Goal: Task Accomplishment & Management: Manage account settings

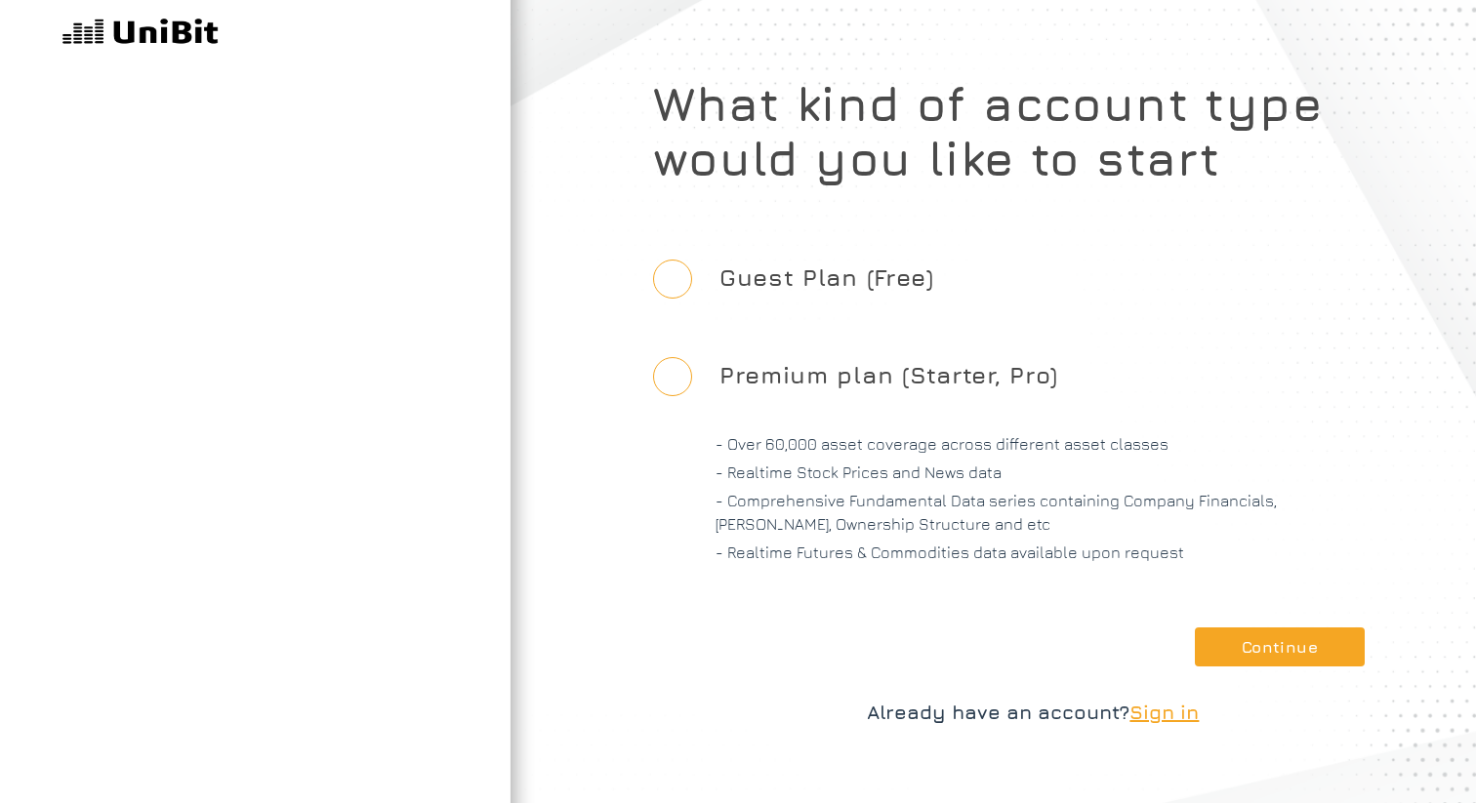
click at [676, 278] on input "Guest Plan (Free)" at bounding box center [672, 279] width 39 height 39
radio input "true"
click at [1307, 654] on button "Continue" at bounding box center [1280, 647] width 170 height 39
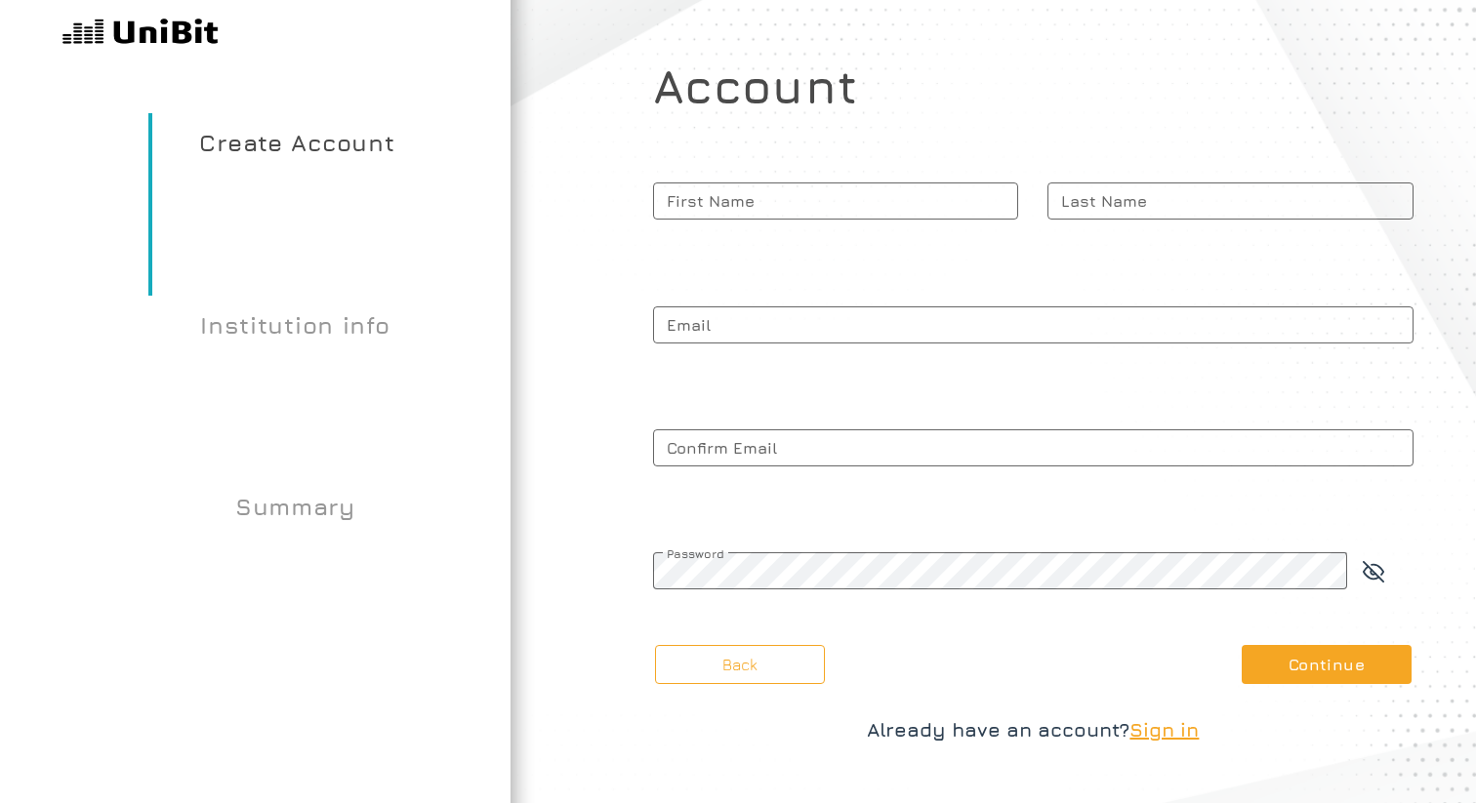
click at [839, 210] on span "First Name" at bounding box center [836, 201] width 366 height 49
click at [839, 210] on input "First Name" at bounding box center [836, 200] width 366 height 37
type input "Test"
type input "Account"
paste input "[EMAIL_ADDRESS][DOMAIN_NAME]"
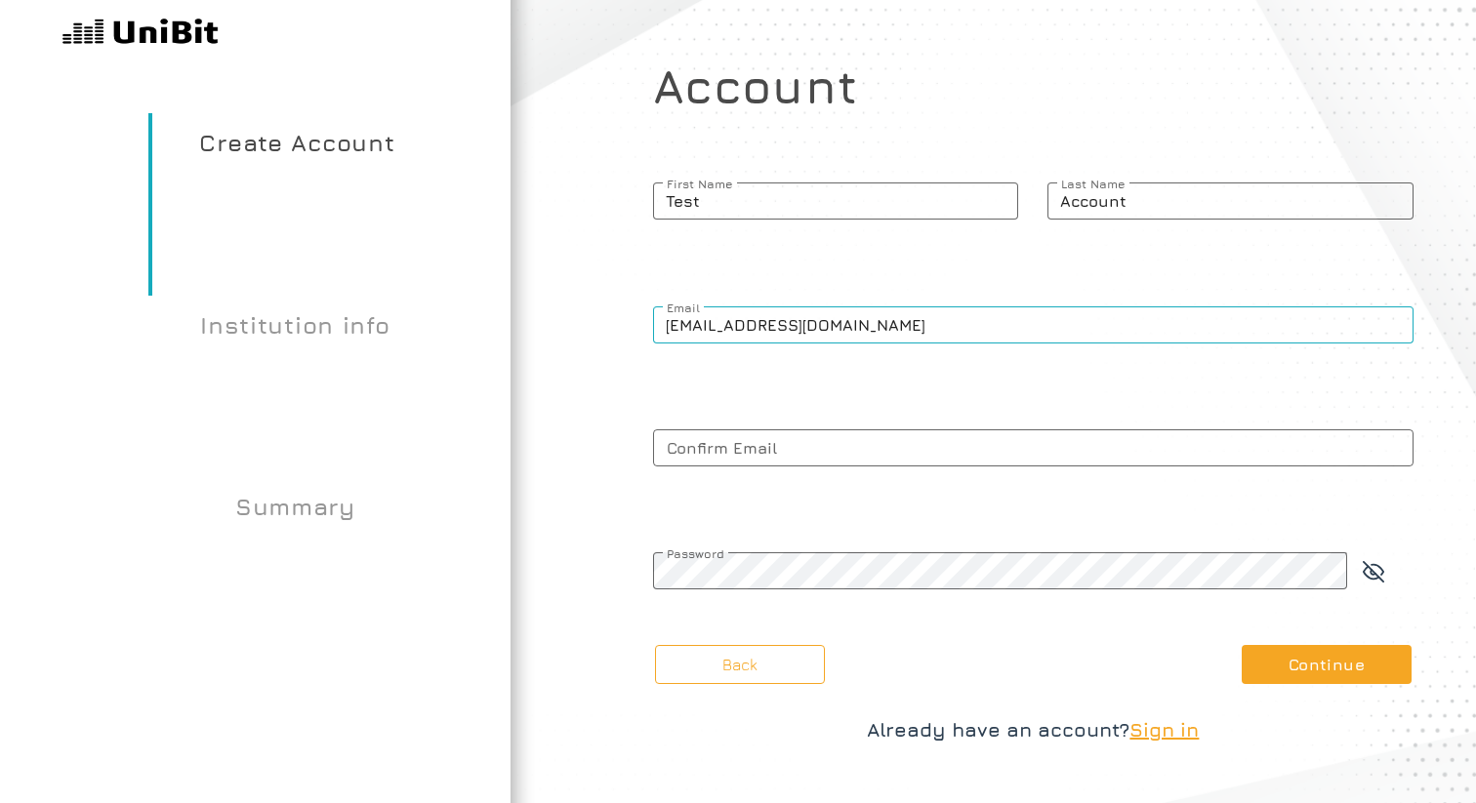
type input "[EMAIL_ADDRESS][DOMAIN_NAME]"
click at [823, 437] on span "Confirm Email" at bounding box center [1033, 448] width 760 height 49
click at [823, 437] on input "Confirm Email" at bounding box center [1033, 447] width 760 height 37
paste input "[EMAIL_ADDRESS][DOMAIN_NAME]"
type input "[EMAIL_ADDRESS][DOMAIN_NAME]"
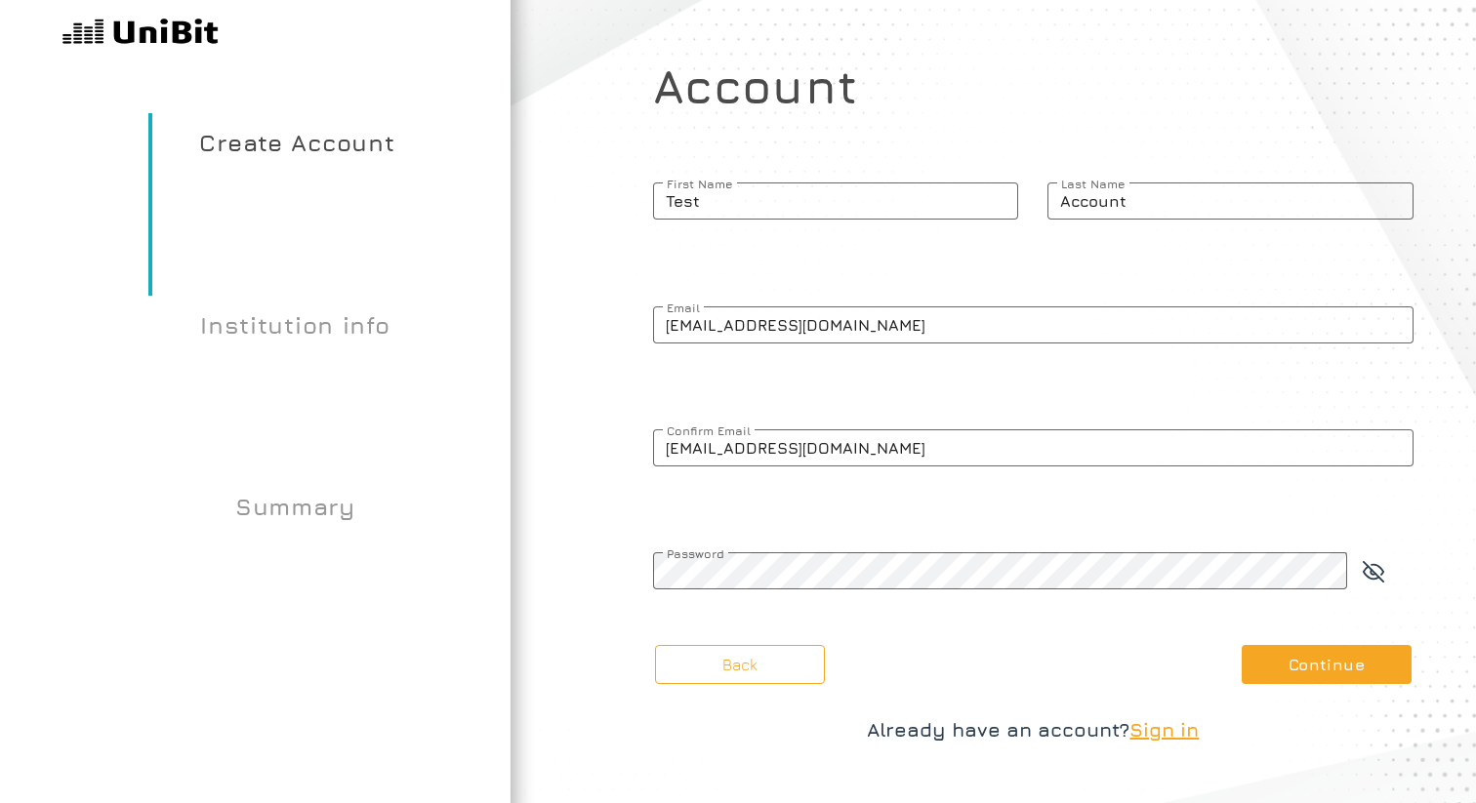
click at [762, 561] on span "Password" at bounding box center [1000, 554] width 695 height 15
click at [1284, 650] on button "Continue" at bounding box center [1326, 664] width 170 height 39
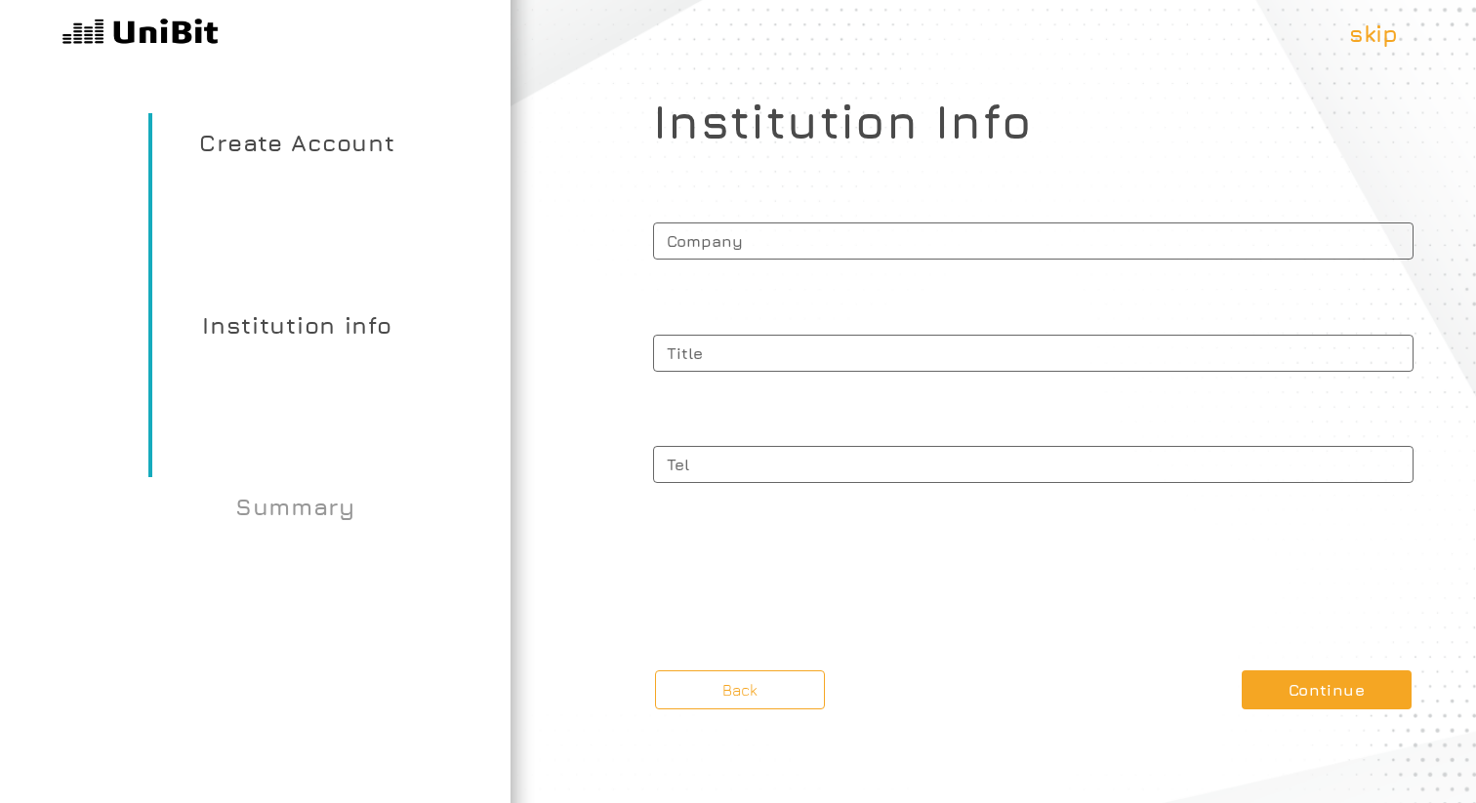
click at [902, 240] on span "Company" at bounding box center [1033, 238] width 760 height 43
click at [902, 240] on input "Company" at bounding box center [1033, 241] width 760 height 37
type input "Test"
type input "T"
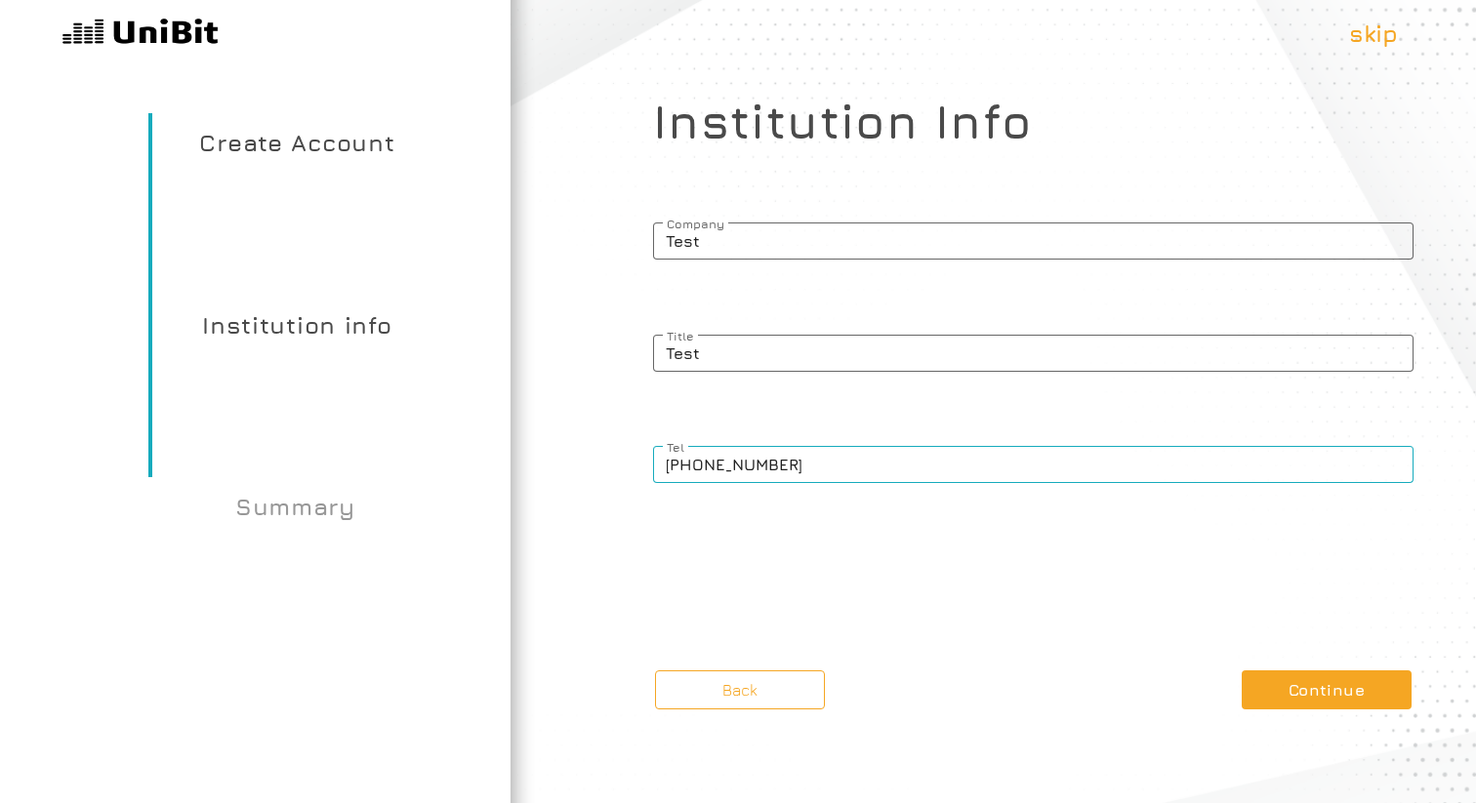
type input "[PHONE_NUMBER]"
click at [1273, 690] on button "Continue" at bounding box center [1326, 689] width 170 height 39
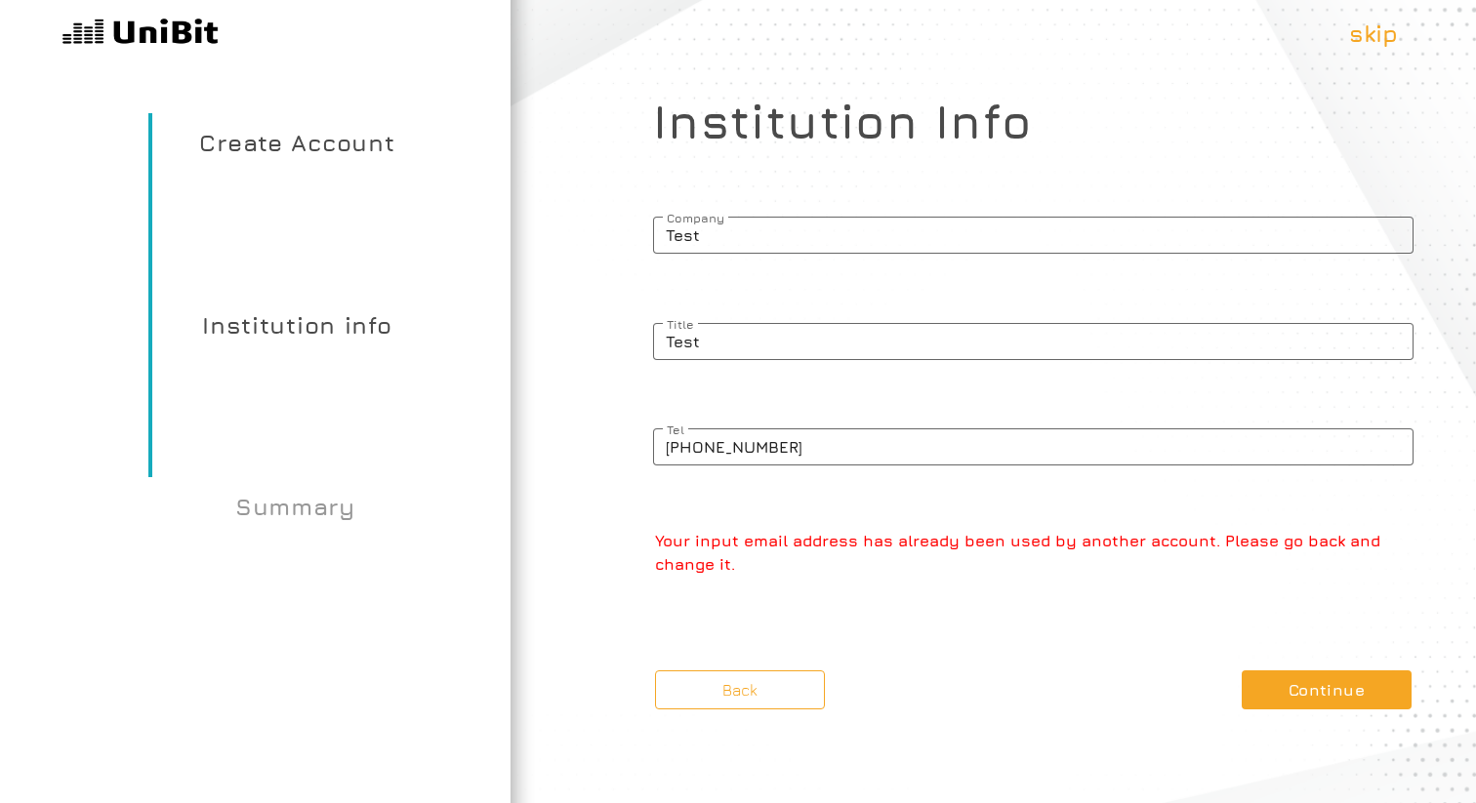
click at [896, 545] on p "Your input email address has already been used by another account. Please go ba…" at bounding box center [1034, 552] width 758 height 47
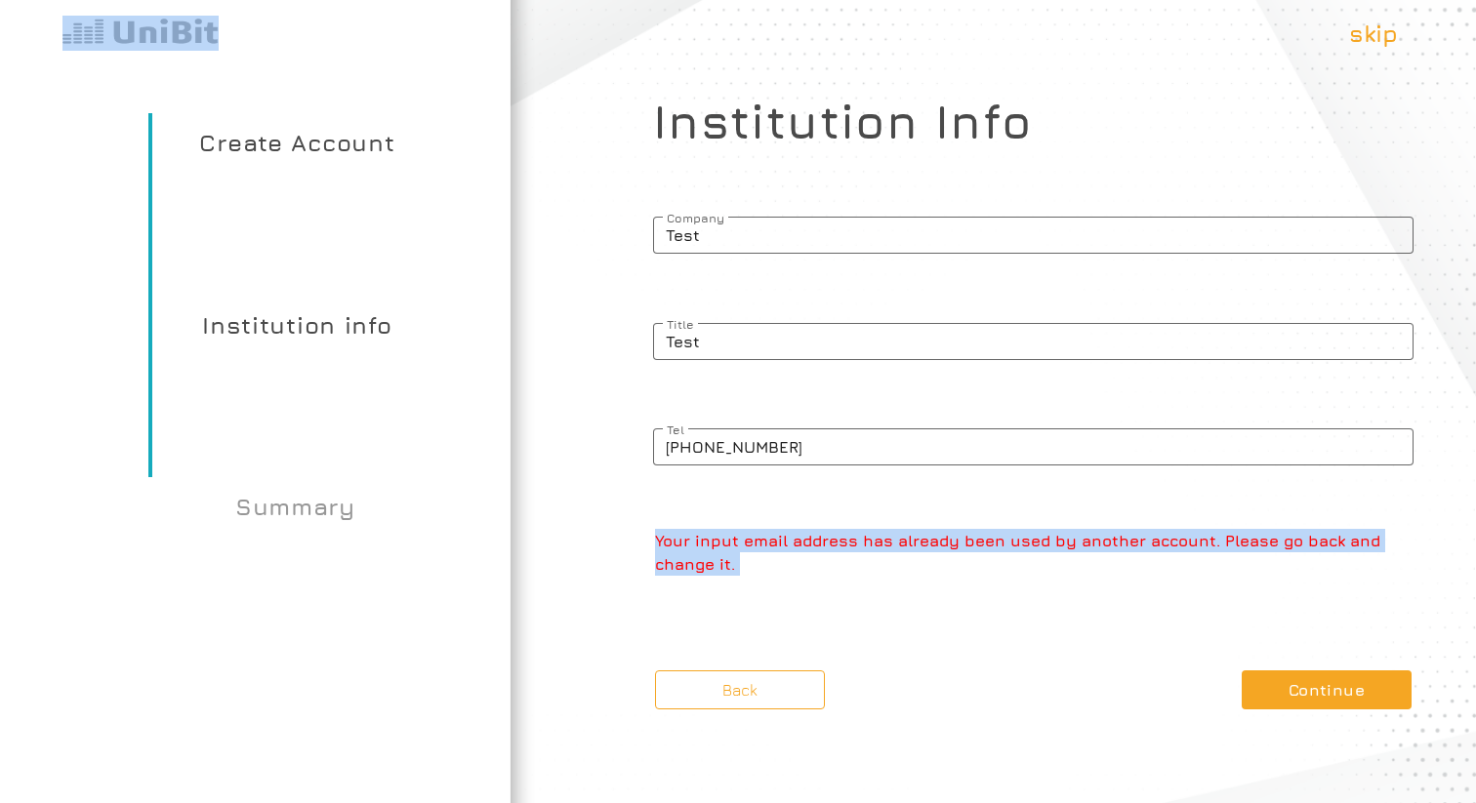
click at [896, 545] on p "Your input email address has already been used by another account. Please go ba…" at bounding box center [1034, 552] width 758 height 47
click at [1022, 545] on p "Your input email address has already been used by another account. Please go ba…" at bounding box center [1034, 552] width 758 height 47
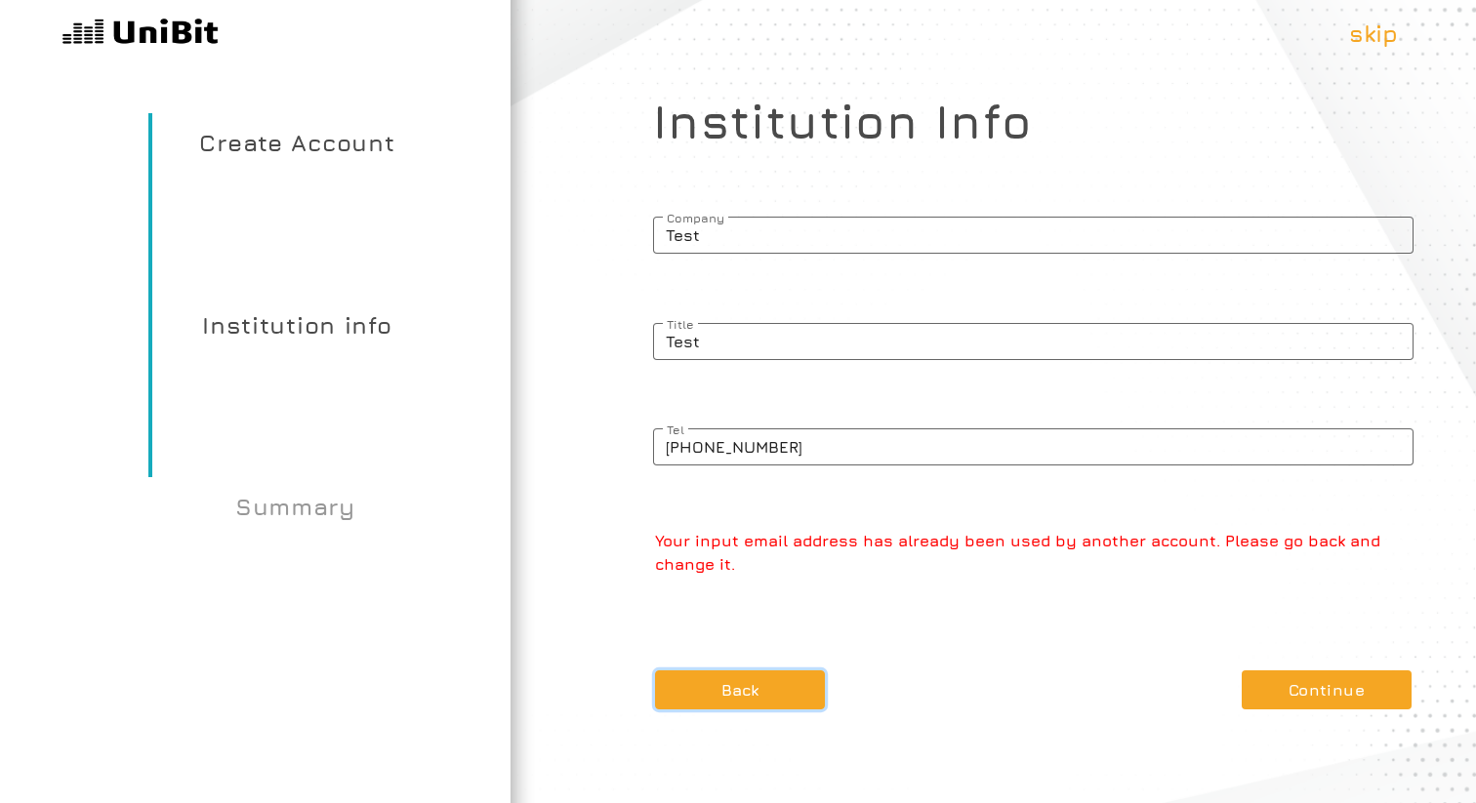
click at [786, 691] on button "Back" at bounding box center [740, 689] width 170 height 39
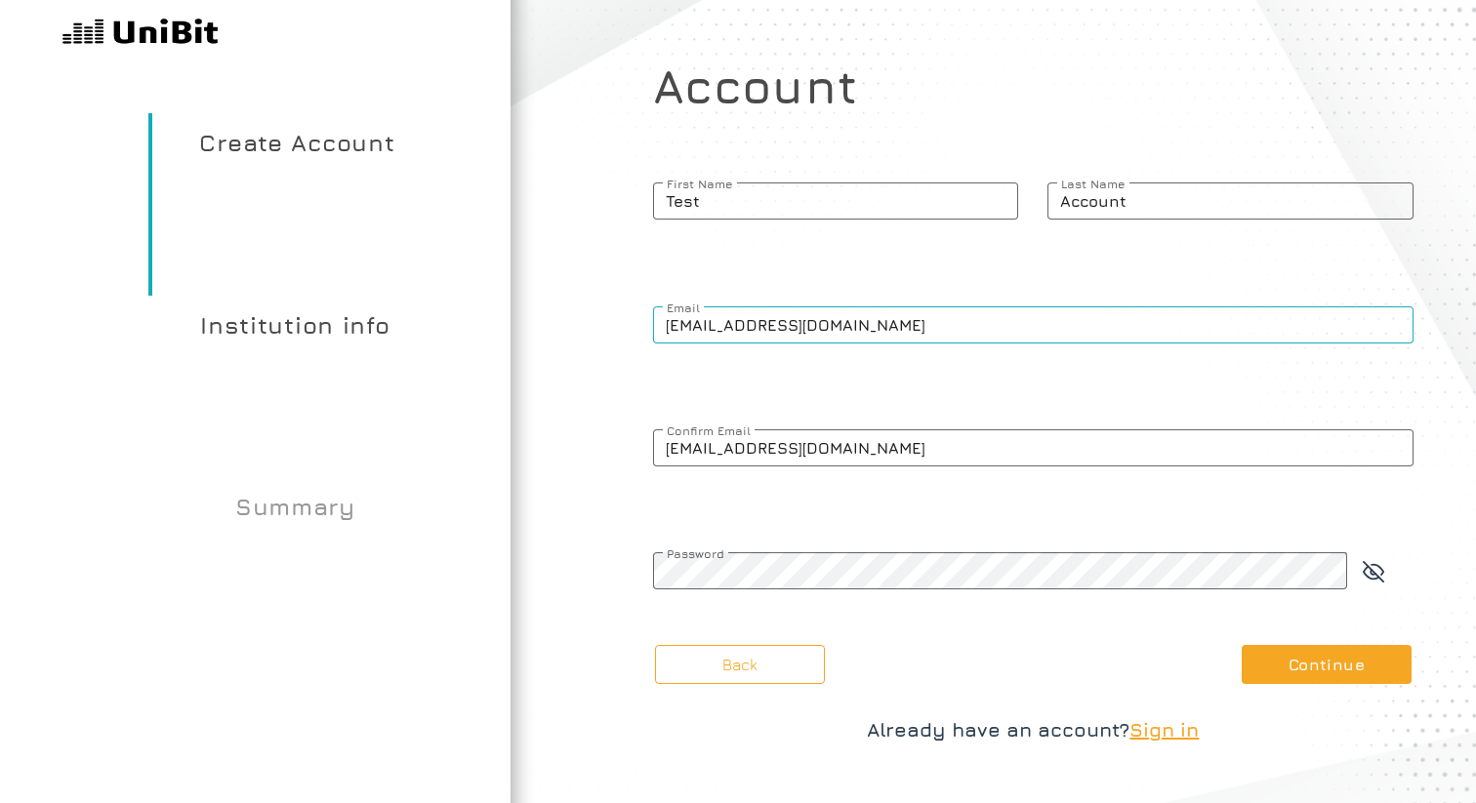
click at [717, 336] on input "[EMAIL_ADDRESS][DOMAIN_NAME]" at bounding box center [1033, 324] width 760 height 37
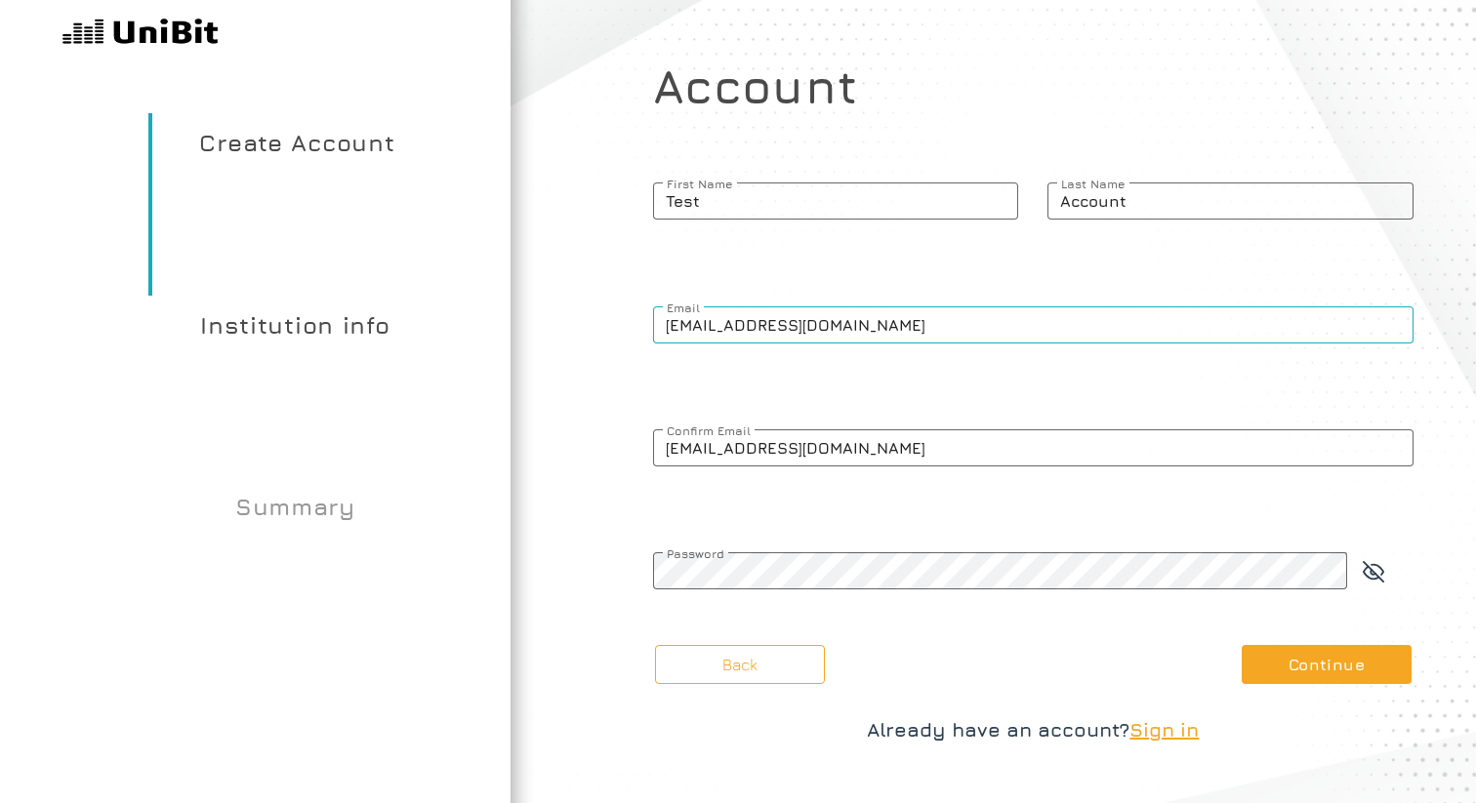
click at [782, 335] on input "[EMAIL_ADDRESS][DOMAIN_NAME]" at bounding box center [1033, 324] width 760 height 37
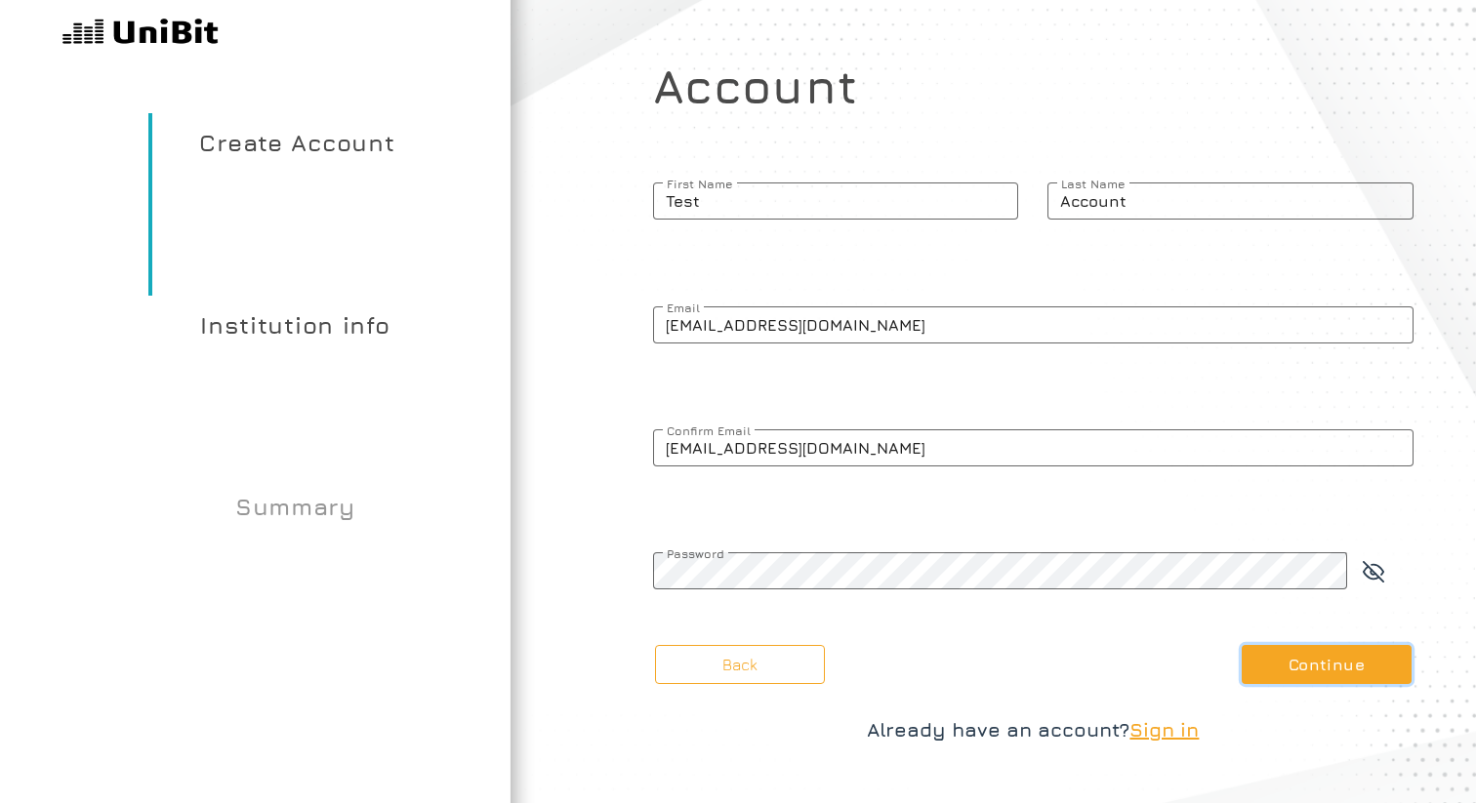
click at [1265, 663] on button "Continue" at bounding box center [1326, 664] width 170 height 39
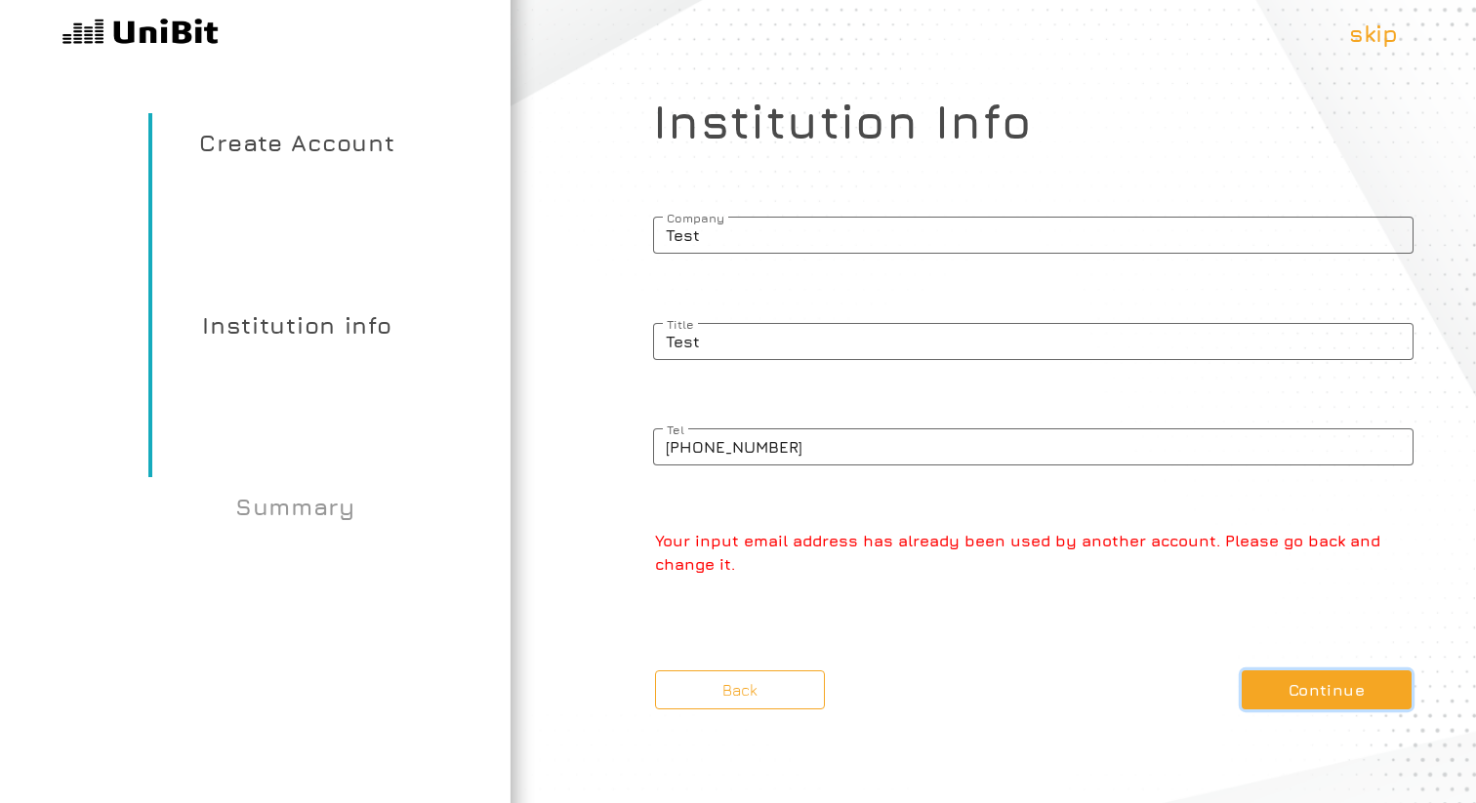
click at [1261, 692] on button "Continue" at bounding box center [1326, 689] width 170 height 39
click at [748, 690] on button "Back" at bounding box center [740, 689] width 170 height 39
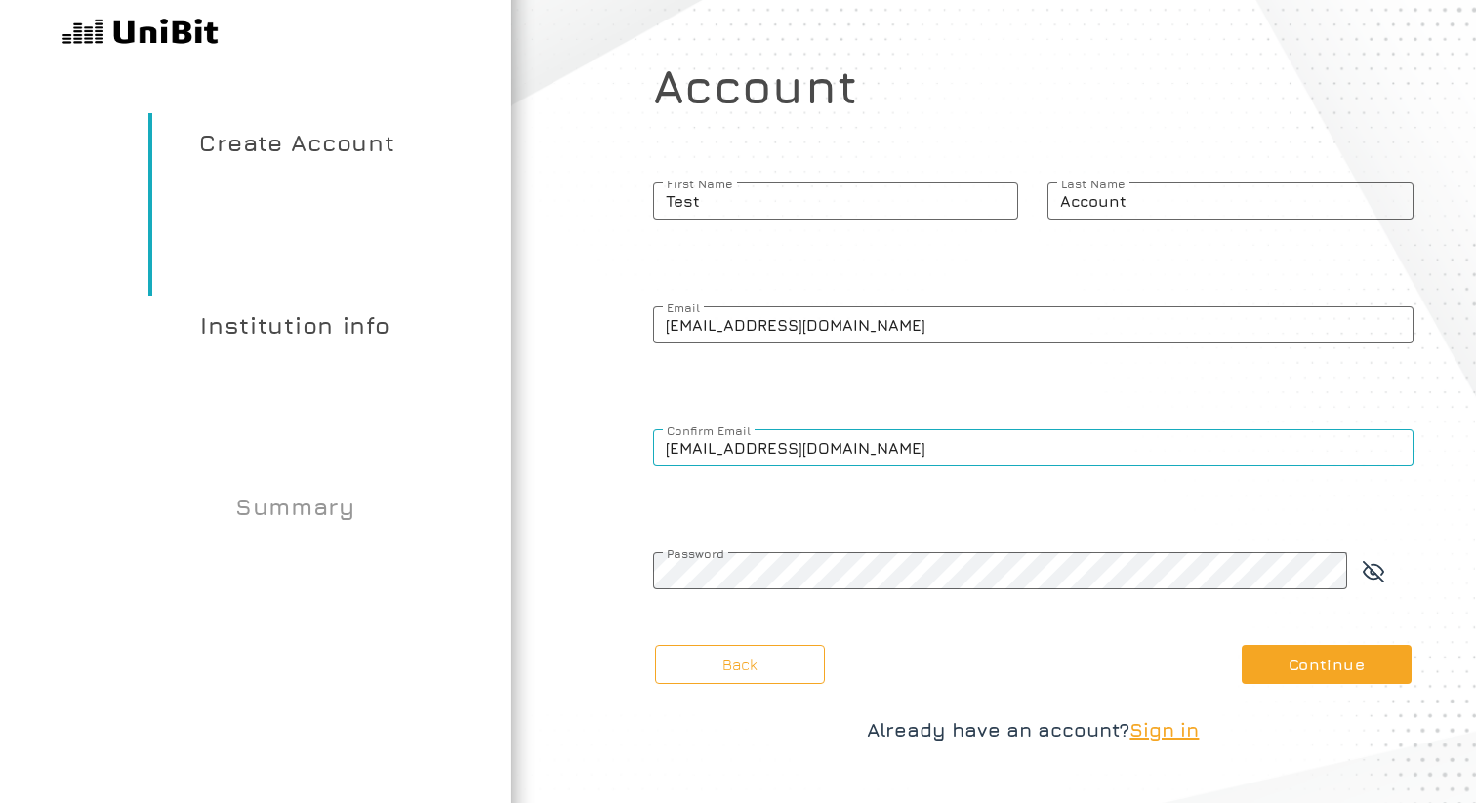
click at [714, 445] on input "[EMAIL_ADDRESS][DOMAIN_NAME]" at bounding box center [1033, 447] width 760 height 37
paste input "md1j7mspi3@bwmyga"
type input "[EMAIL_ADDRESS][DOMAIN_NAME]"
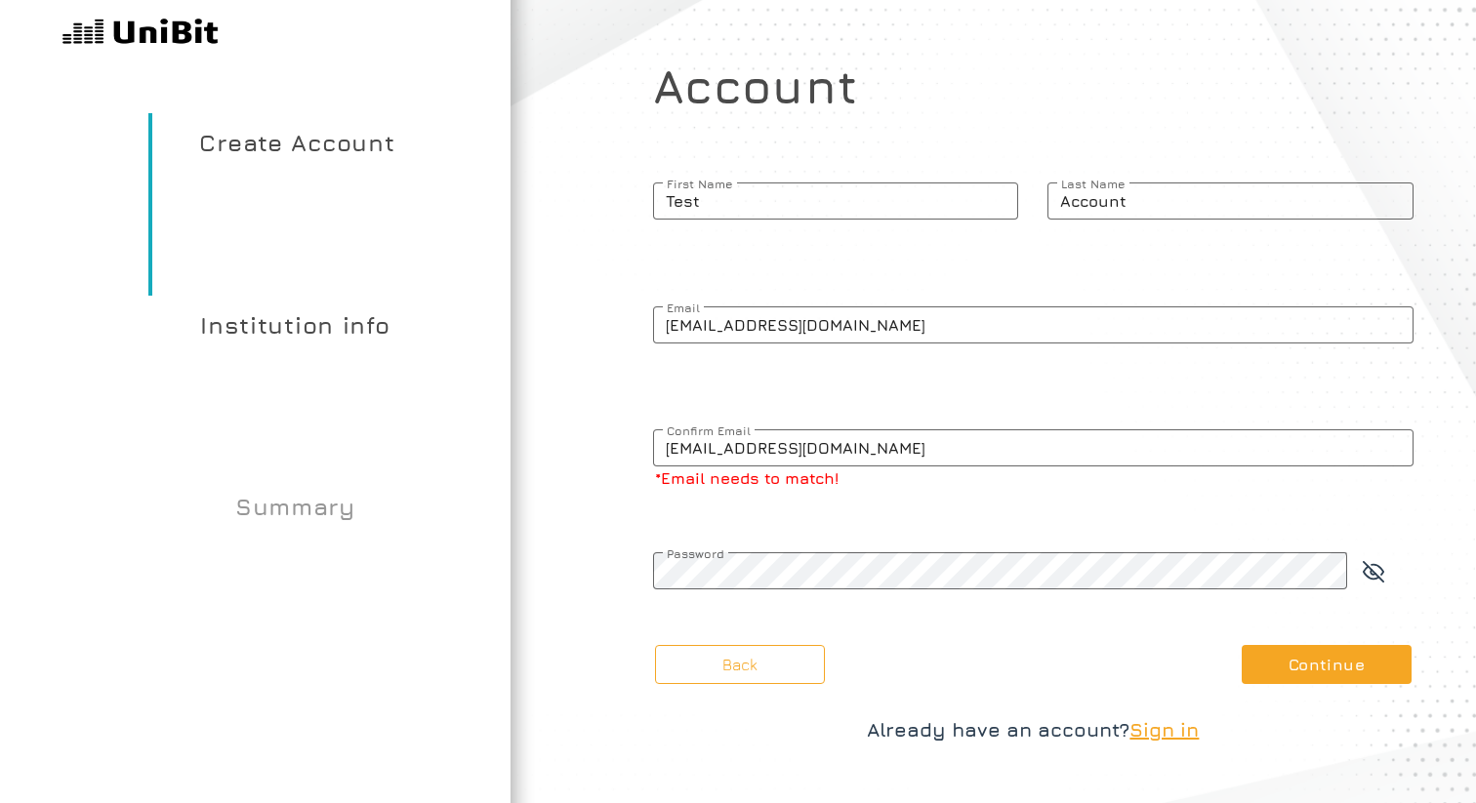
click at [1028, 496] on div "[EMAIL_ADDRESS][DOMAIN_NAME] Confirm Email *Email needs to match!" at bounding box center [1033, 461] width 760 height 74
click at [841, 332] on input "[EMAIL_ADDRESS][DOMAIN_NAME]" at bounding box center [1033, 324] width 760 height 37
paste input "md1j7mspi3@bwmyga"
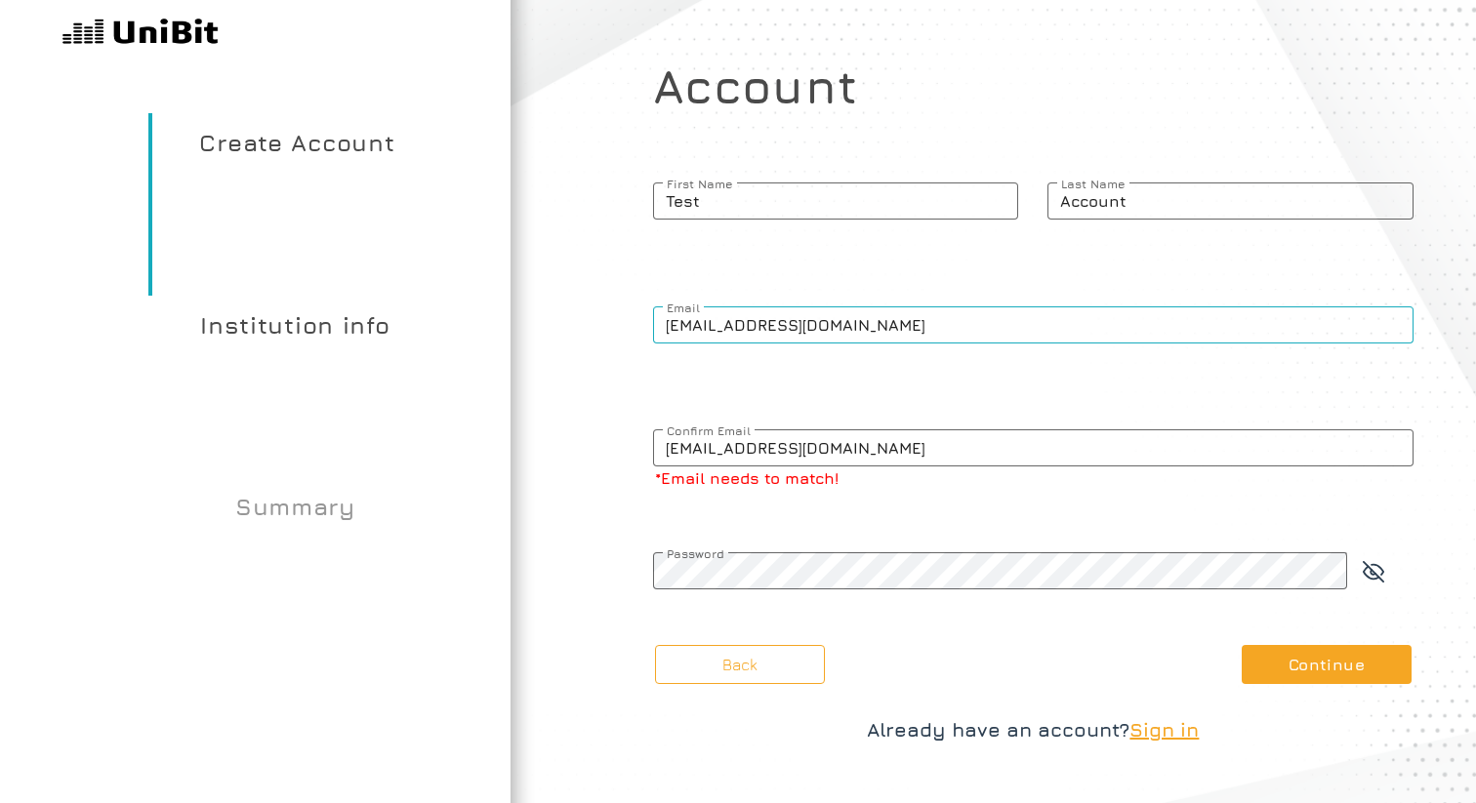
type input "[EMAIL_ADDRESS][DOMAIN_NAME]"
click at [1289, 670] on button "Continue" at bounding box center [1326, 664] width 170 height 39
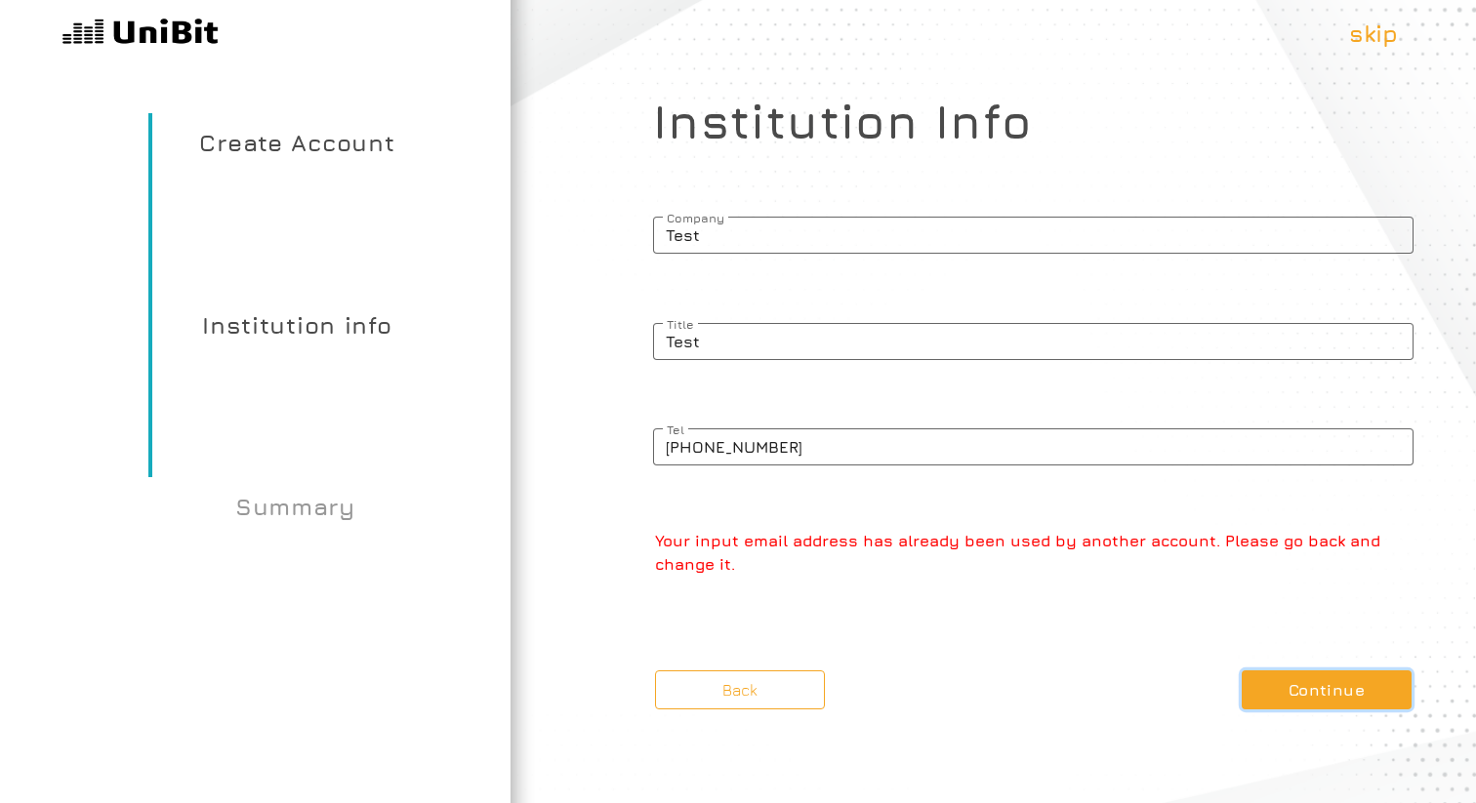
click at [1280, 687] on button "Continue" at bounding box center [1326, 689] width 170 height 39
click at [1272, 681] on button "Continue" at bounding box center [1326, 689] width 170 height 39
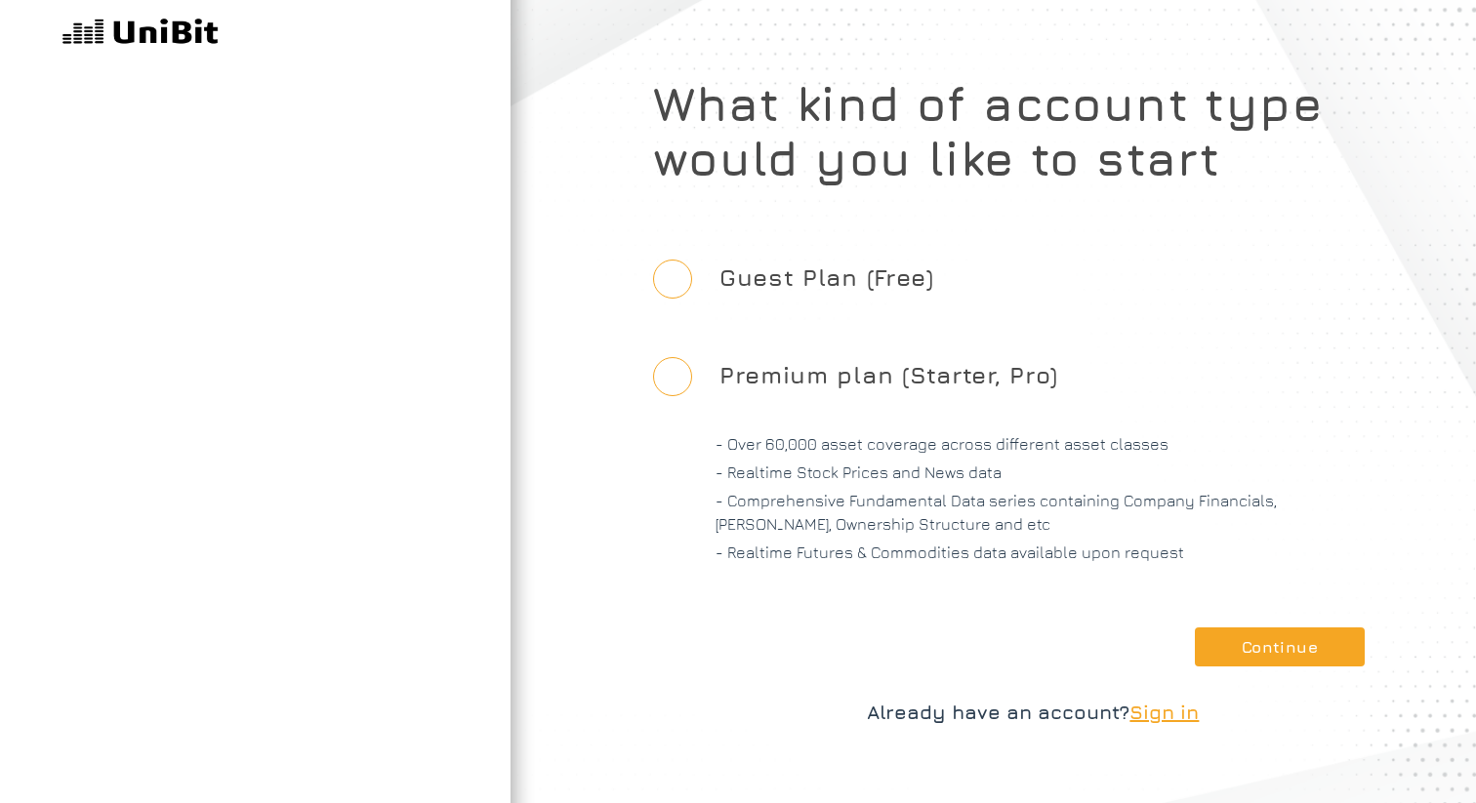
click at [669, 284] on input "Guest Plan (Free)" at bounding box center [672, 279] width 39 height 39
radio input "true"
click at [1240, 638] on button "Continue" at bounding box center [1280, 647] width 170 height 39
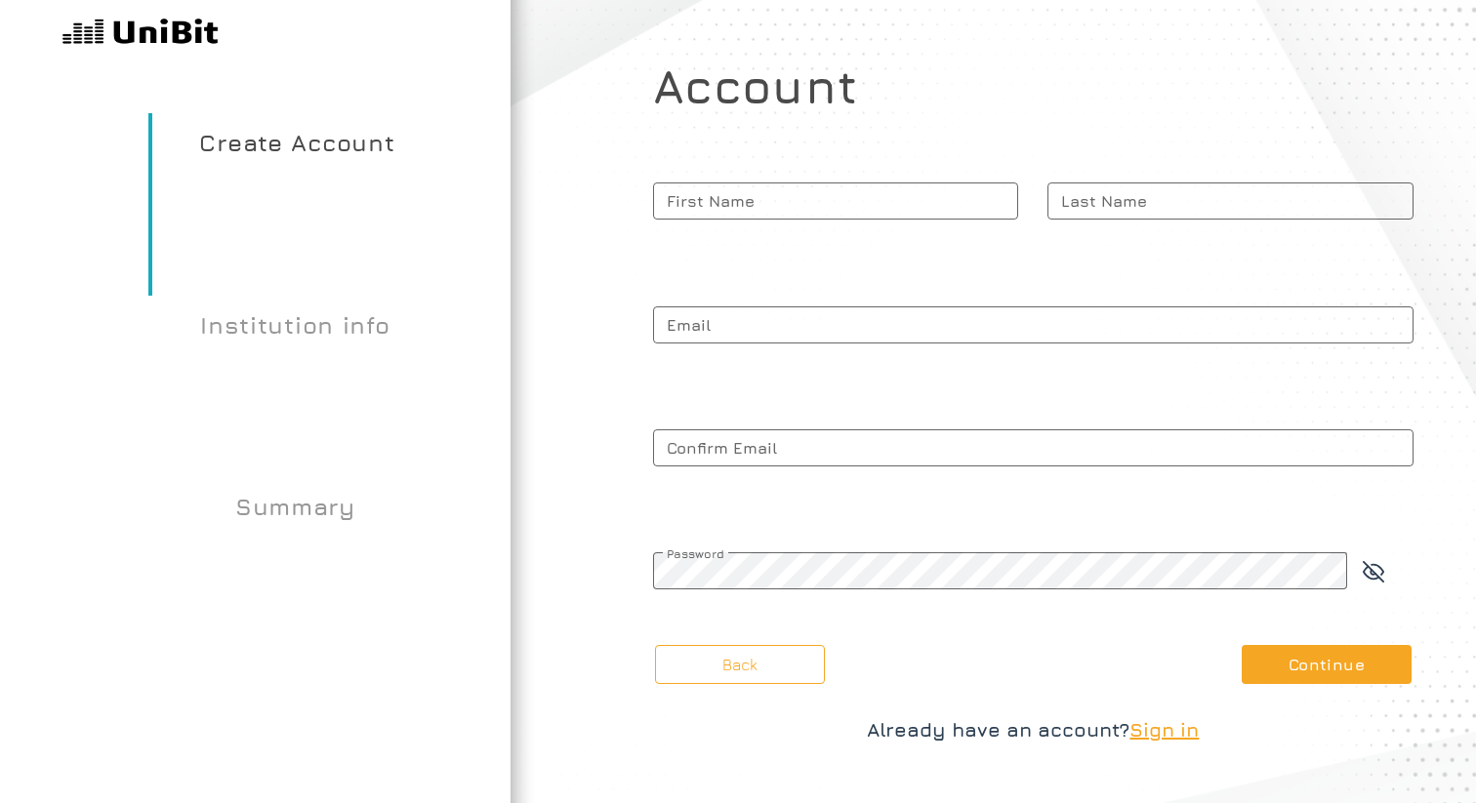
click at [848, 153] on div "Account First Name Last Name Email Confirm Email Password" at bounding box center [1033, 340] width 760 height 562
click at [823, 201] on span "First Name" at bounding box center [836, 201] width 366 height 49
click at [823, 201] on input "First Name" at bounding box center [836, 200] width 366 height 37
type input "Test"
type input "Account"
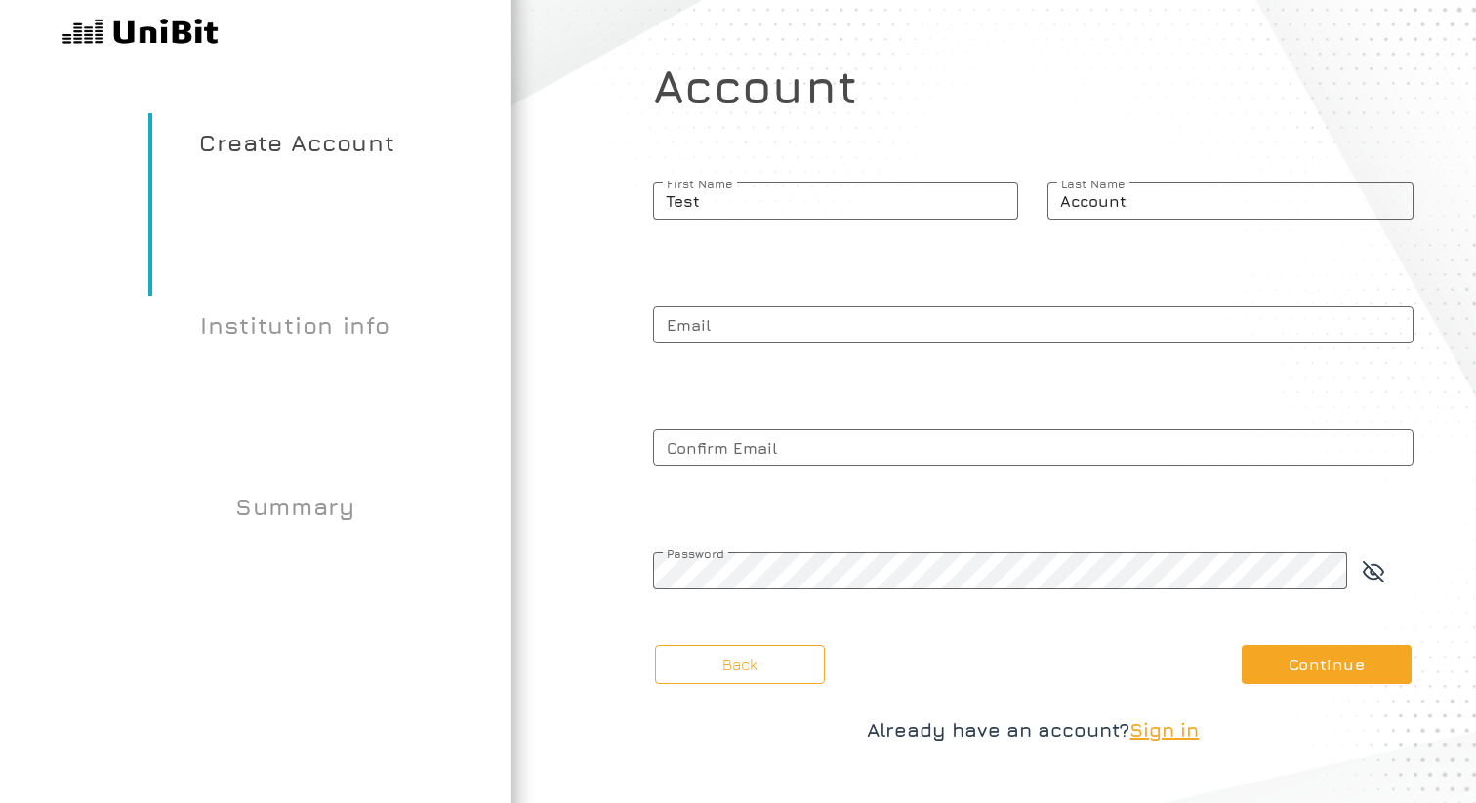
click at [709, 328] on span "Email" at bounding box center [1033, 325] width 760 height 49
click at [709, 328] on input "Email" at bounding box center [1033, 324] width 760 height 37
paste input "[EMAIL_ADDRESS][DOMAIN_NAME]"
type input "[EMAIL_ADDRESS][DOMAIN_NAME]"
click at [733, 443] on span "Confirm Email" at bounding box center [1033, 448] width 760 height 49
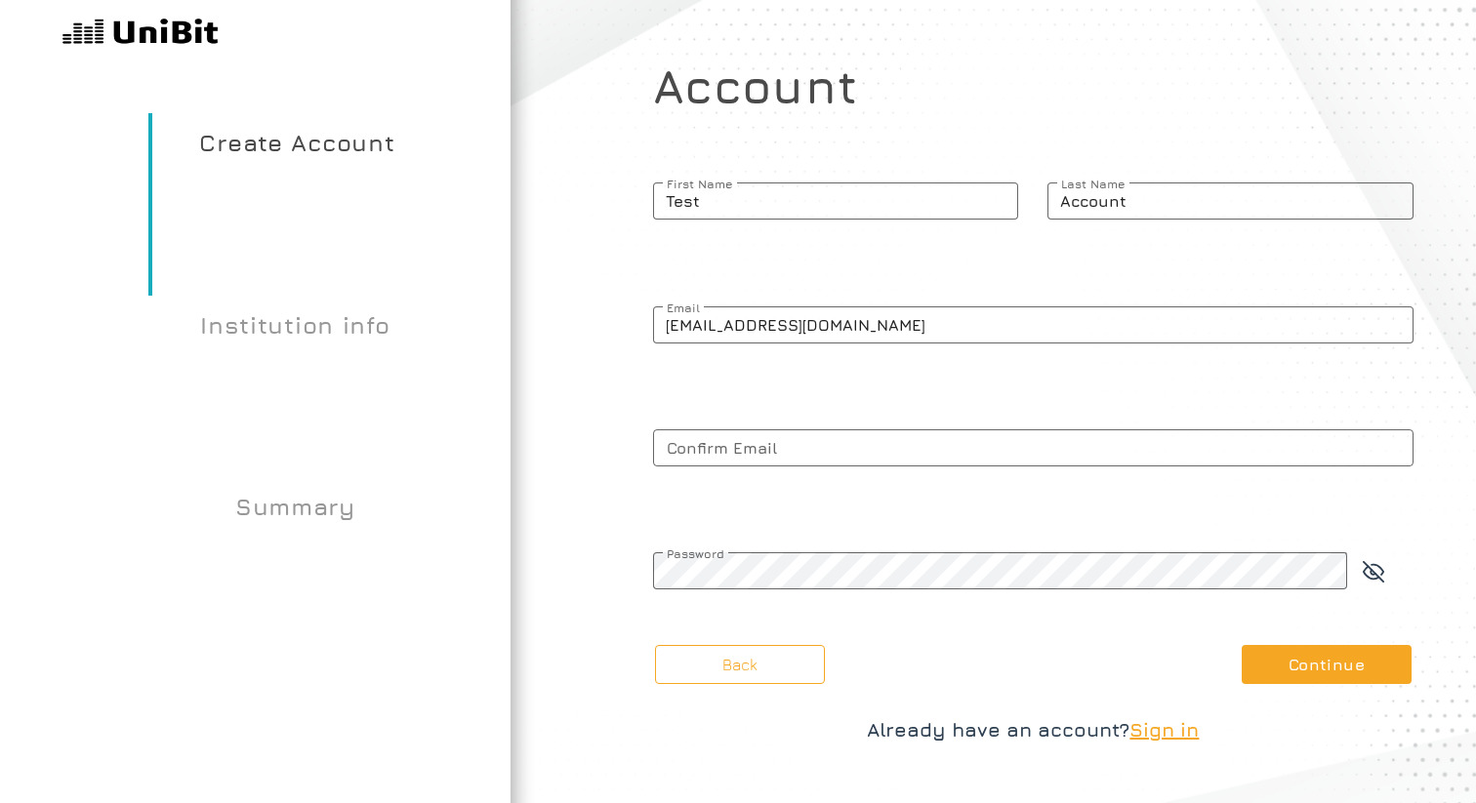
click at [733, 443] on input "Confirm Email" at bounding box center [1033, 447] width 760 height 37
paste input "[EMAIL_ADDRESS][DOMAIN_NAME]"
type input "[EMAIL_ADDRESS][DOMAIN_NAME]"
click at [729, 561] on span "Password" at bounding box center [1000, 554] width 695 height 15
click at [1320, 665] on button "Continue" at bounding box center [1326, 664] width 170 height 39
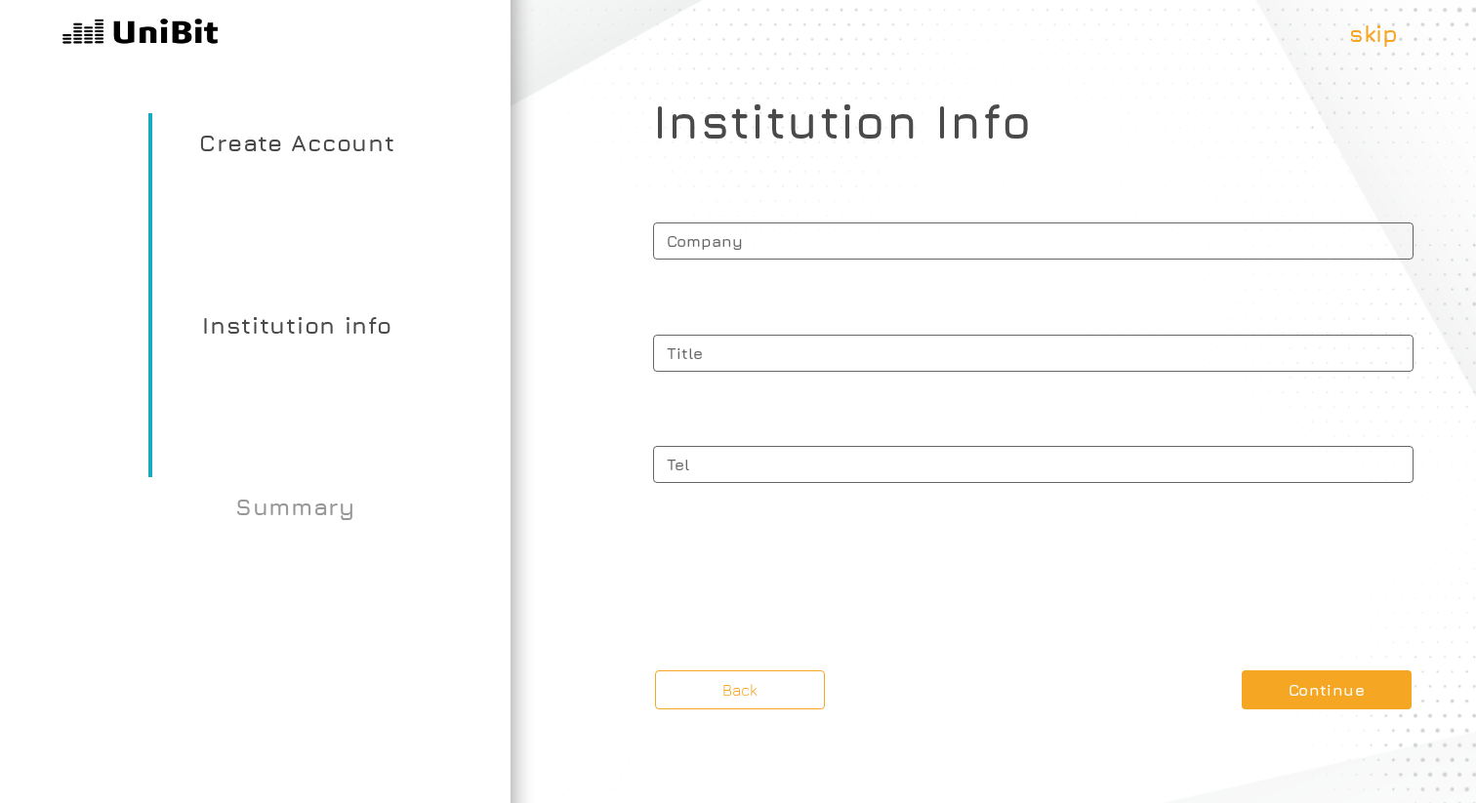
click at [841, 241] on span "Company" at bounding box center [1033, 238] width 760 height 43
click at [841, 241] on input "Company" at bounding box center [1033, 241] width 760 height 37
type input "Test"
type input "(668) 394-0833"
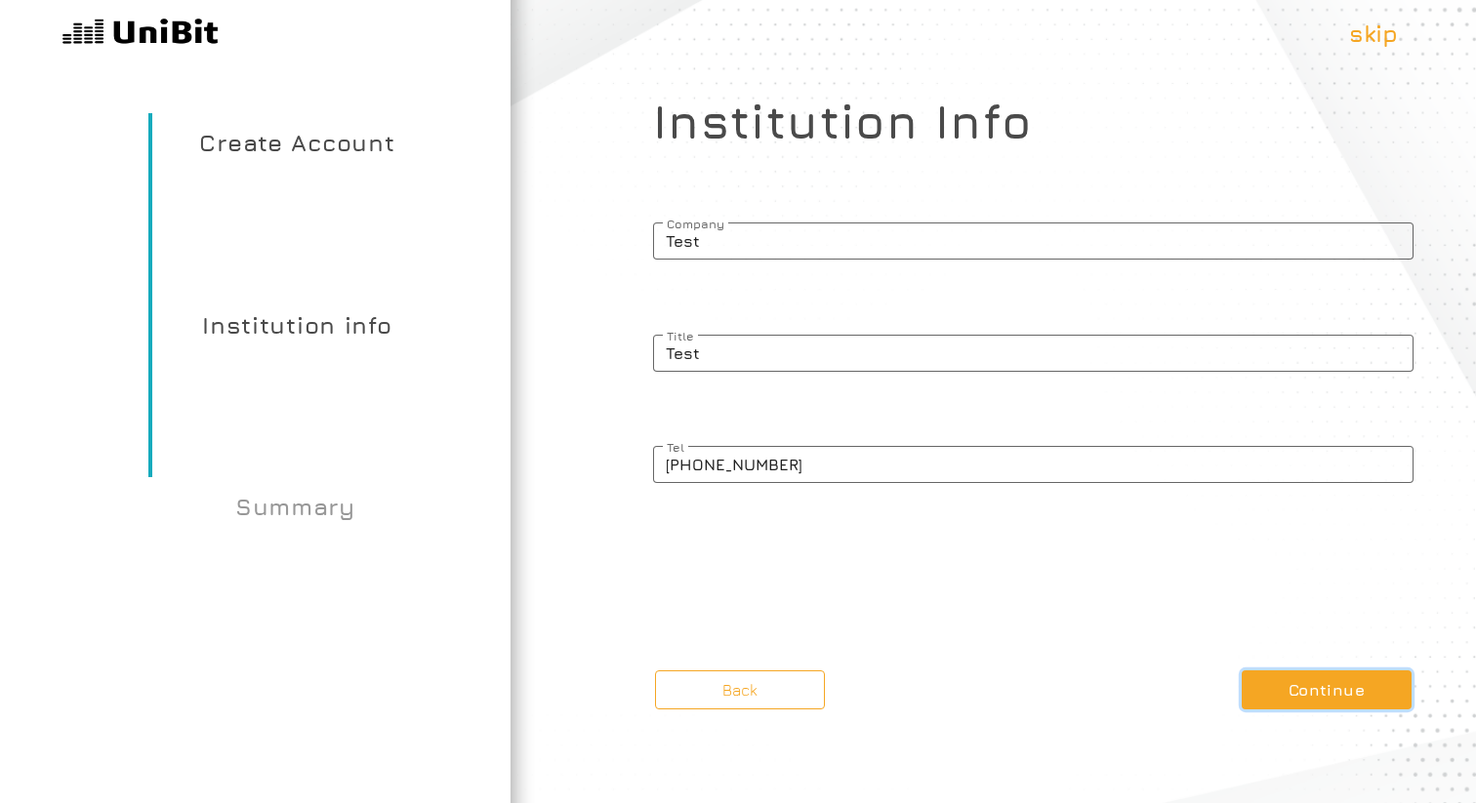
click at [1308, 699] on button "Continue" at bounding box center [1326, 689] width 170 height 39
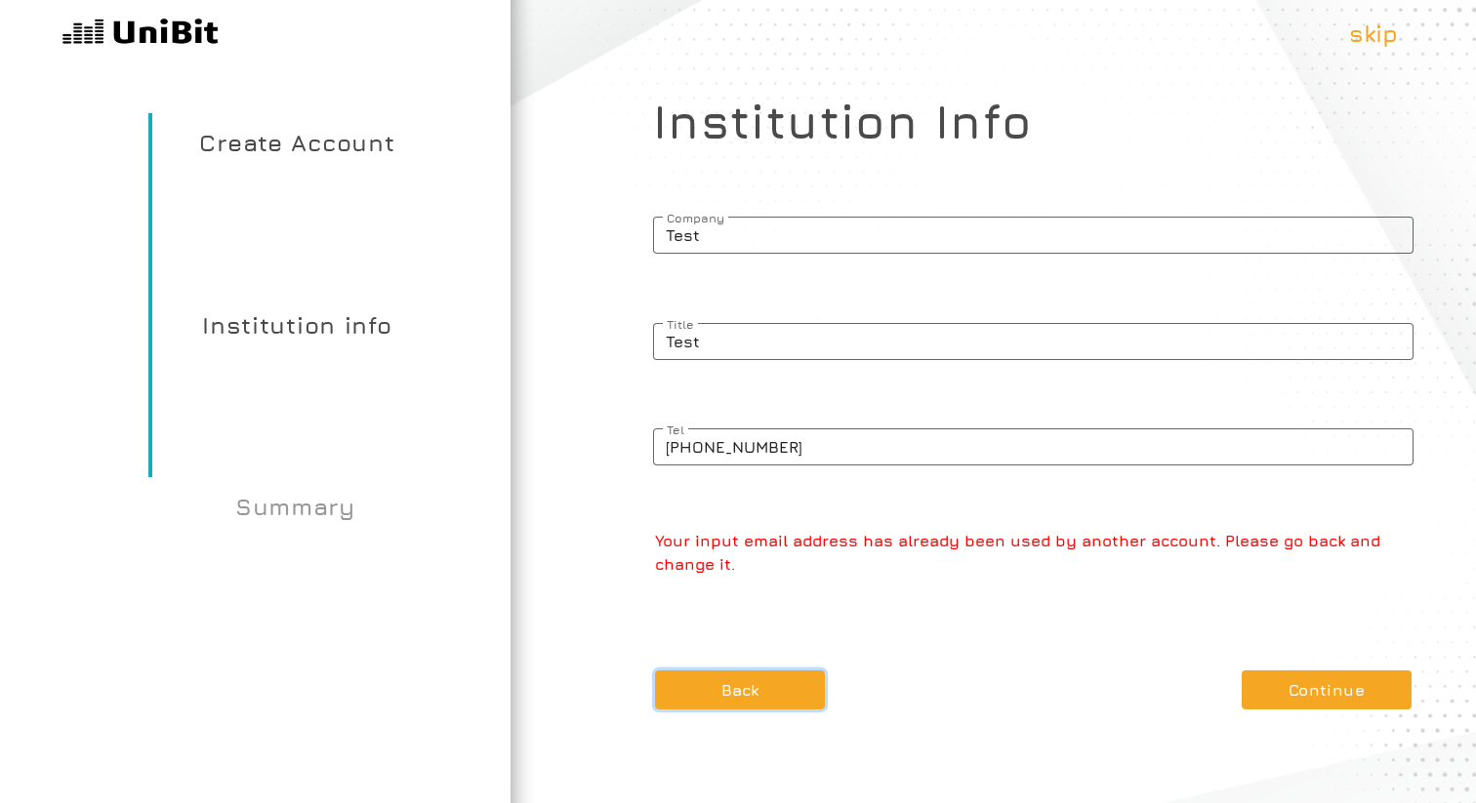
click at [714, 673] on button "Back" at bounding box center [740, 689] width 170 height 39
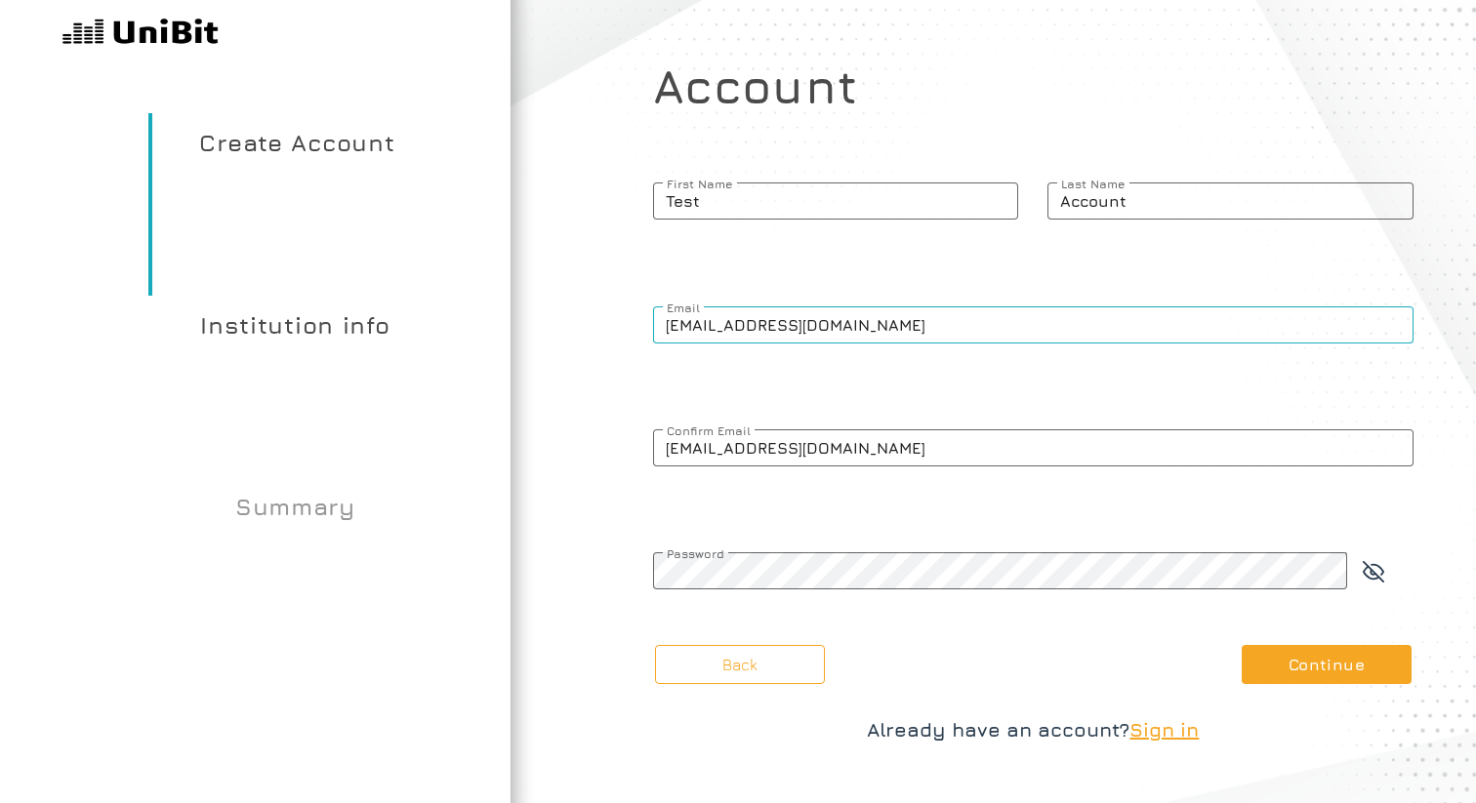
click at [711, 323] on input "[EMAIL_ADDRESS][DOMAIN_NAME]" at bounding box center [1033, 324] width 760 height 37
paste input "sjmbpnri7k@jxpomup"
type input "sjmbpnri7k@jxpomup.com"
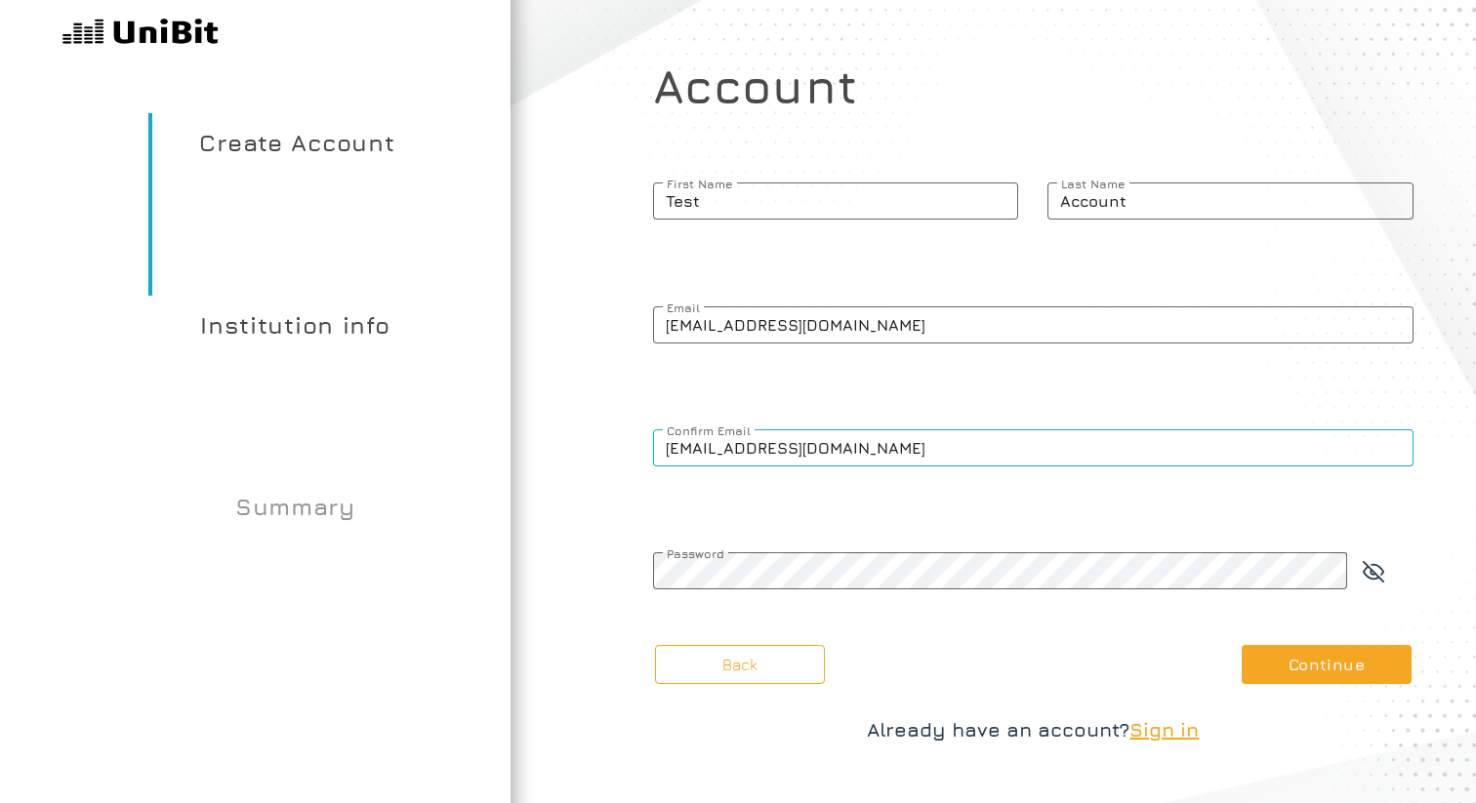
click at [747, 451] on input "[EMAIL_ADDRESS][DOMAIN_NAME]" at bounding box center [1033, 447] width 760 height 37
paste input "sjmbpnri7k@jxpomup"
type input "sjmbpnri7k@jxpomup.com"
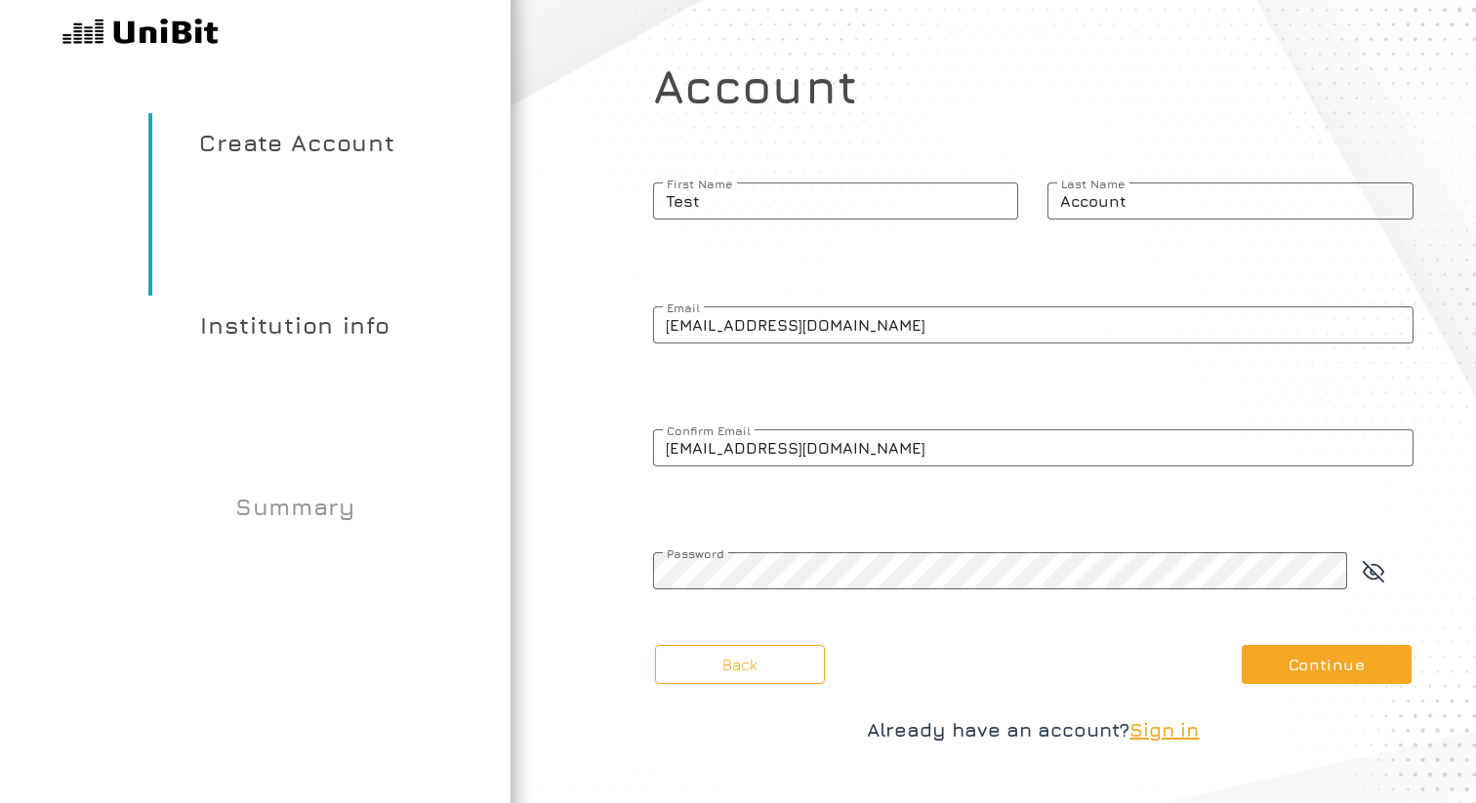
click at [1281, 685] on div "Back Continue Already have an account? Sign in" at bounding box center [1033, 695] width 760 height 100
click at [1280, 663] on button "Continue" at bounding box center [1326, 664] width 170 height 39
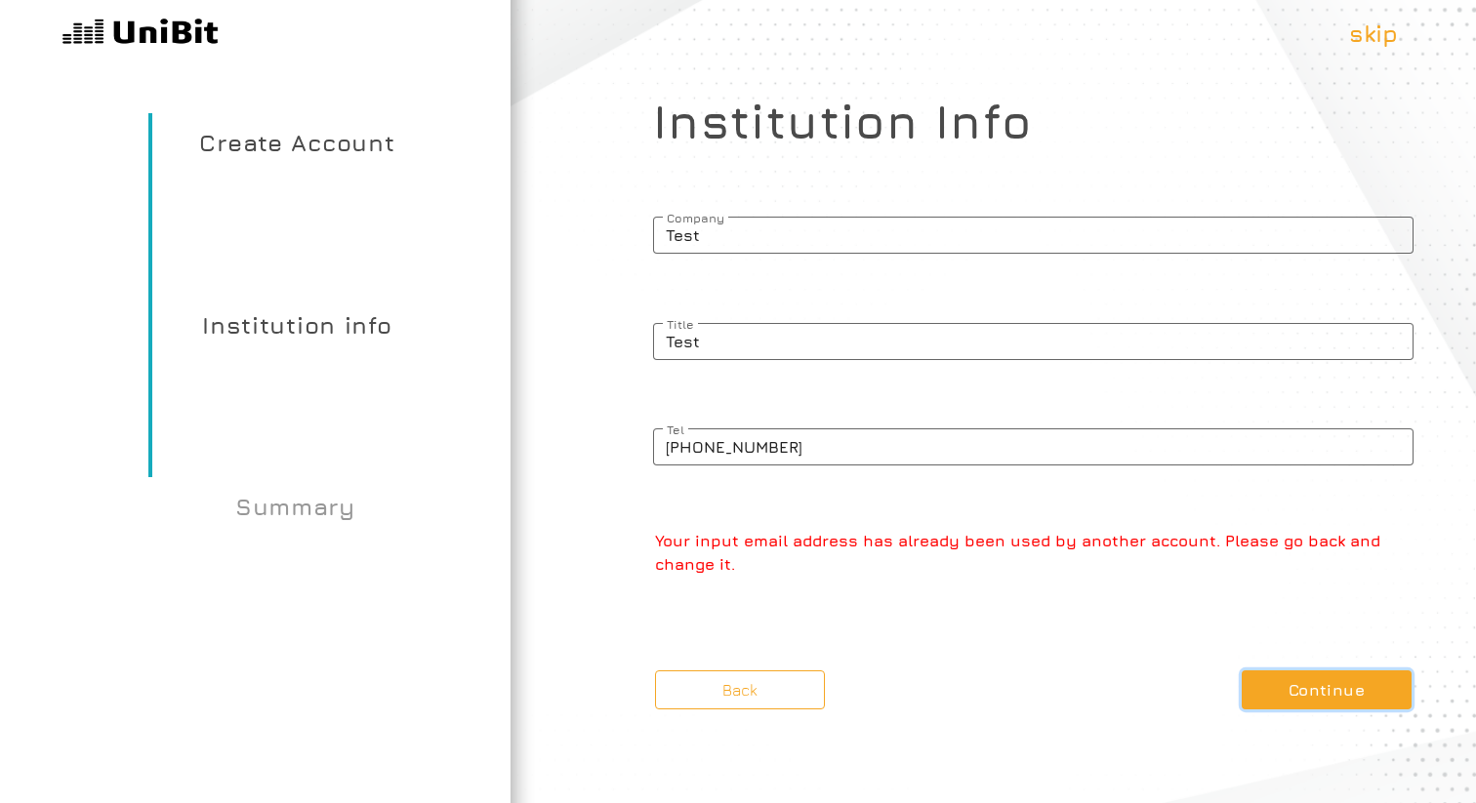
click at [1275, 677] on button "Continue" at bounding box center [1326, 689] width 170 height 39
click at [750, 679] on button "Back" at bounding box center [740, 689] width 170 height 39
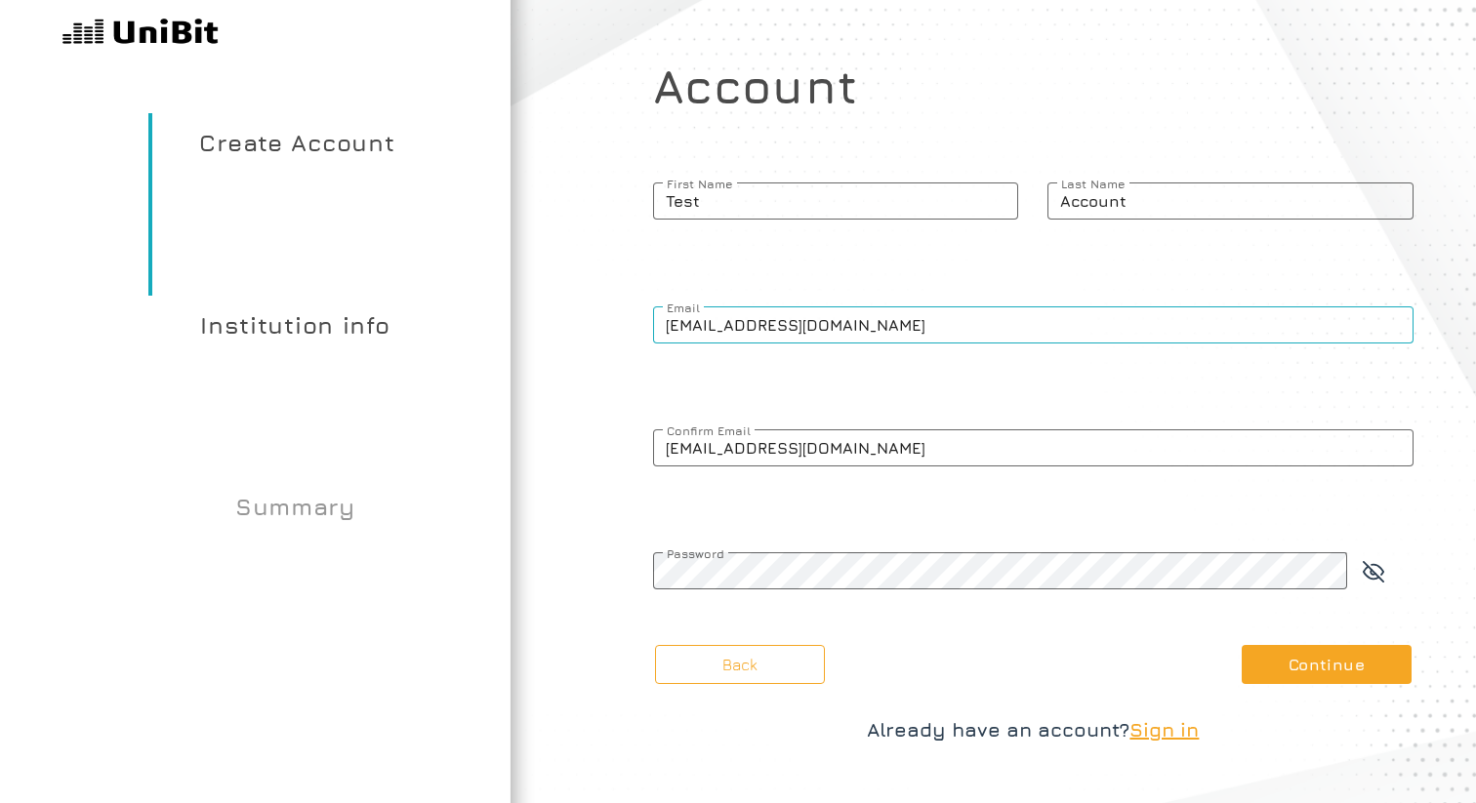
click at [717, 329] on input "sjmbpnri7k@jxpomup.com" at bounding box center [1033, 324] width 760 height 37
paste input "733gzcg9lz@bwmyga"
type input "733gzcg9lz@bwmyga.com"
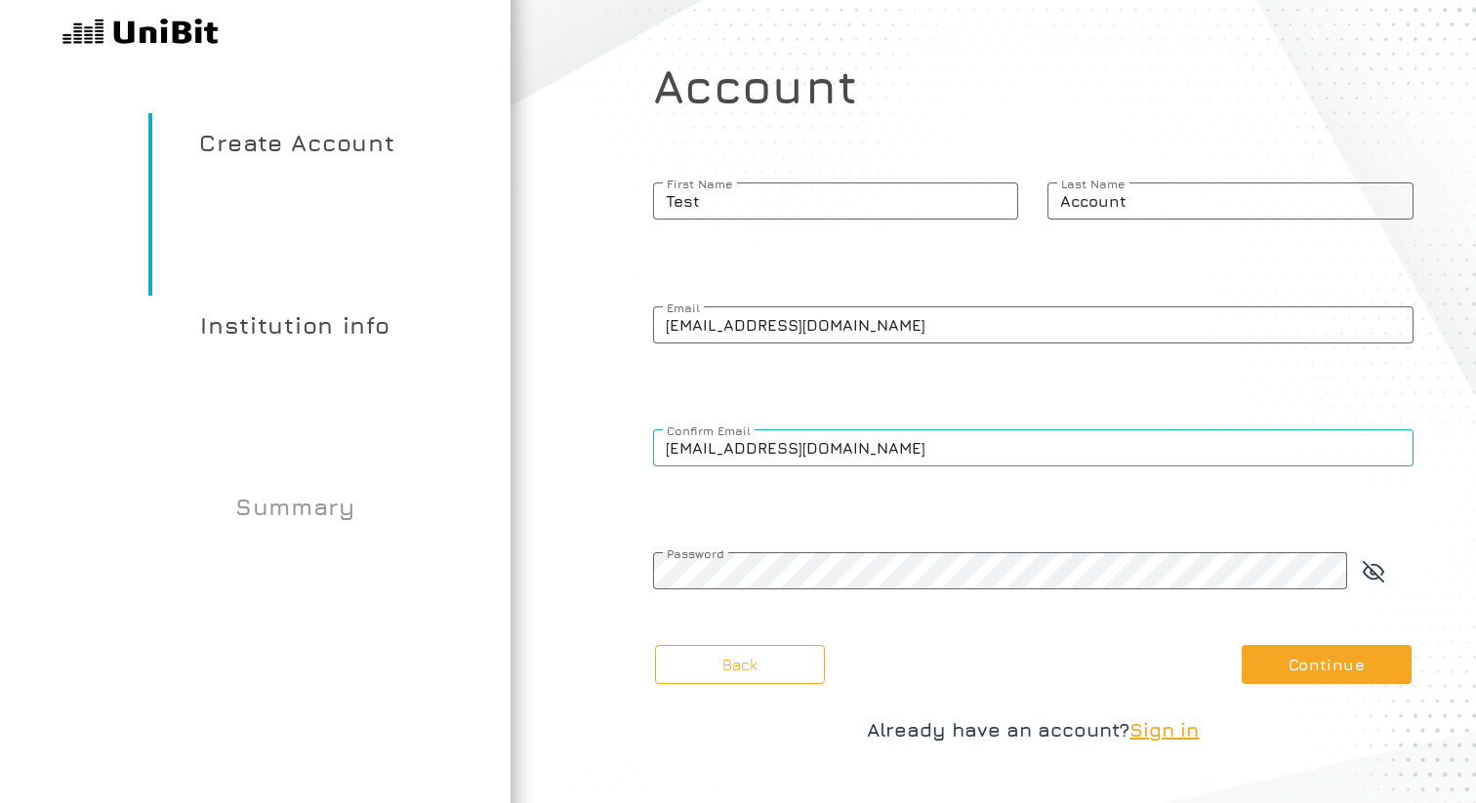
click at [720, 452] on input "sjmbpnri7k@jxpomup.com" at bounding box center [1033, 447] width 760 height 37
paste input "733gzcg9lz@bwmyga"
type input "733gzcg9lz@bwmyga.com"
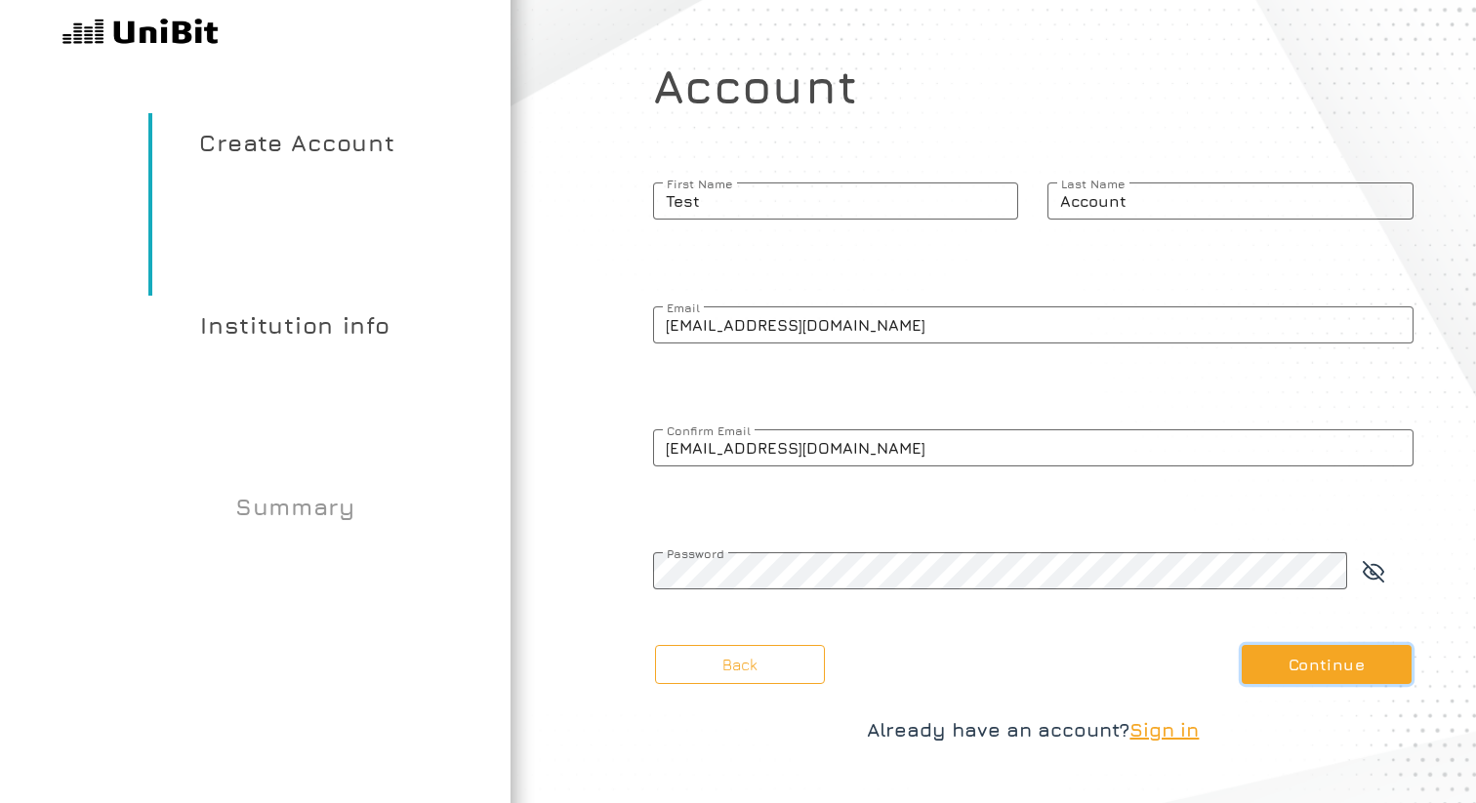
click at [1291, 681] on button "Continue" at bounding box center [1326, 664] width 170 height 39
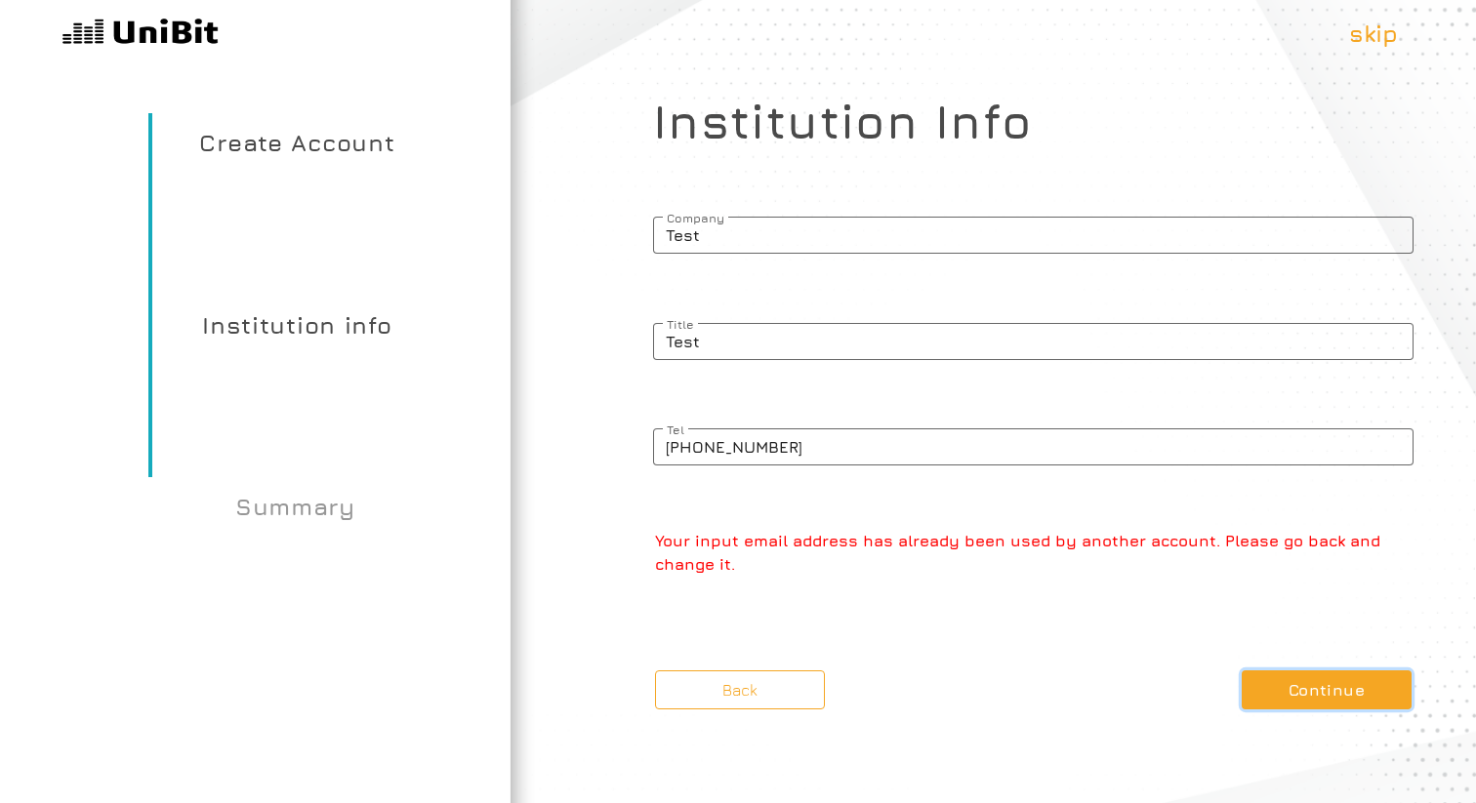
click at [1288, 675] on button "Continue" at bounding box center [1326, 689] width 170 height 39
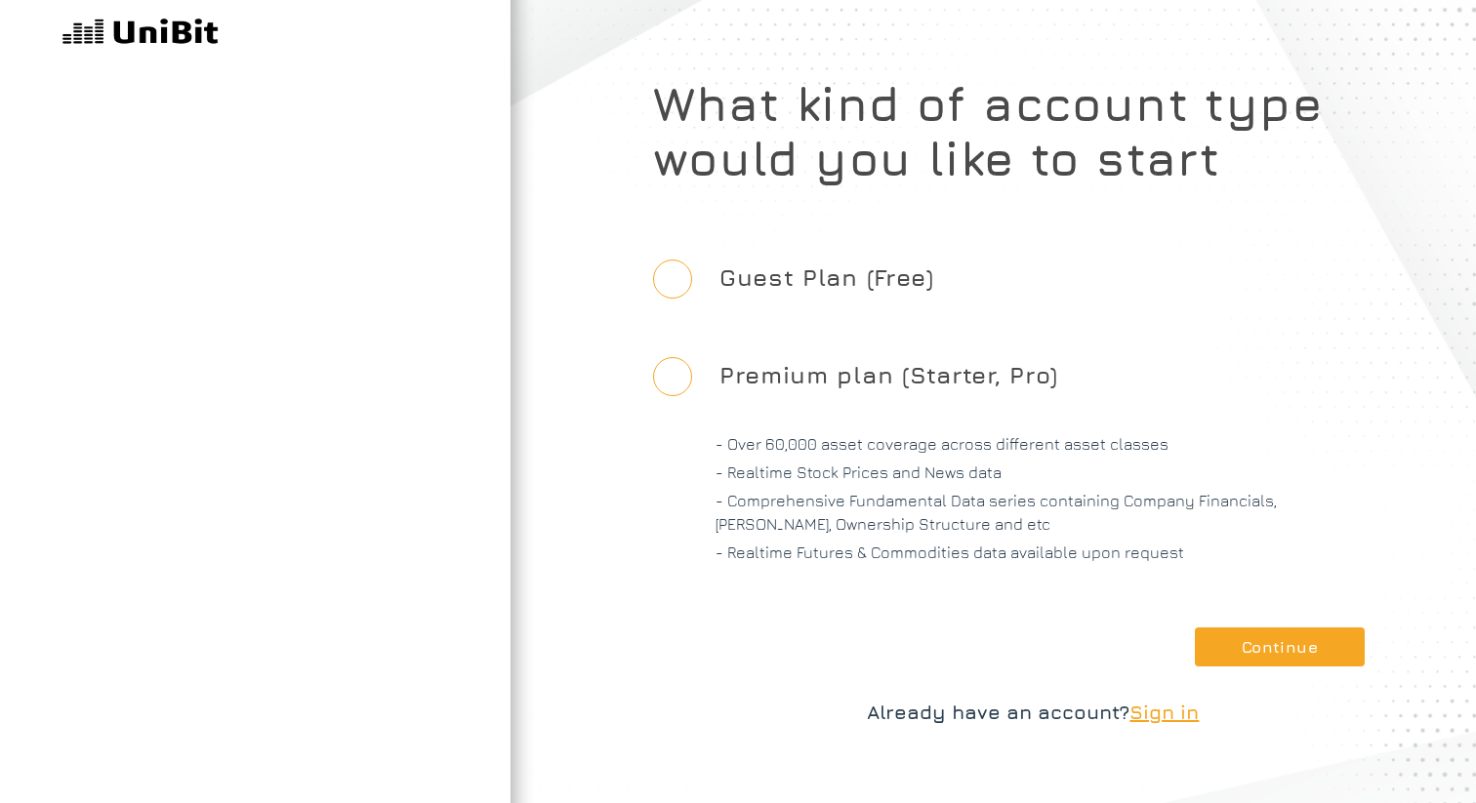
click at [693, 287] on div "Guest Plan (Free)" at bounding box center [1033, 281] width 760 height 98
click at [666, 288] on input "Guest Plan (Free)" at bounding box center [672, 279] width 39 height 39
radio input "true"
click at [1262, 630] on button "Continue" at bounding box center [1280, 647] width 170 height 39
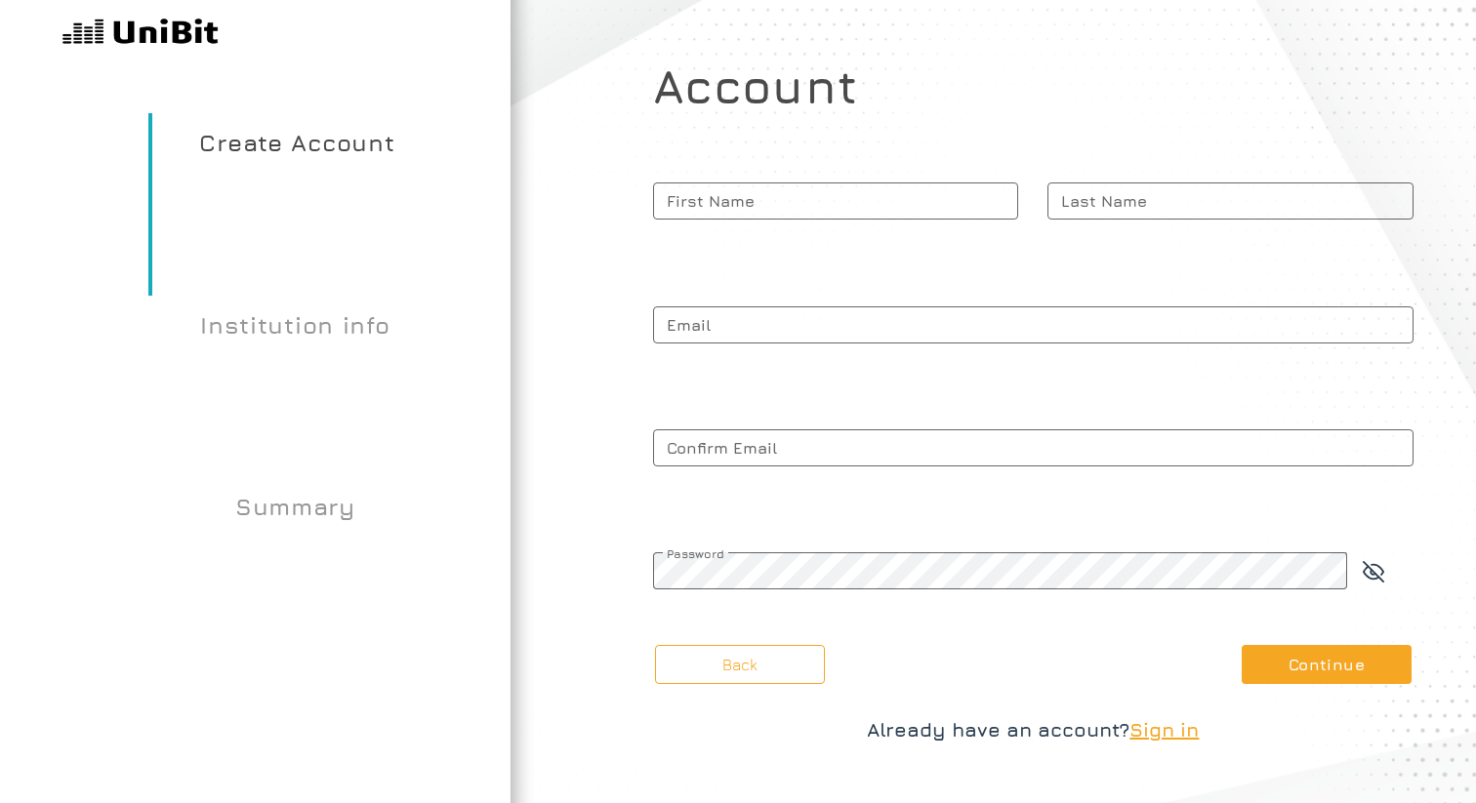
click at [819, 237] on p at bounding box center [837, 231] width 364 height 23
click at [819, 220] on input "First Name" at bounding box center [836, 200] width 366 height 37
click at [819, 218] on input "First Name" at bounding box center [836, 200] width 366 height 37
type input "G"
type input "Test"
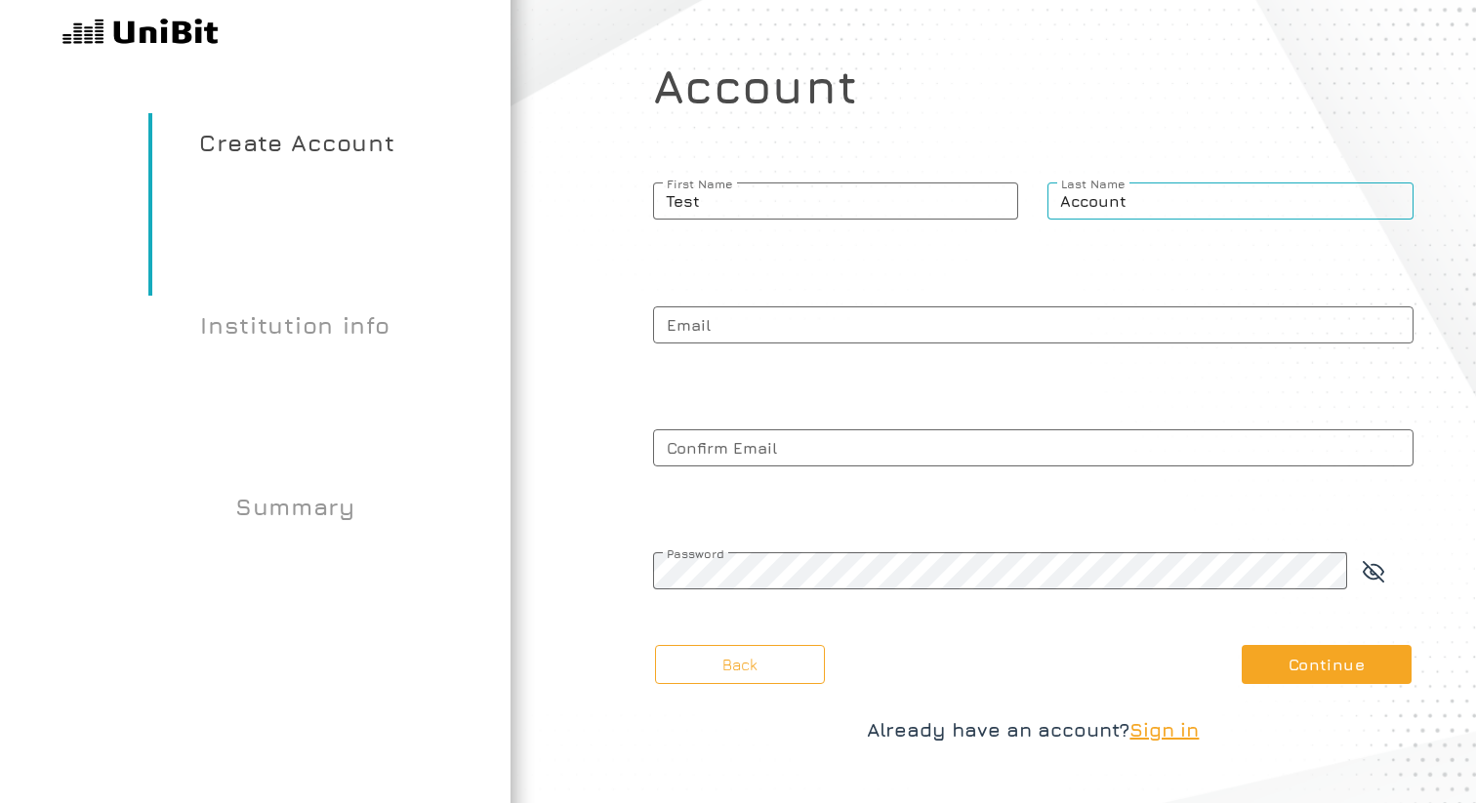
type input "Account"
paste input "dotterel99493@aminating.com"
type input "dotterel99493@aminating.com"
click at [744, 445] on span "Confirm Email" at bounding box center [1033, 448] width 760 height 49
click at [744, 445] on input "Confirm Email" at bounding box center [1033, 447] width 760 height 37
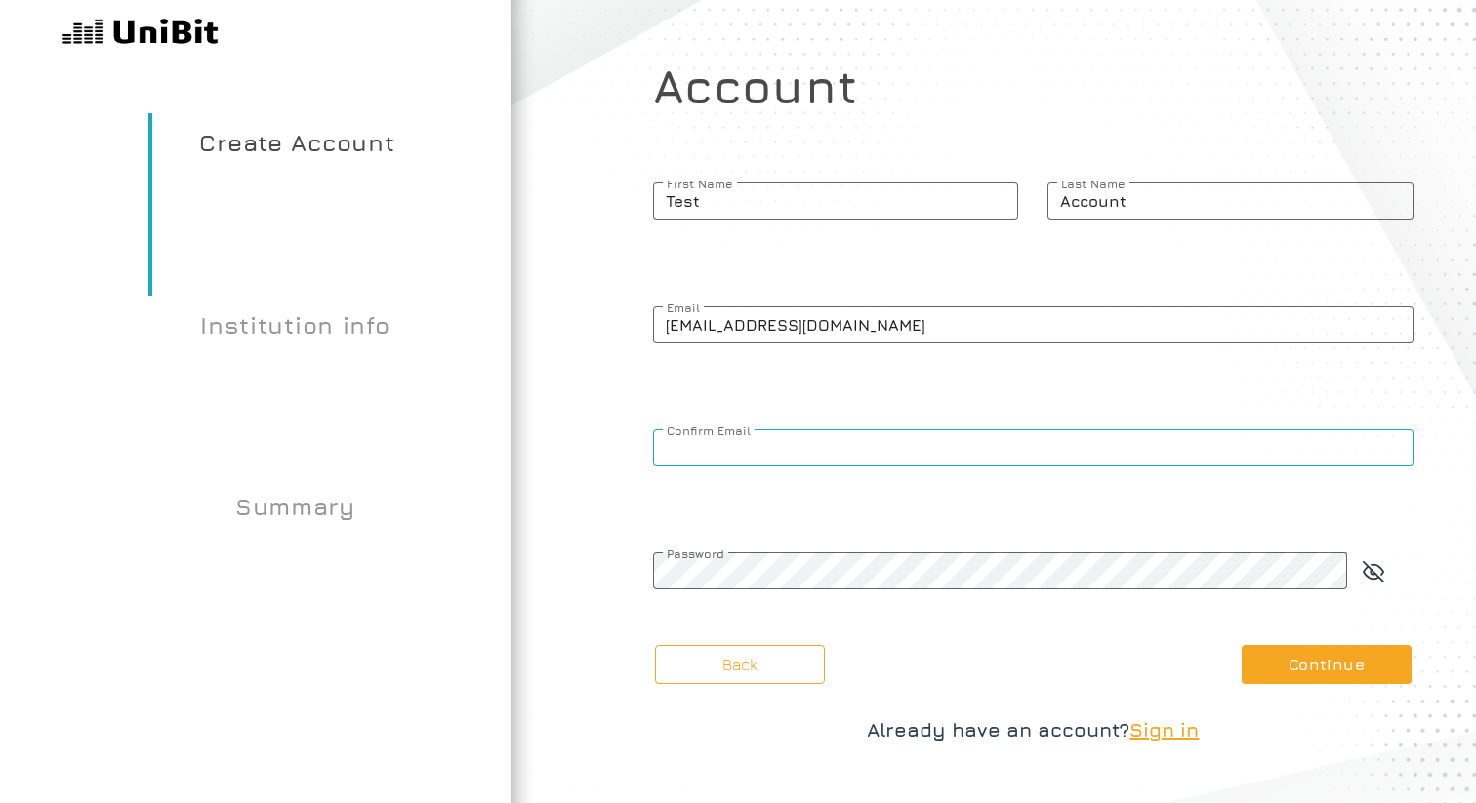
paste input "dotterel99493@aminating.com"
type input "dotterel99493@aminating.com"
click at [693, 601] on p at bounding box center [1001, 600] width 693 height 23
click at [1374, 578] on icon at bounding box center [1372, 571] width 21 height 21
click at [1312, 671] on button "Continue" at bounding box center [1326, 664] width 170 height 39
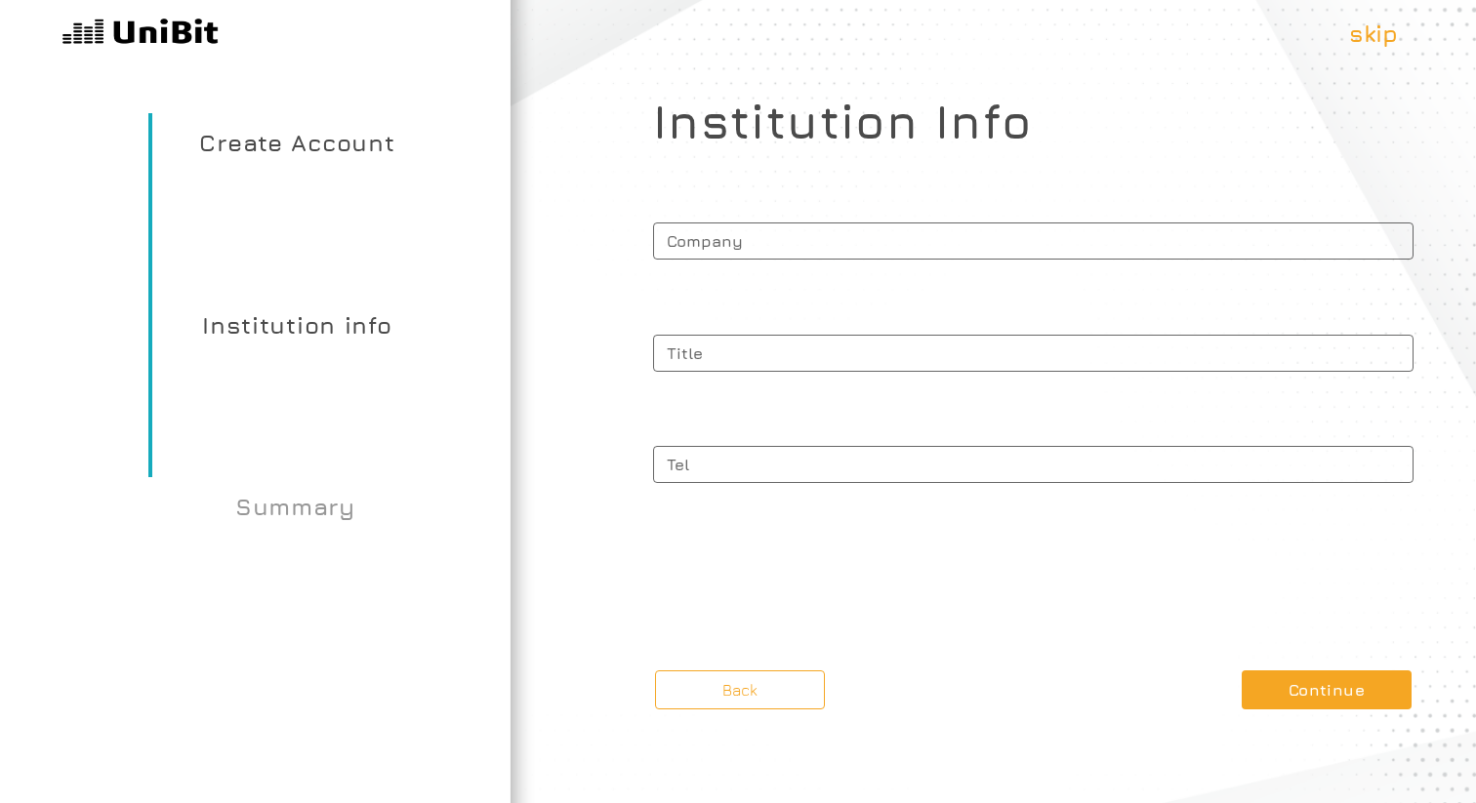
click at [884, 242] on span "Company" at bounding box center [1033, 238] width 760 height 43
click at [884, 242] on input "Company" at bounding box center [1033, 241] width 760 height 37
type input "Test"
type input "(334) 556-7853"
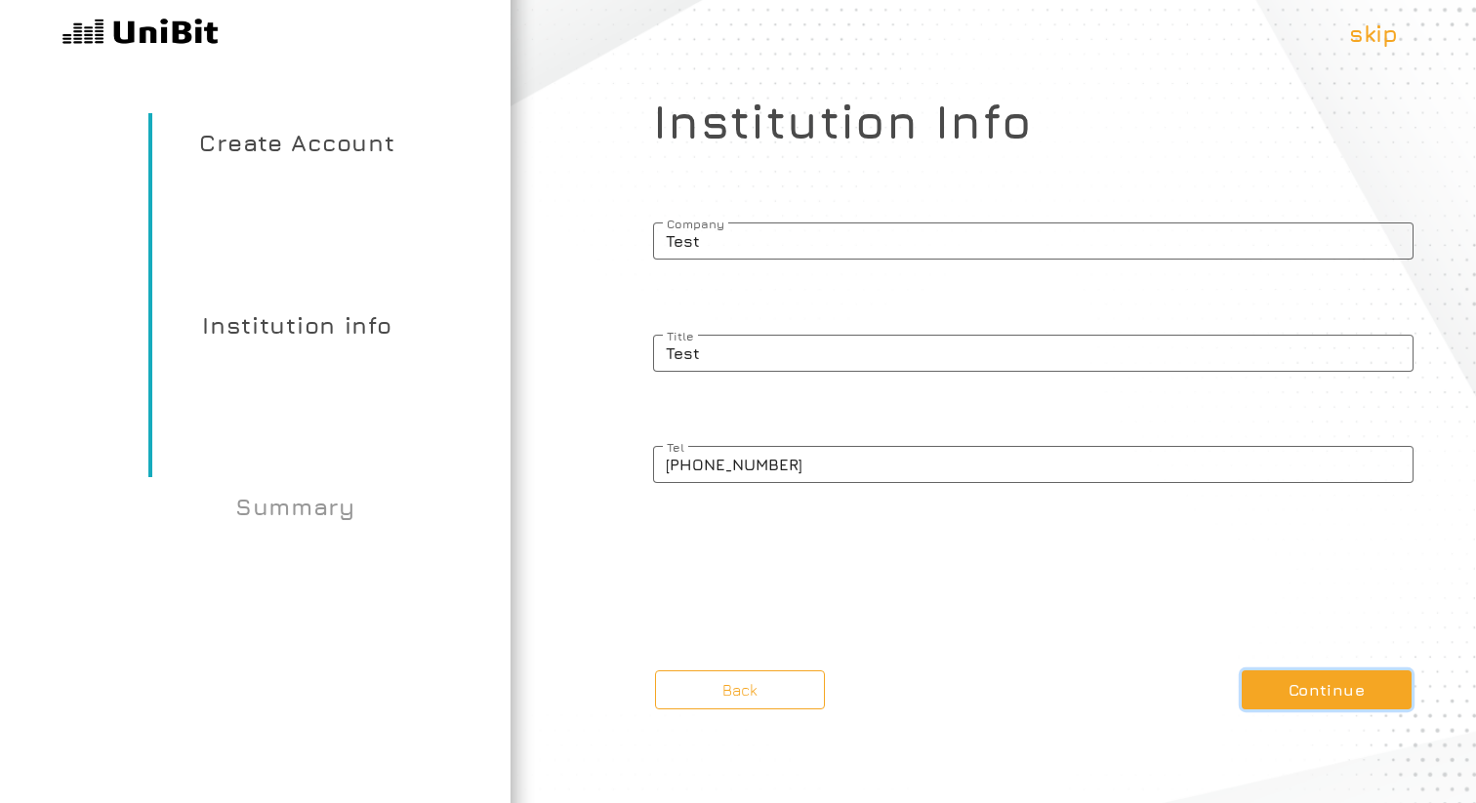
click at [1285, 691] on button "Continue" at bounding box center [1326, 689] width 170 height 39
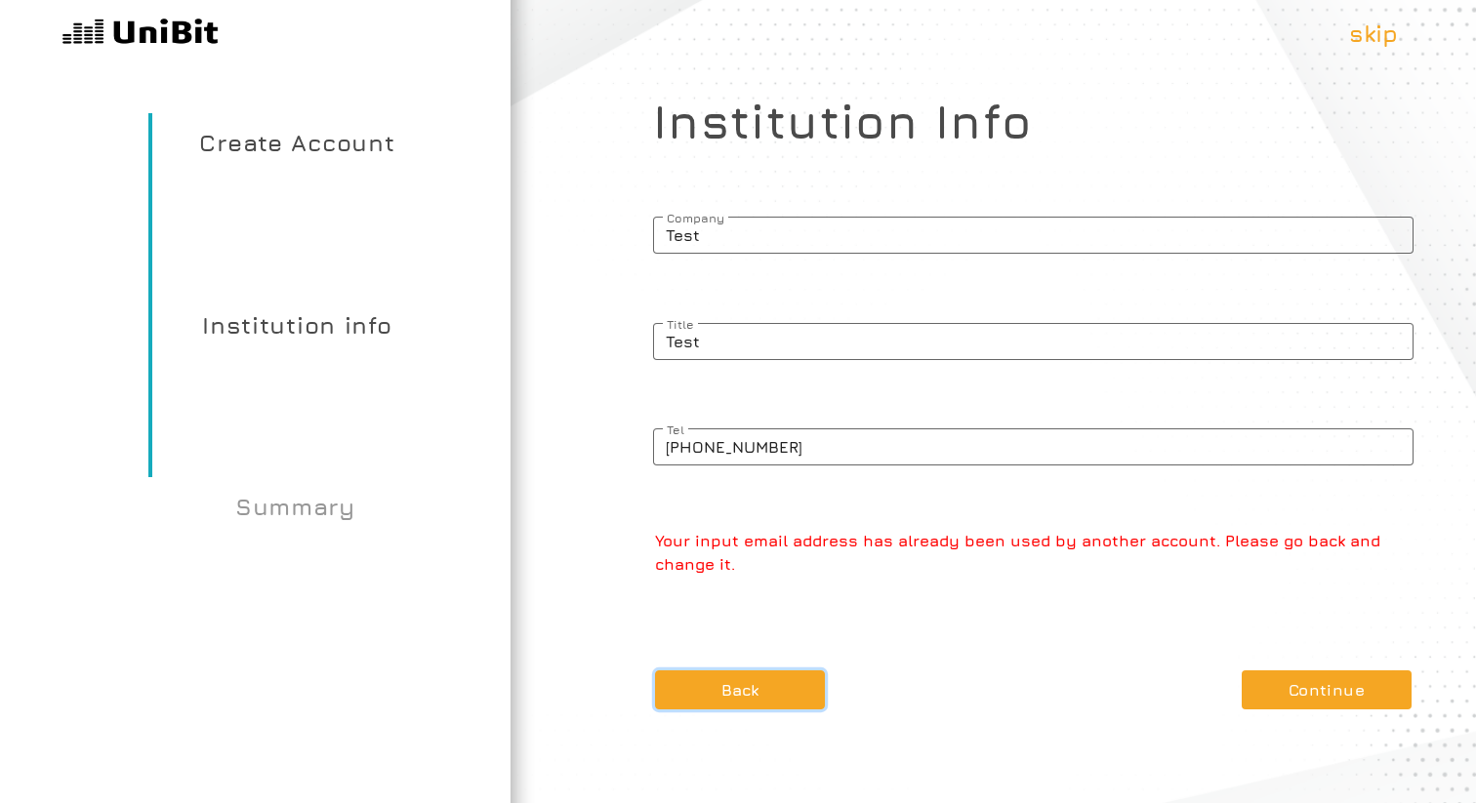
click at [709, 690] on button "Back" at bounding box center [740, 689] width 170 height 39
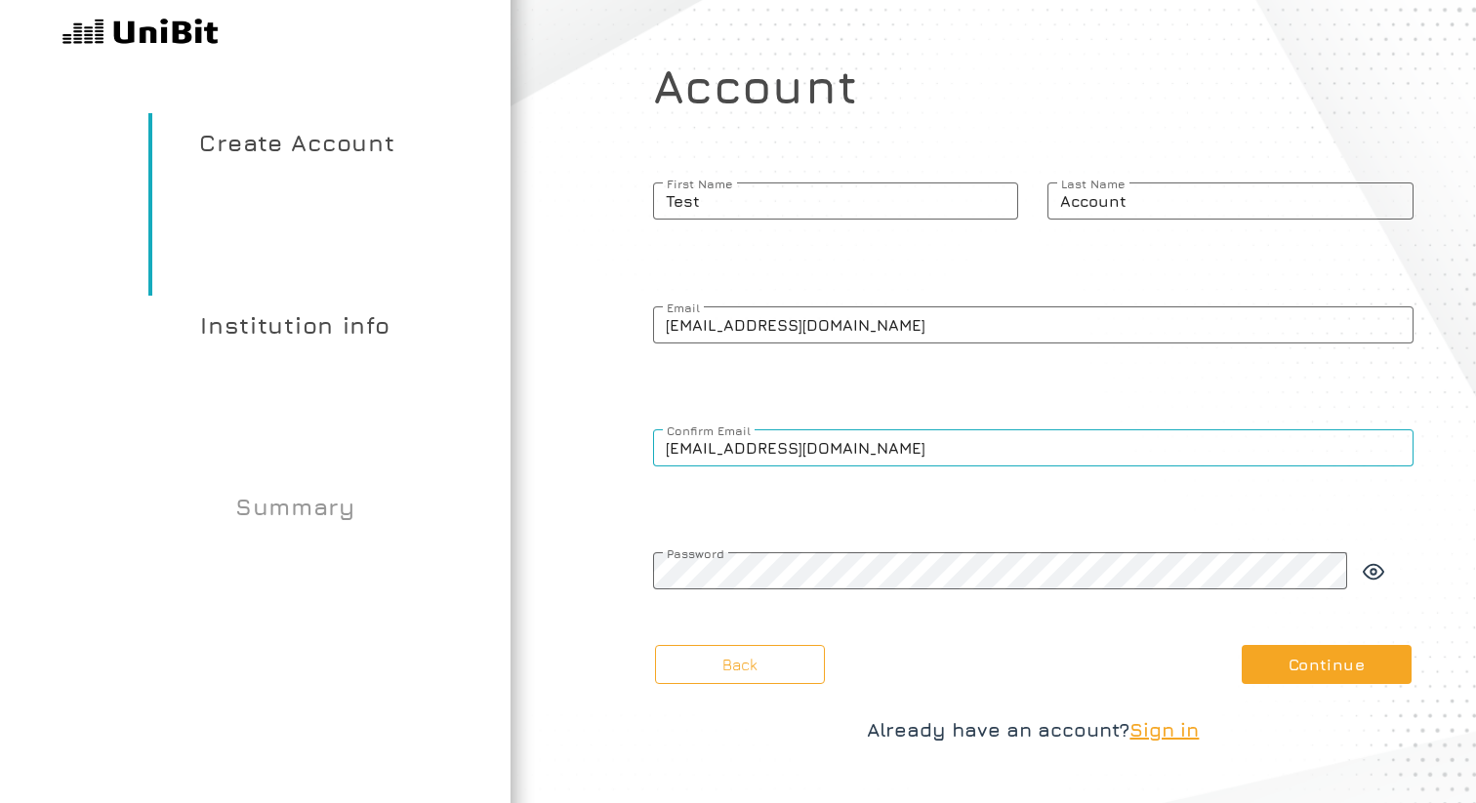
click at [718, 443] on input "dotterel99493@aminating.com" at bounding box center [1033, 447] width 760 height 37
paste input "kestrel59850"
type input "kestrel59850@aminating.com"
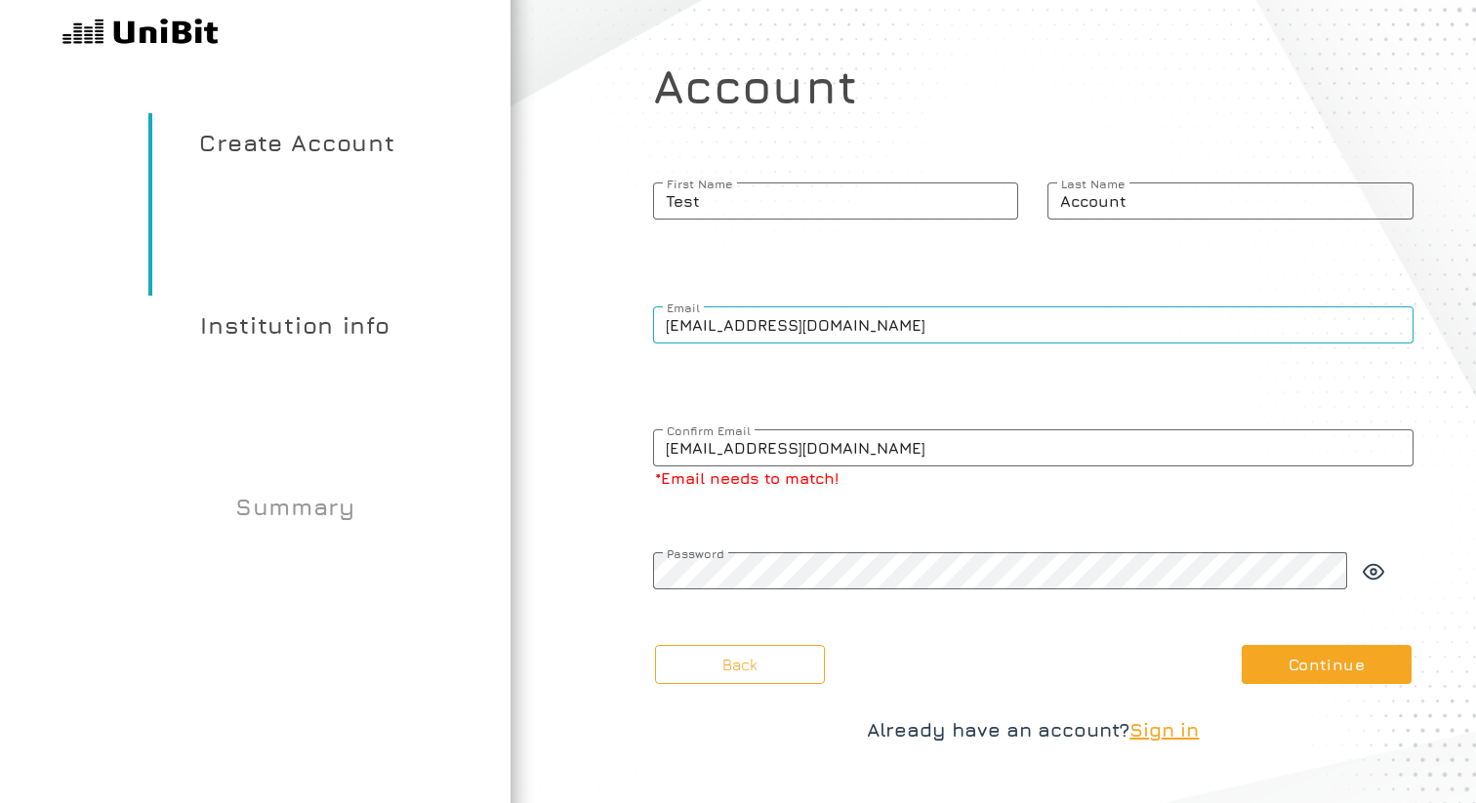
click at [743, 328] on input "dotterel99493@aminating.com" at bounding box center [1033, 324] width 760 height 37
paste input "kestrel59850"
click at [862, 371] on div "kestrel59850@aminating.com Email" at bounding box center [1033, 338] width 760 height 74
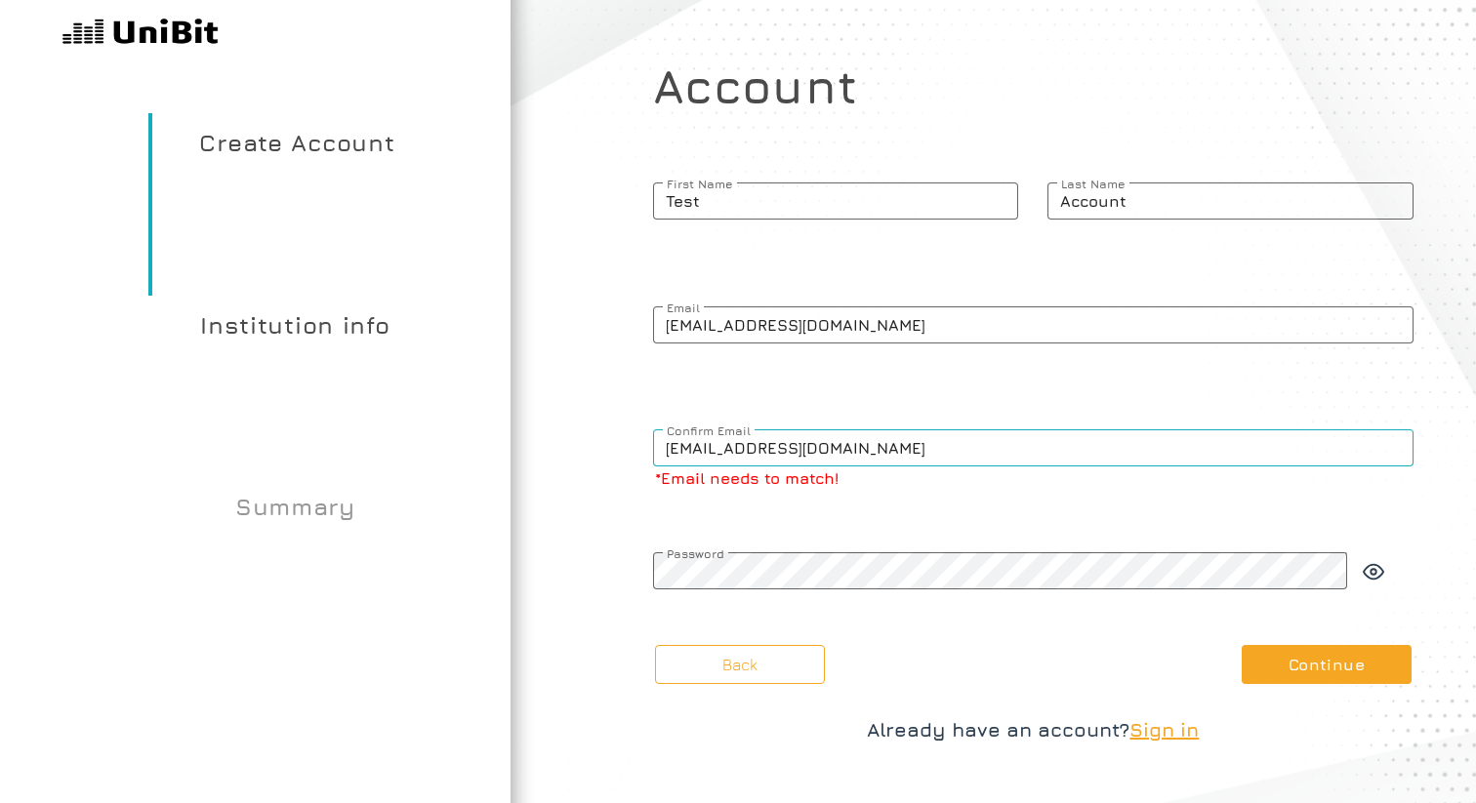
click at [857, 445] on input "kestrel59850@aminating.com" at bounding box center [1033, 447] width 760 height 37
click at [1279, 686] on div "Back Continue Already have an account? Sign in" at bounding box center [1033, 695] width 760 height 100
click at [1279, 677] on button "Continue" at bounding box center [1326, 664] width 170 height 39
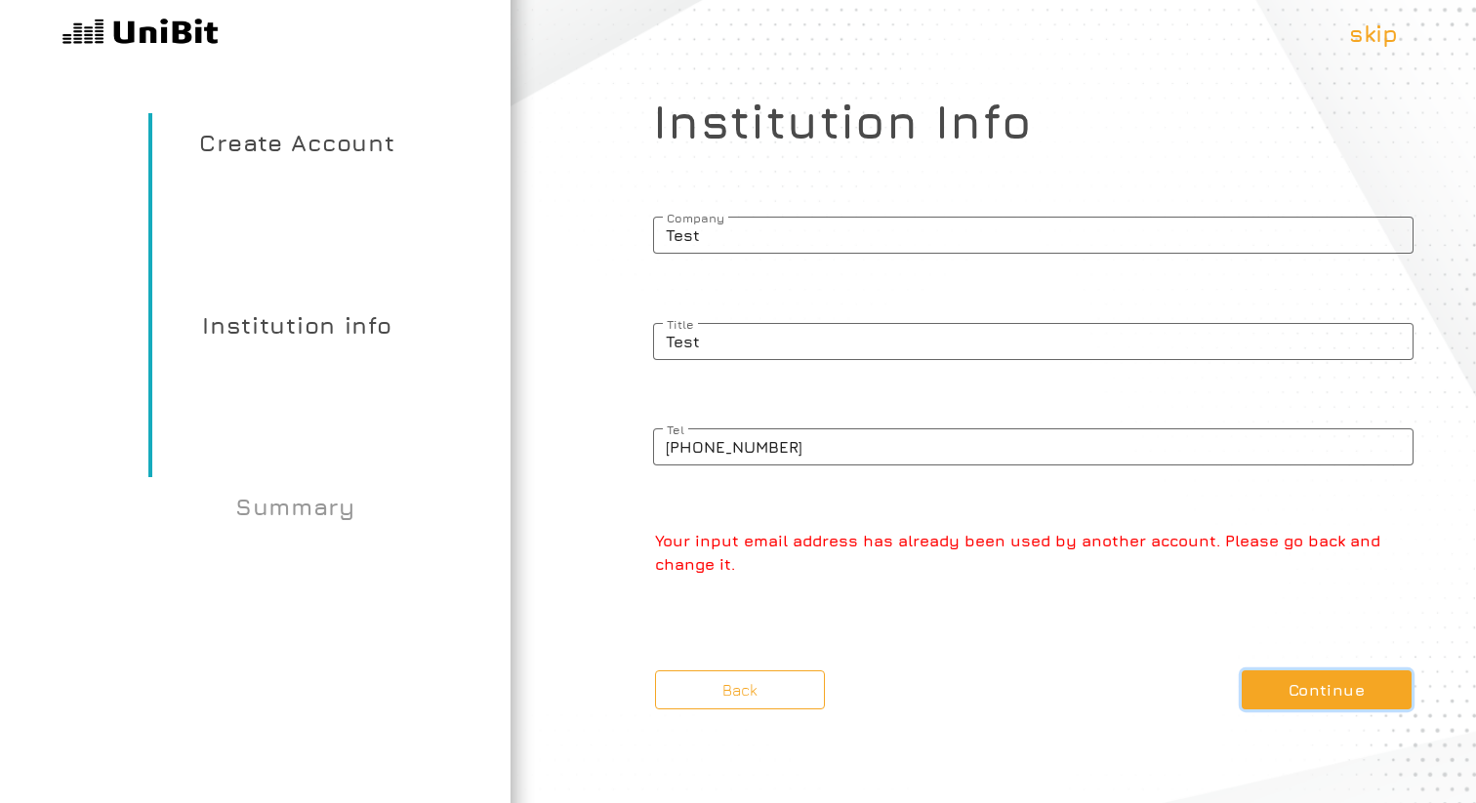
click at [1277, 673] on button "Continue" at bounding box center [1326, 689] width 170 height 39
click at [736, 682] on button "Back" at bounding box center [740, 689] width 170 height 39
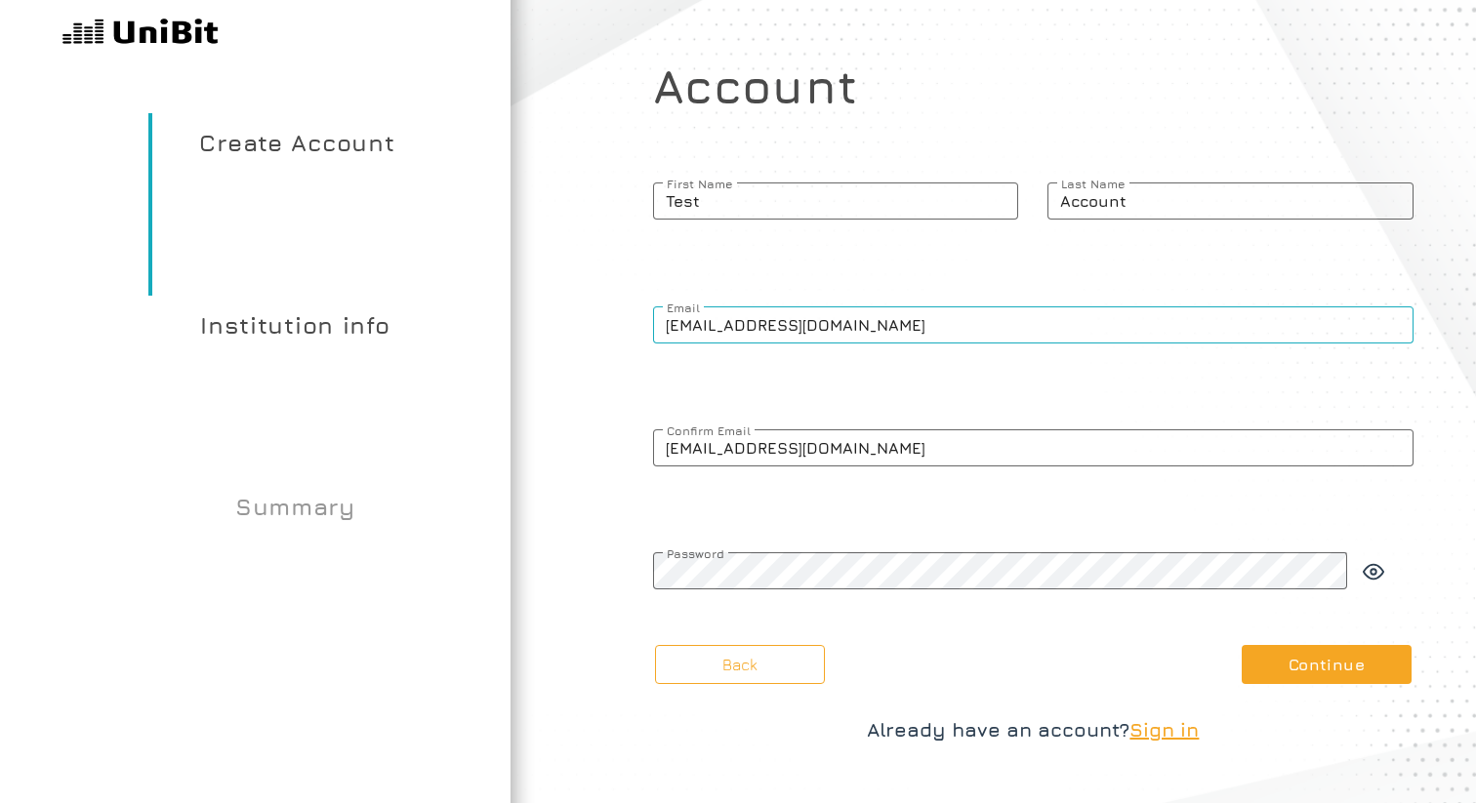
click at [735, 328] on input "kestrel59850@aminating.com" at bounding box center [1033, 324] width 760 height 37
paste input "splendid.duck.ooxs@rapidletter.net"
type input "splendid.duck.ooxs@rapidletter.net"
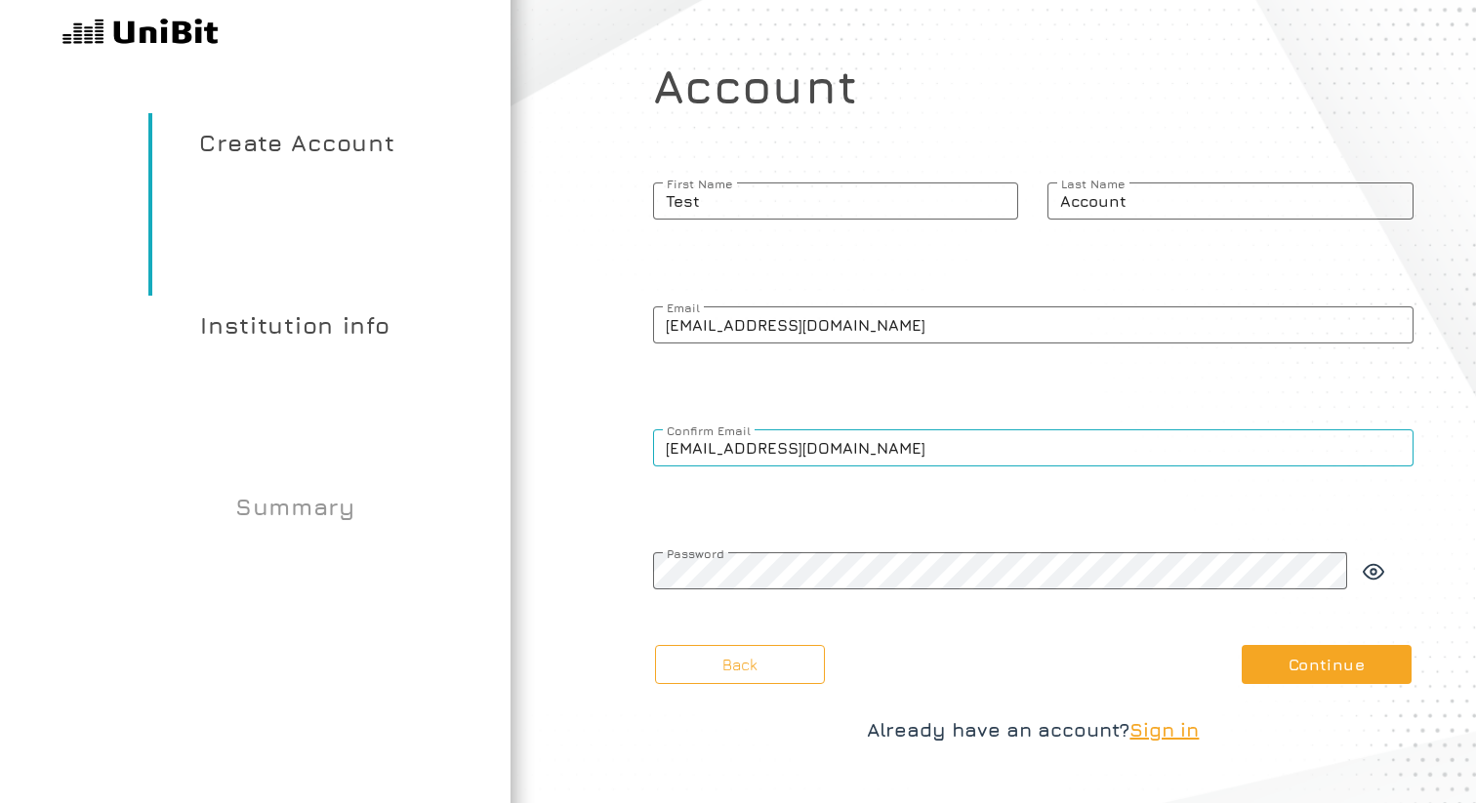
click at [710, 455] on input "kestrel59850@aminating.com" at bounding box center [1033, 447] width 760 height 37
paste input "splendid.duck.ooxs@rapidletter.net"
type input "splendid.duck.ooxs@rapidletter.net"
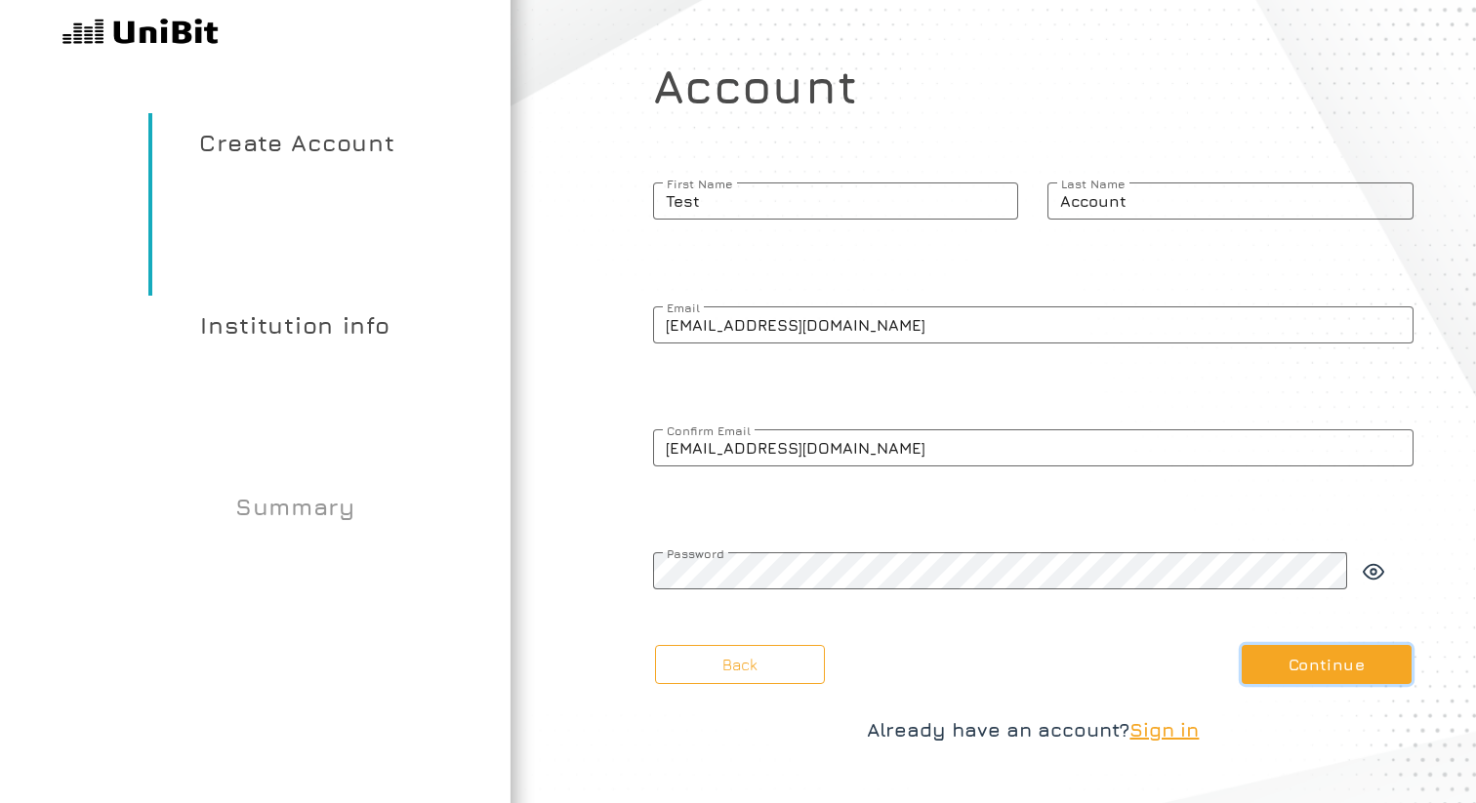
click at [1355, 676] on button "Continue" at bounding box center [1326, 664] width 170 height 39
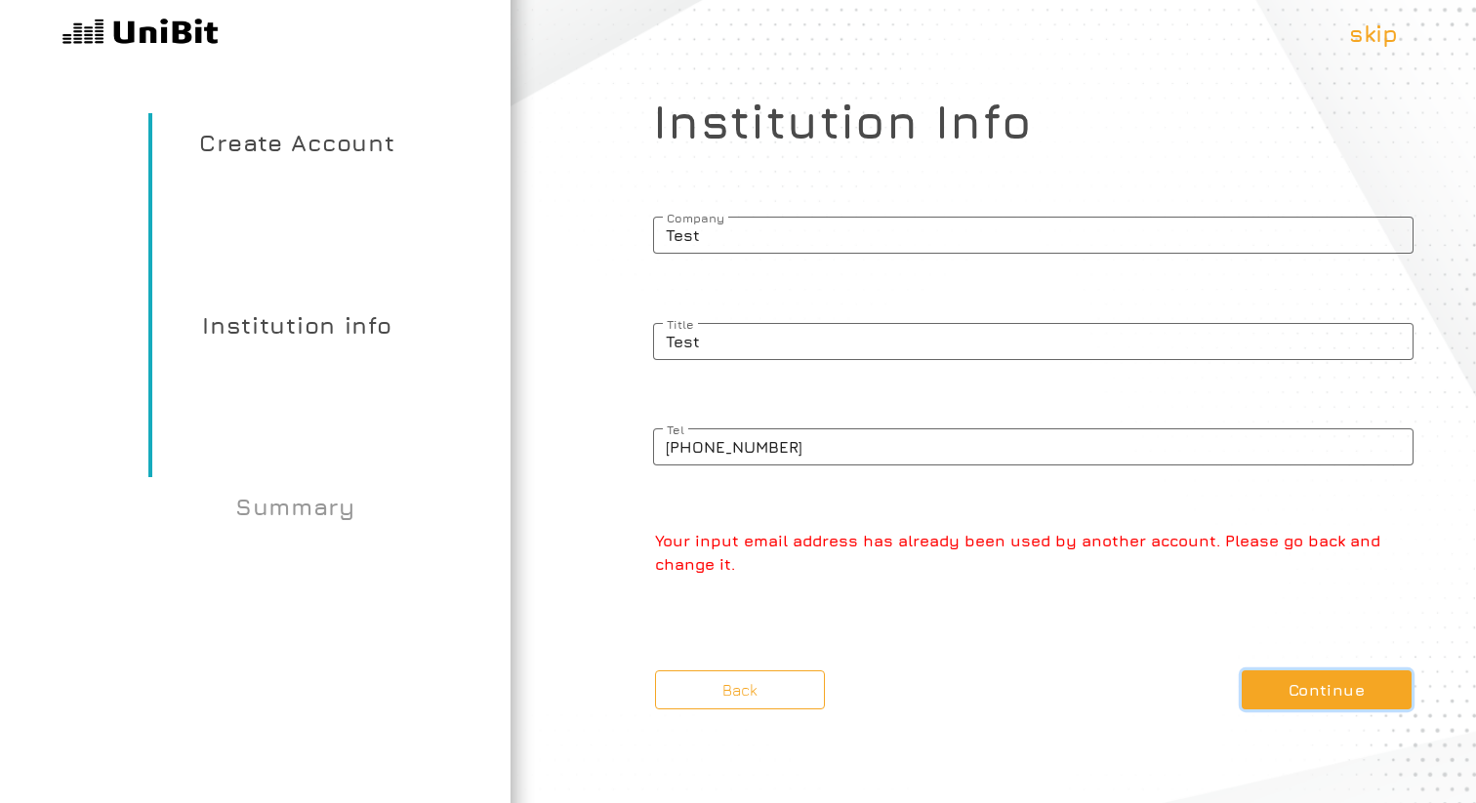
click at [1334, 685] on button "Continue" at bounding box center [1326, 689] width 170 height 39
click at [1043, 547] on p "Your input email address has already been used by another account. Please go ba…" at bounding box center [1034, 552] width 758 height 47
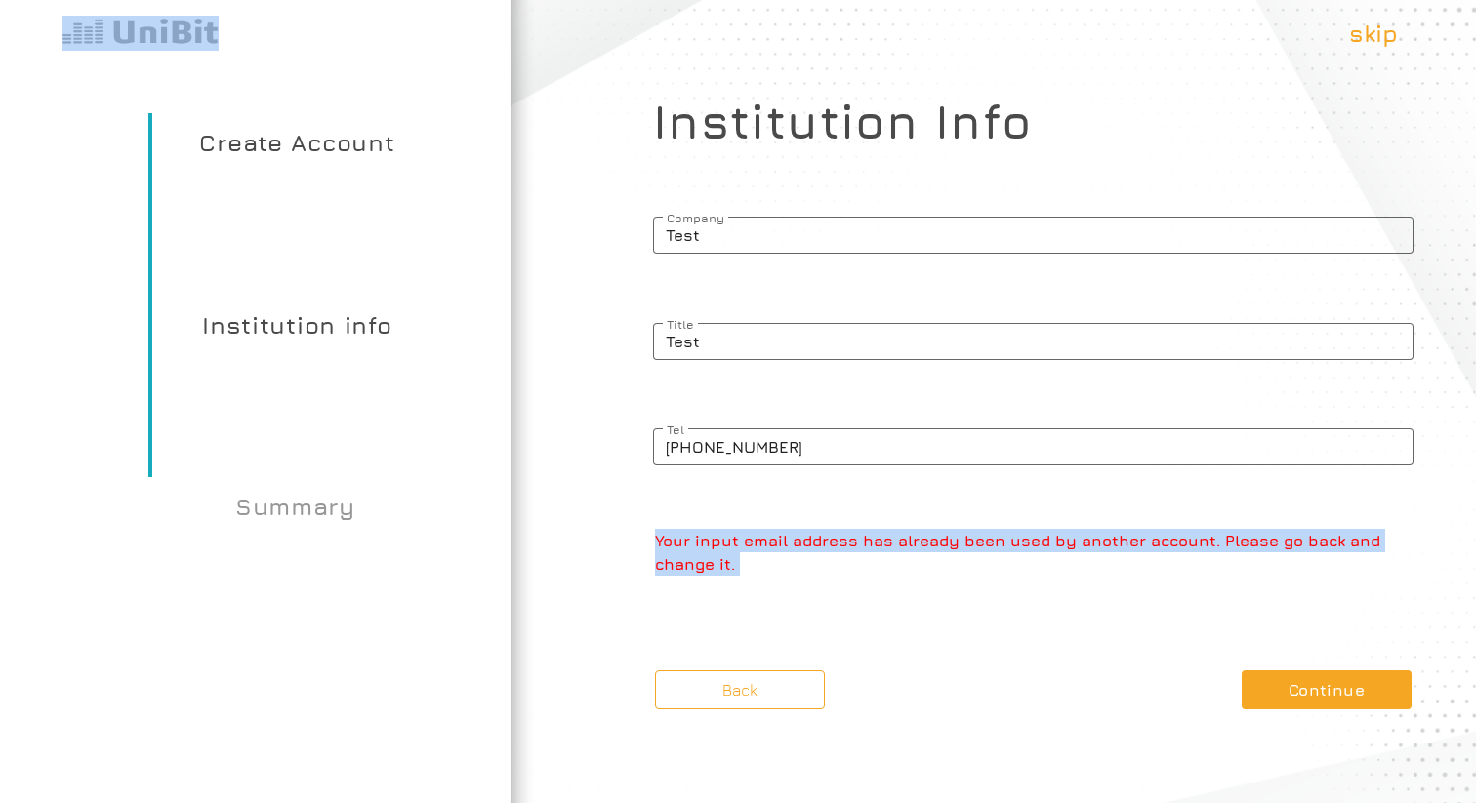
click at [1043, 547] on p "Your input email address has already been used by another account. Please go ba…" at bounding box center [1034, 552] width 758 height 47
click at [1215, 554] on p "Your input email address has already been used by another account. Please go ba…" at bounding box center [1034, 552] width 758 height 47
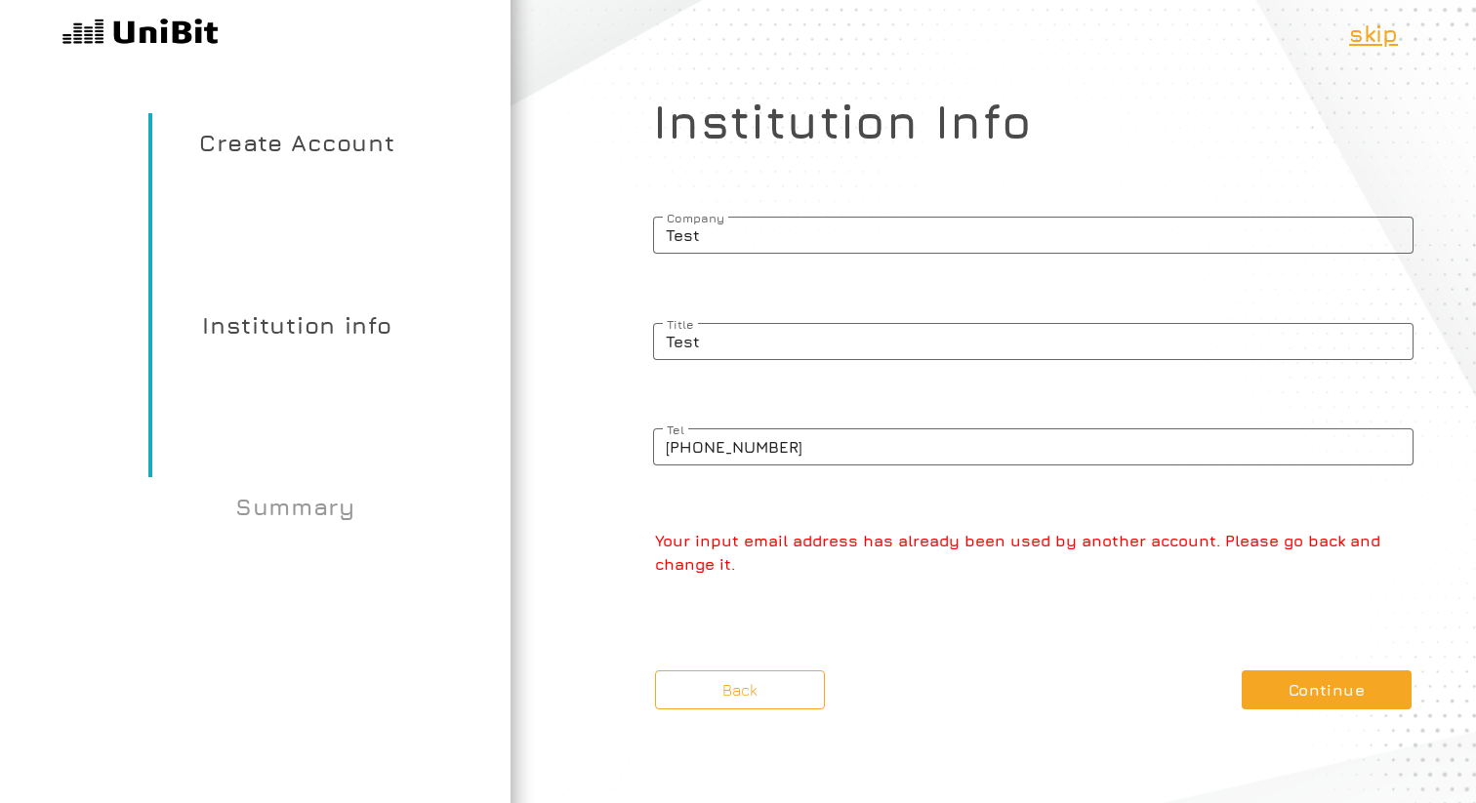
click at [1382, 29] on p "skip" at bounding box center [1373, 33] width 49 height 35
click at [1353, 40] on p "skip" at bounding box center [1373, 33] width 49 height 35
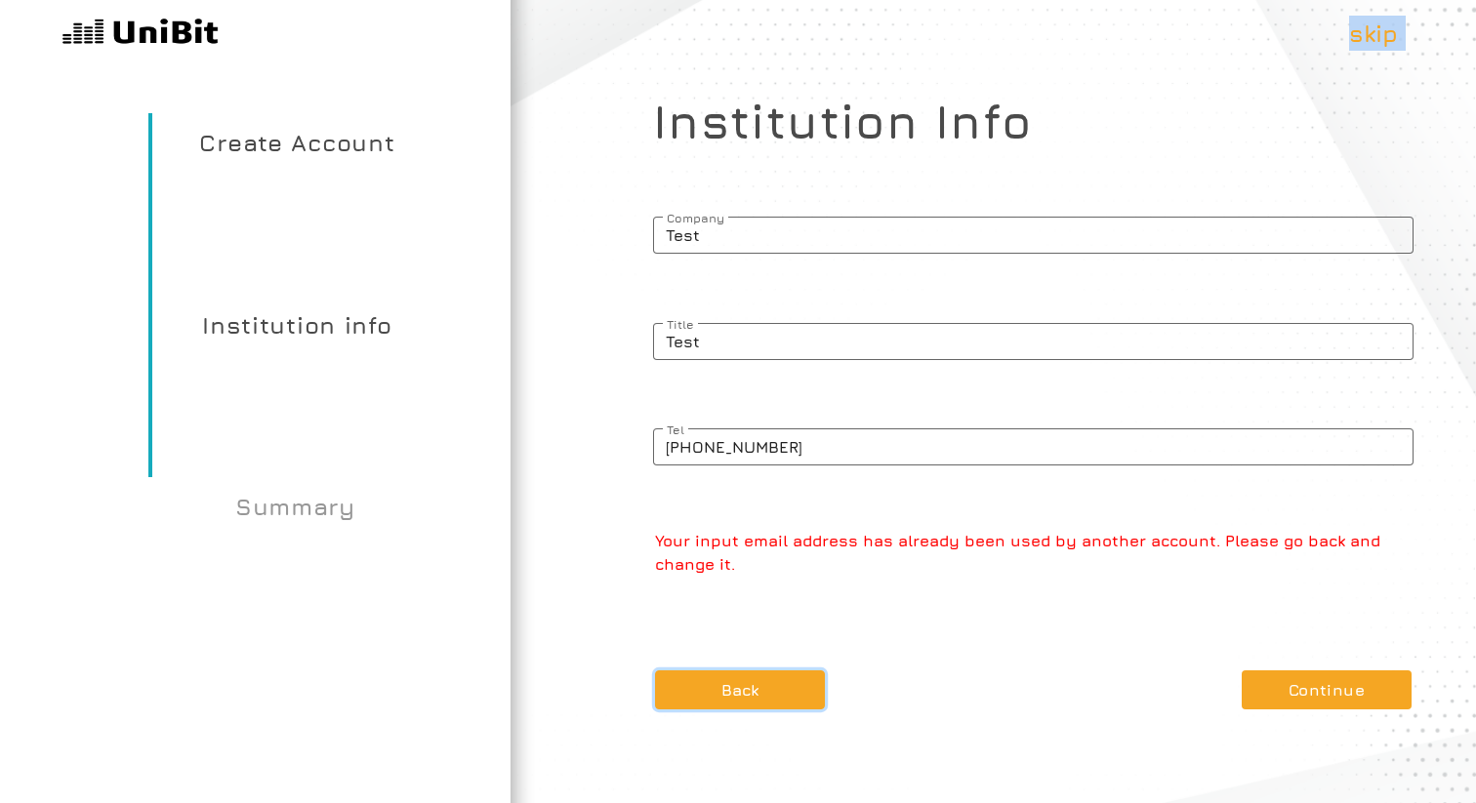
click at [747, 691] on button "Back" at bounding box center [740, 689] width 170 height 39
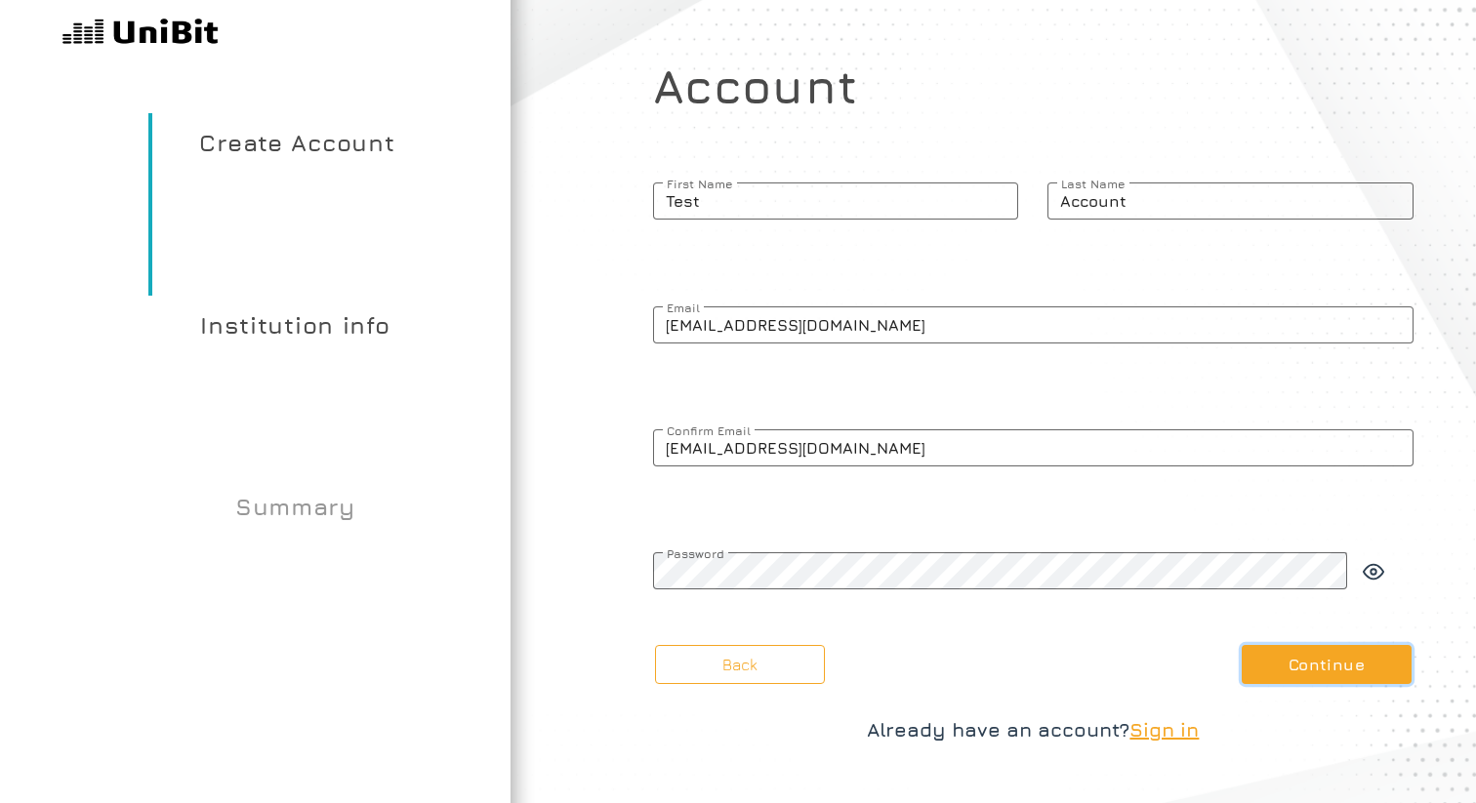
click at [1282, 664] on button "Continue" at bounding box center [1326, 664] width 170 height 39
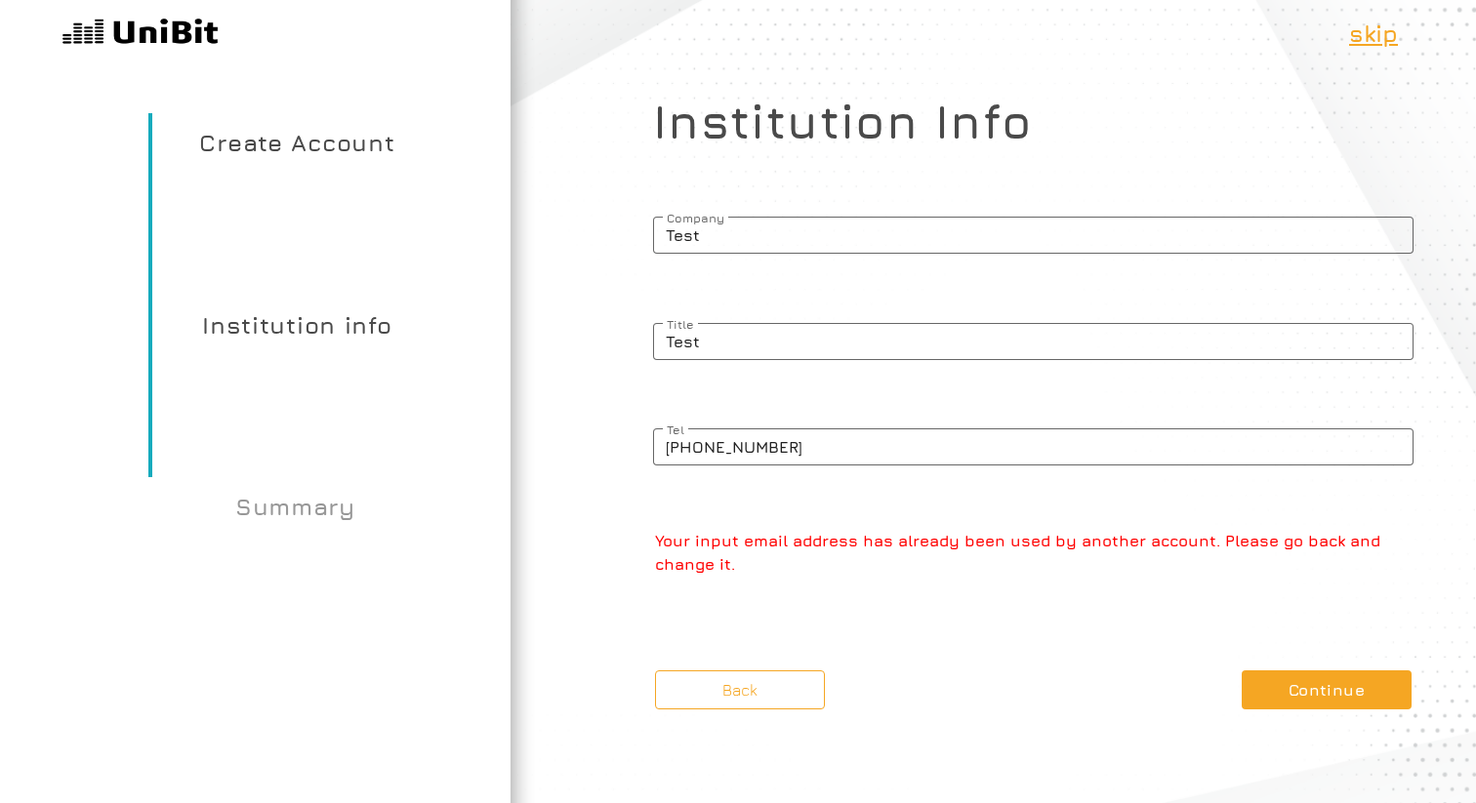
click at [1378, 43] on p "skip" at bounding box center [1373, 33] width 49 height 35
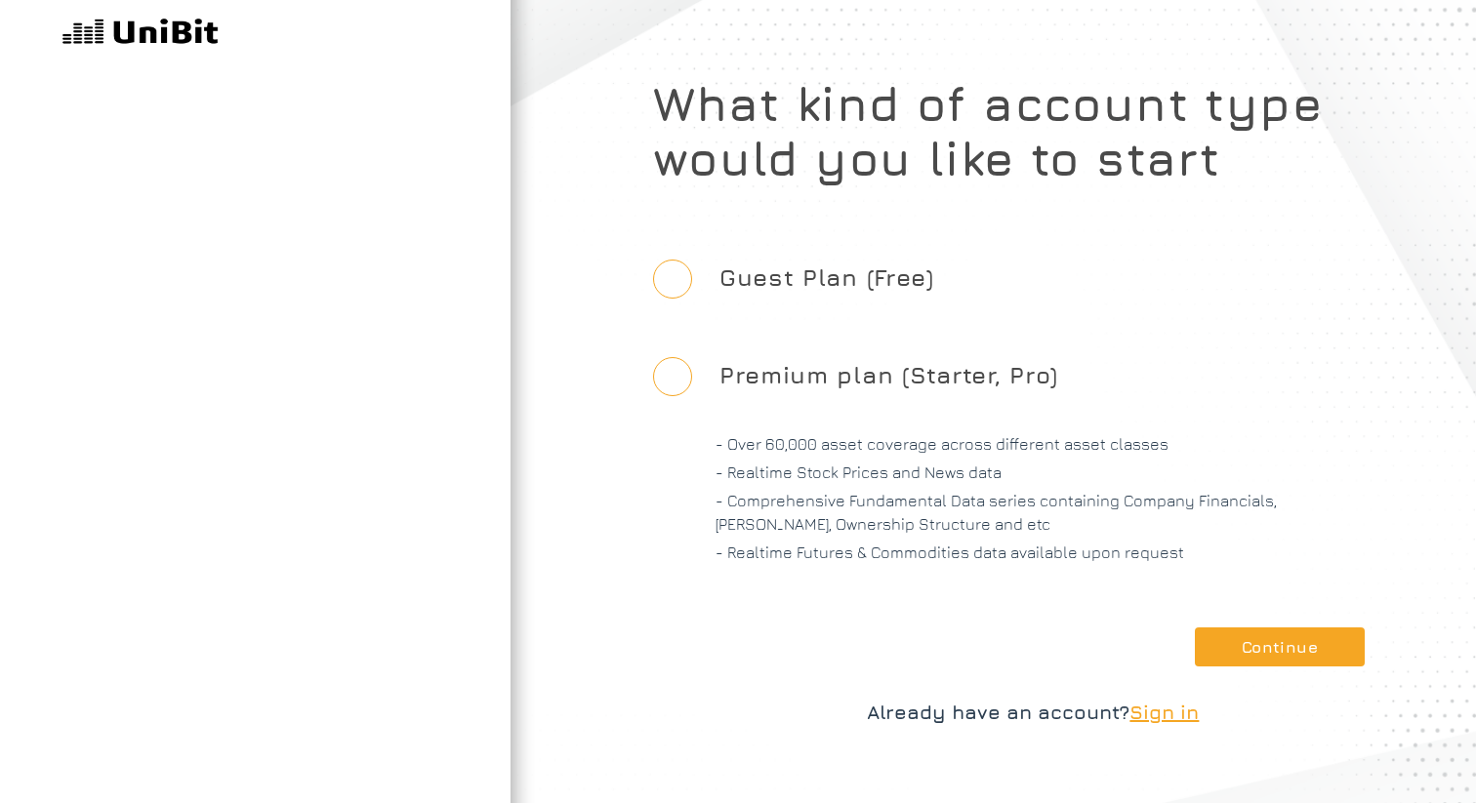
click at [670, 285] on input "Guest Plan (Free)" at bounding box center [672, 279] width 39 height 39
radio input "true"
click at [1232, 637] on button "Continue" at bounding box center [1280, 647] width 170 height 39
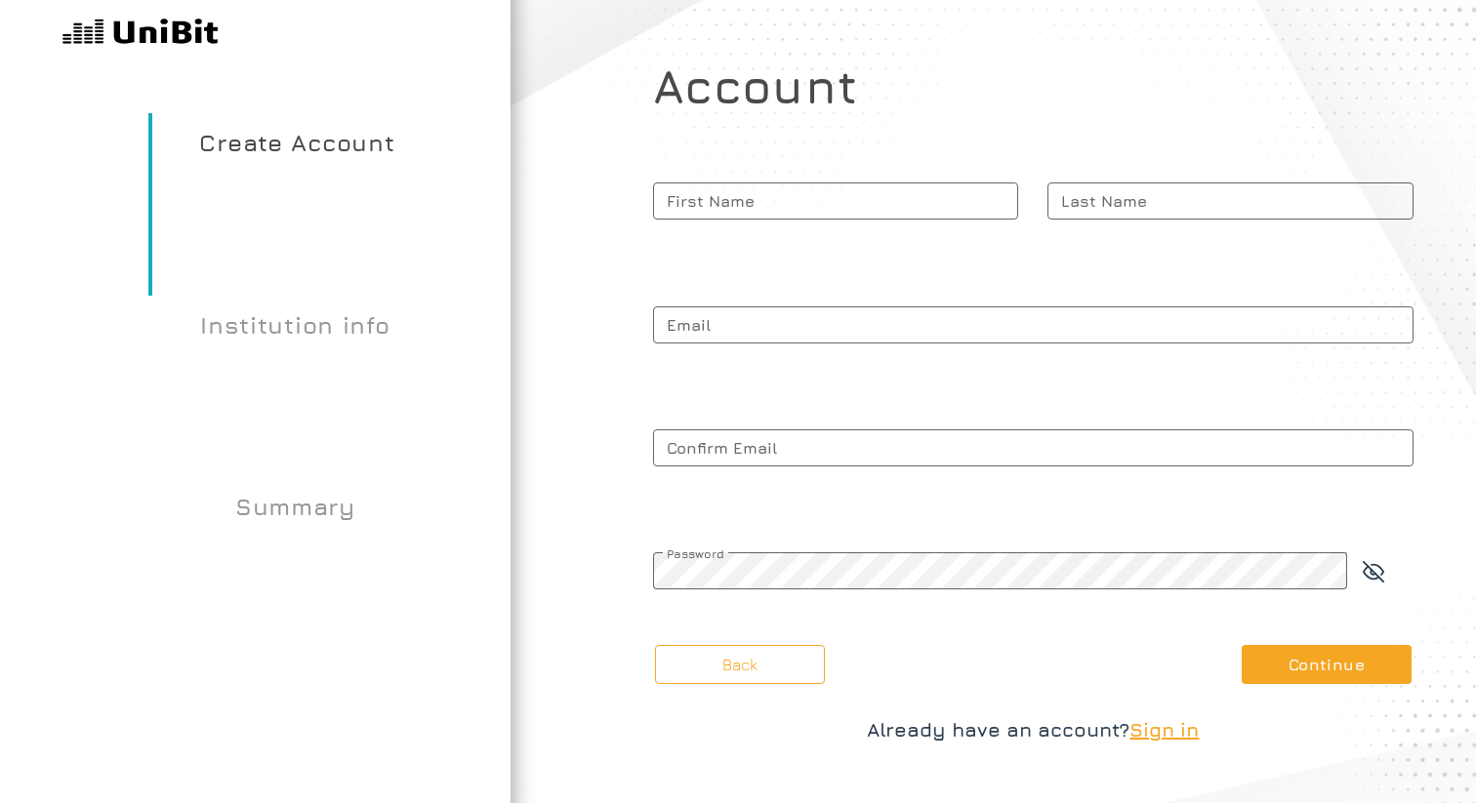
click at [741, 223] on span "First Name" at bounding box center [836, 201] width 366 height 49
click at [741, 220] on input "First Name" at bounding box center [836, 200] width 366 height 37
type input "Test"
type input "Account"
type input "rohitkotechashopping@gmail.com"
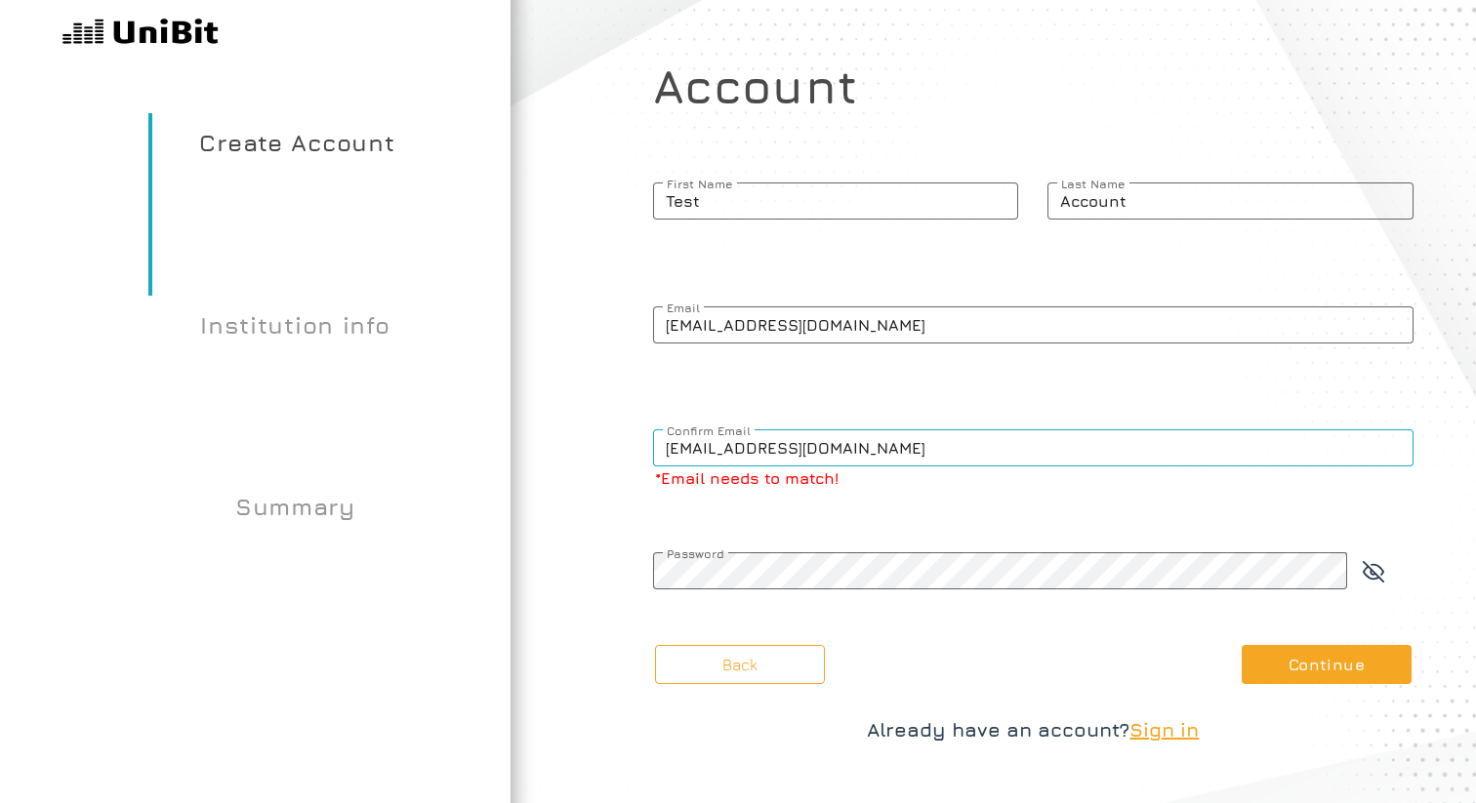
type input "rohitkotechashopping@gmail.com"
click at [1357, 660] on button "Continue" at bounding box center [1326, 664] width 170 height 39
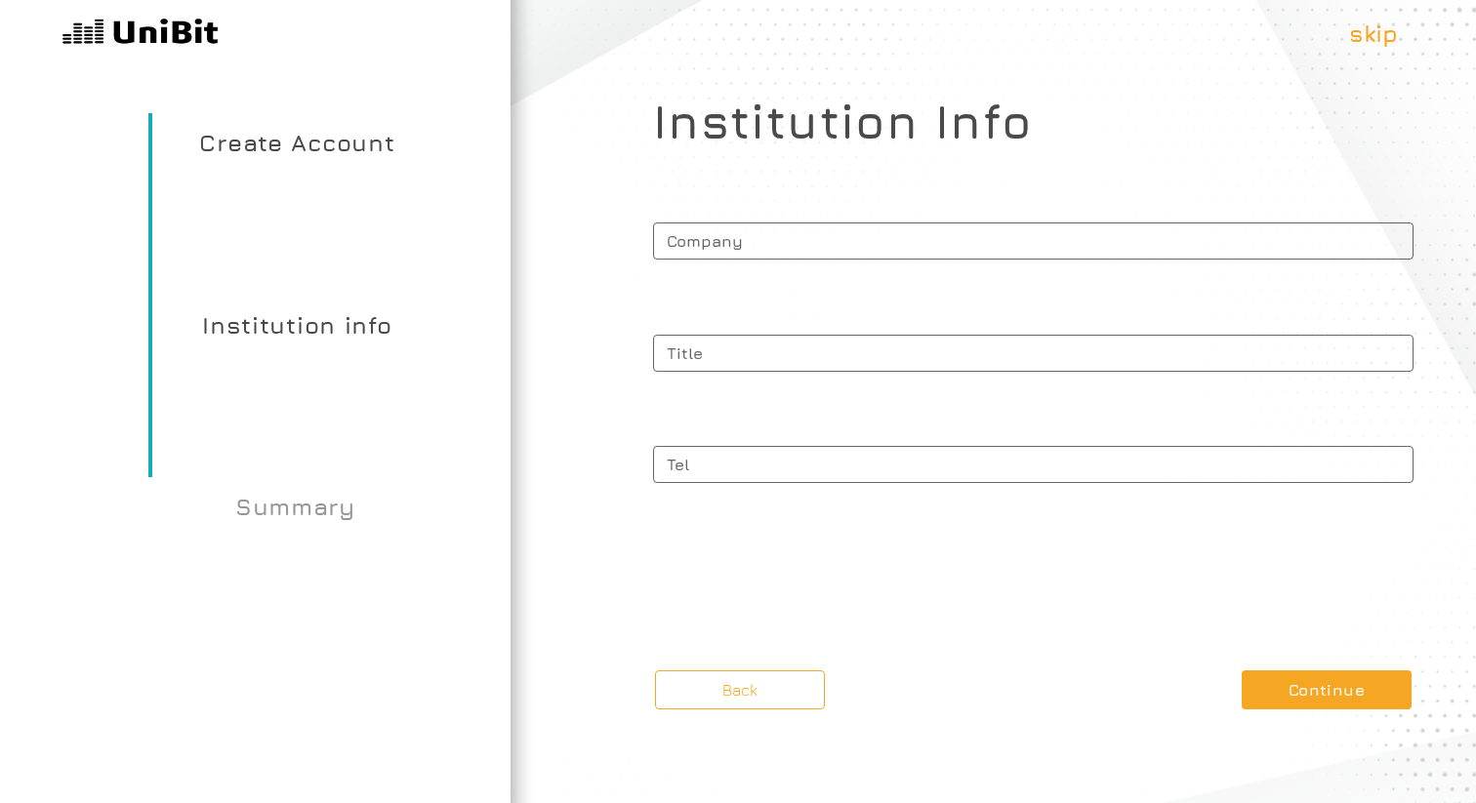
click at [883, 210] on div "Institution Info Company Title Tel" at bounding box center [1033, 335] width 760 height 482
click at [855, 241] on span "Company" at bounding box center [1033, 238] width 760 height 43
click at [855, 241] on input "Company" at bounding box center [1033, 241] width 760 height 37
type input "Test"
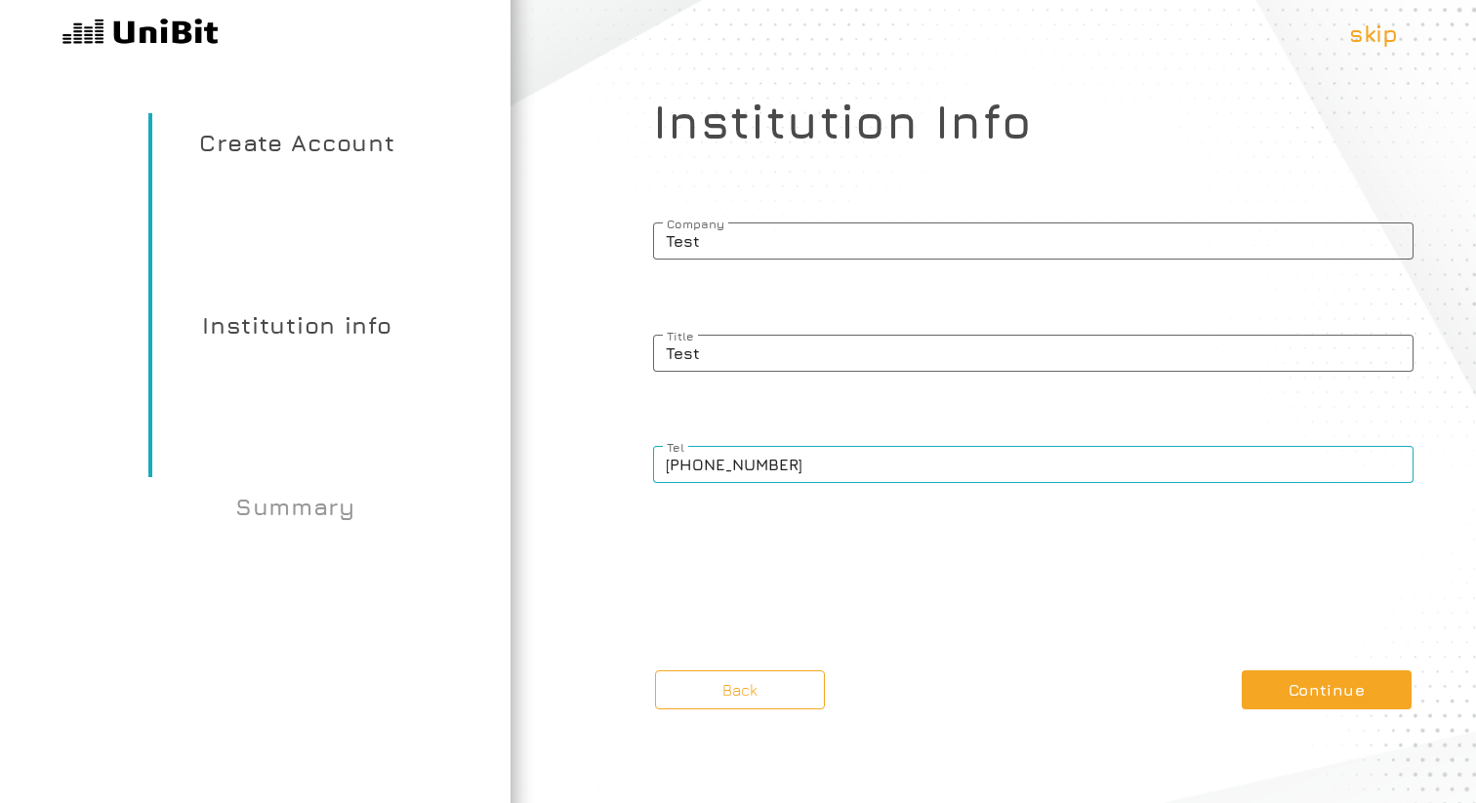
type input "(445) 830-4745"
click at [1330, 697] on button "Continue" at bounding box center [1326, 689] width 170 height 39
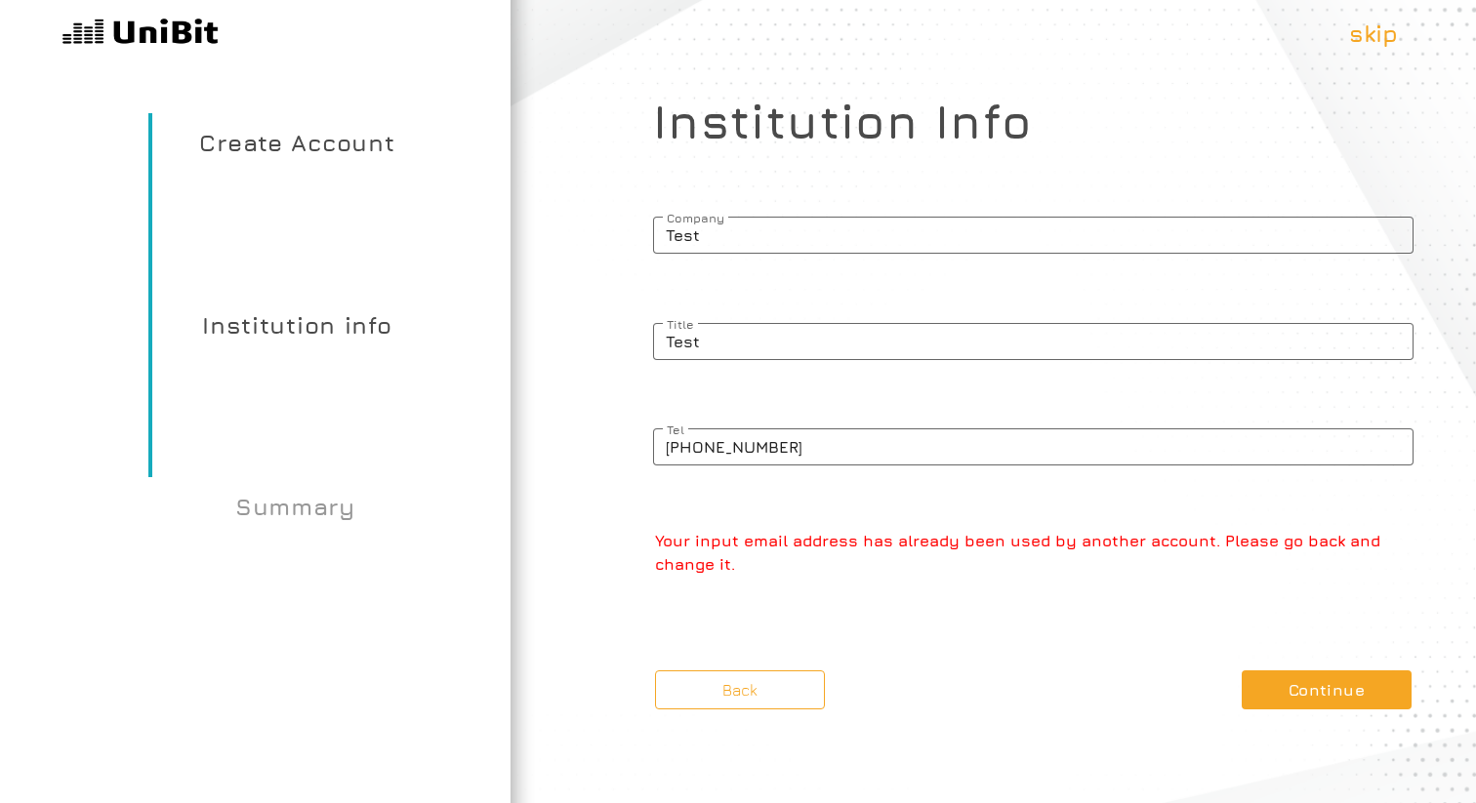
click at [1107, 549] on p "Your input email address has already been used by another account. Please go ba…" at bounding box center [1034, 552] width 758 height 47
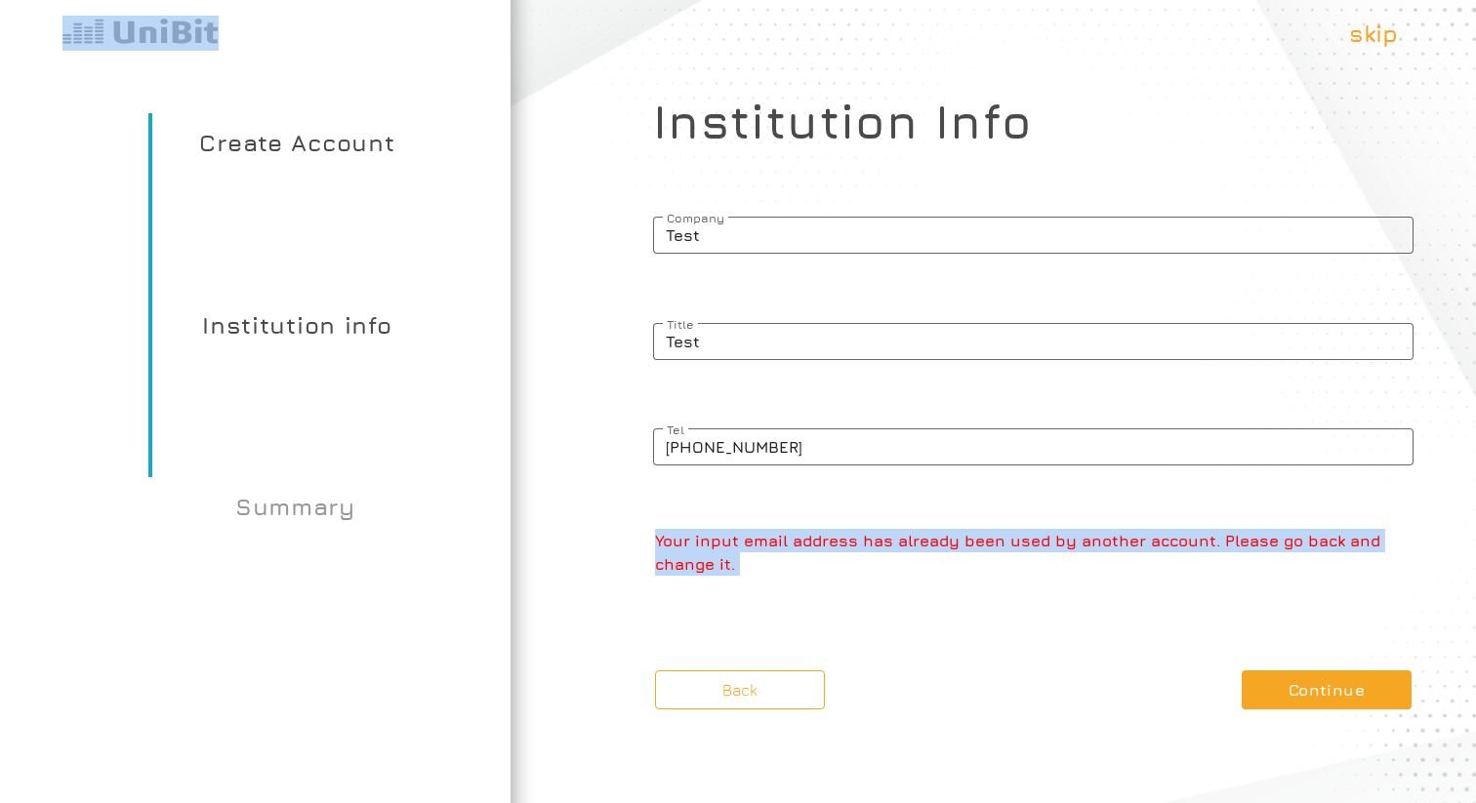
click at [1107, 549] on p "Your input email address has already been used by another account. Please go ba…" at bounding box center [1034, 552] width 758 height 47
click at [1155, 551] on p "Your input email address has already been used by another account. Please go ba…" at bounding box center [1034, 552] width 758 height 47
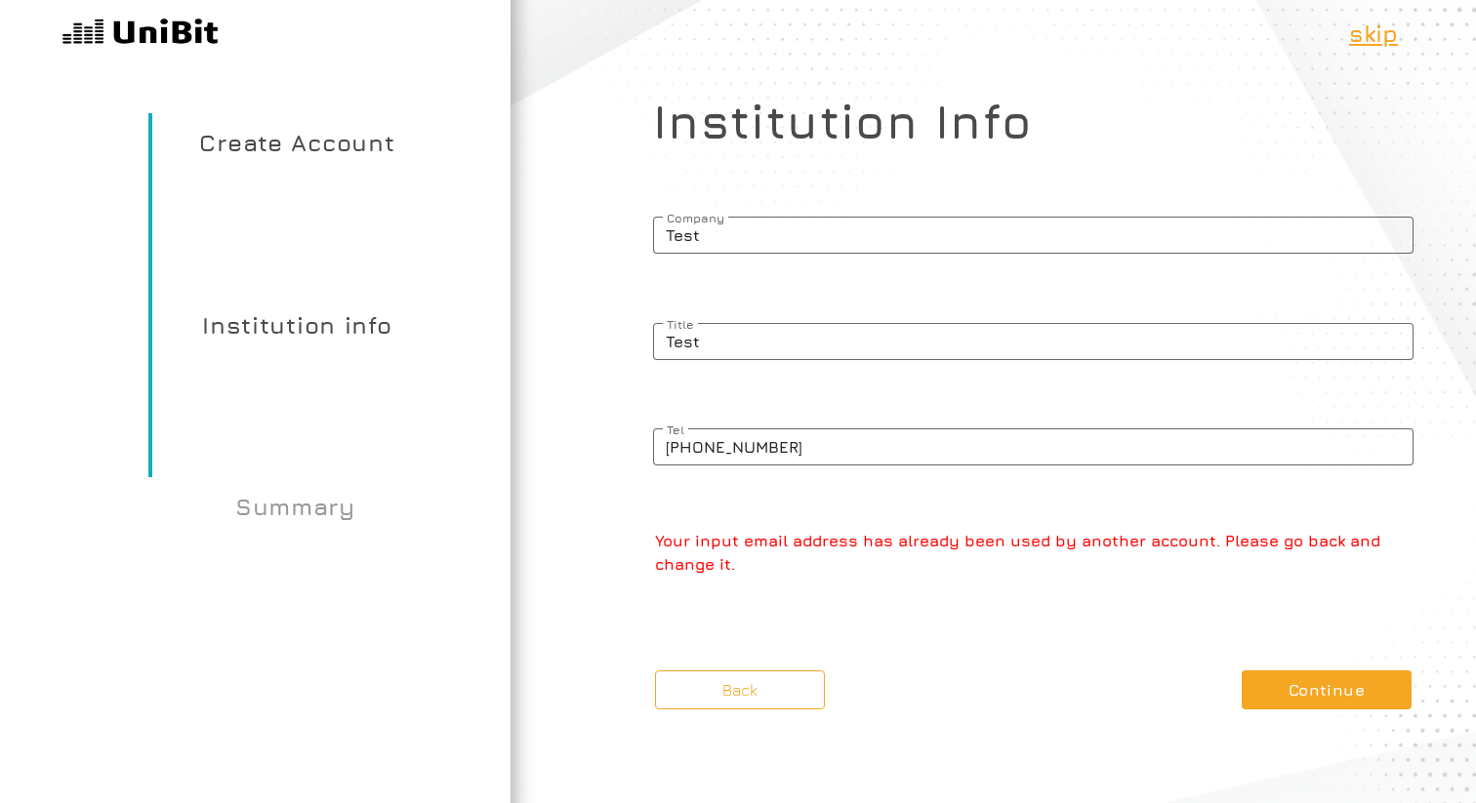
click at [1361, 37] on p "skip" at bounding box center [1373, 33] width 49 height 35
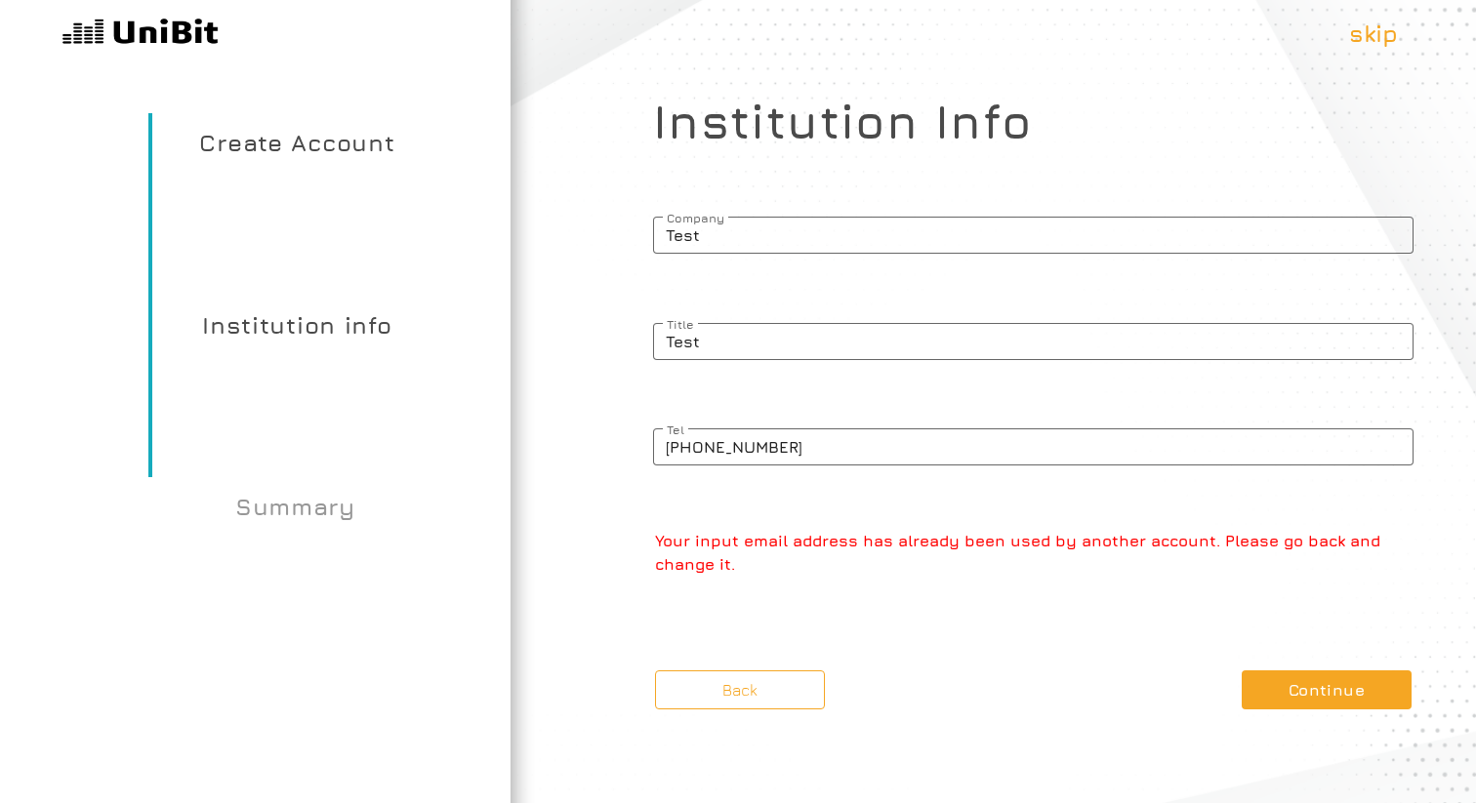
click at [726, 569] on p "Your input email address has already been used by another account. Please go ba…" at bounding box center [1034, 552] width 758 height 47
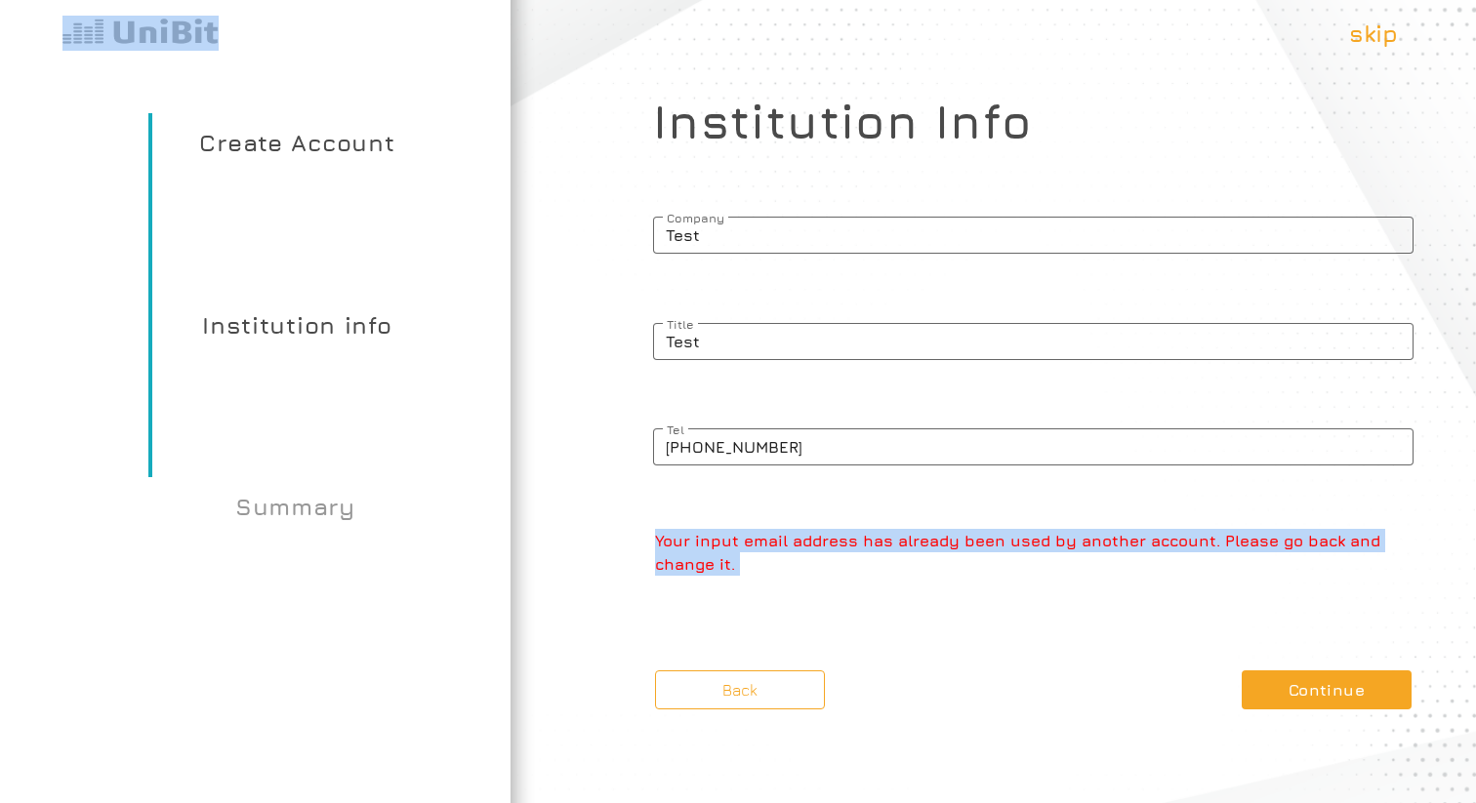
click at [726, 569] on p "Your input email address has already been used by another account. Please go ba…" at bounding box center [1034, 552] width 758 height 47
click at [791, 577] on article "What kind of account type would you like to start Guest Plan (Free) Premium pla…" at bounding box center [1032, 401] width 885 height 803
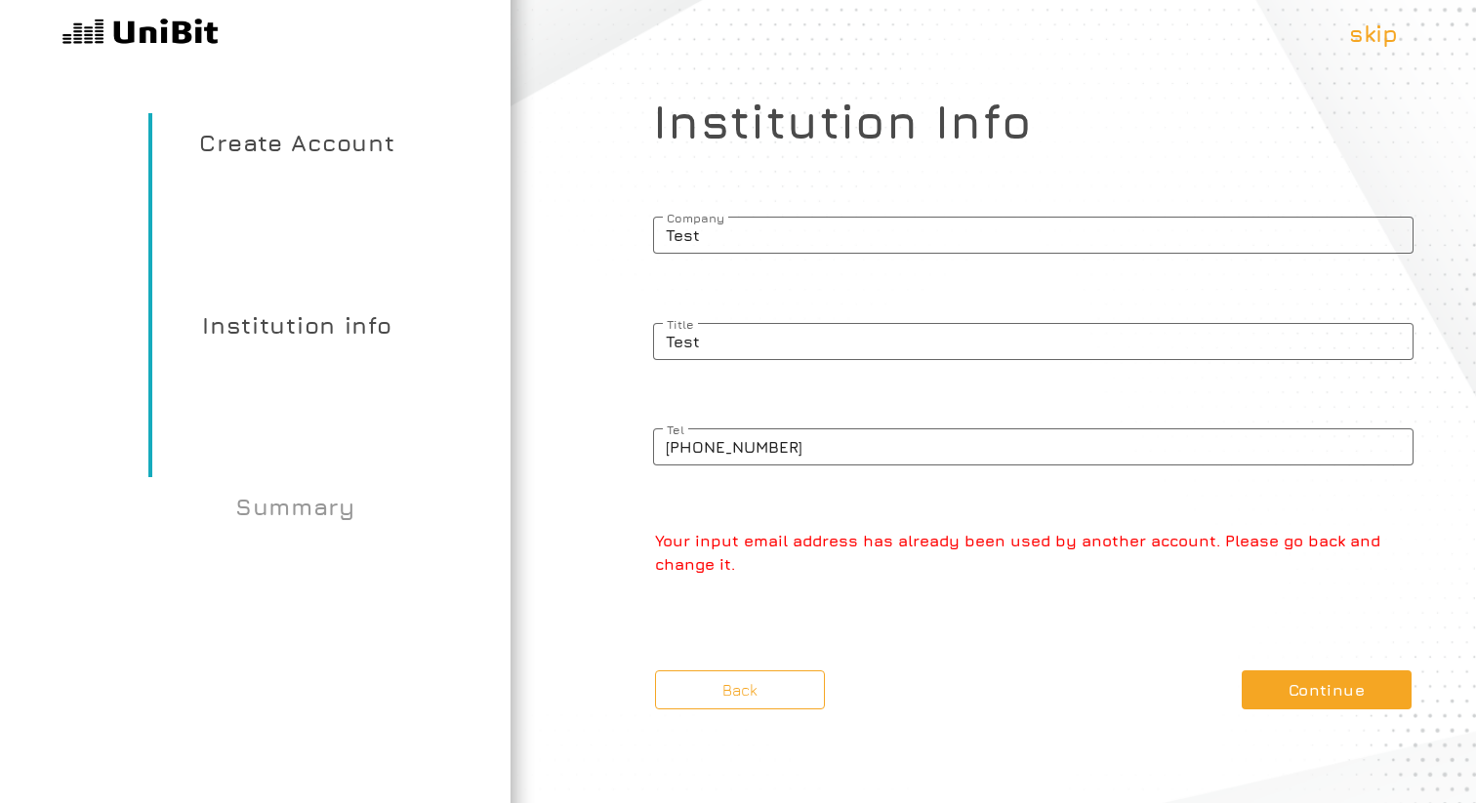
click at [669, 564] on p "Your input email address has already been used by another account. Please go ba…" at bounding box center [1034, 552] width 758 height 47
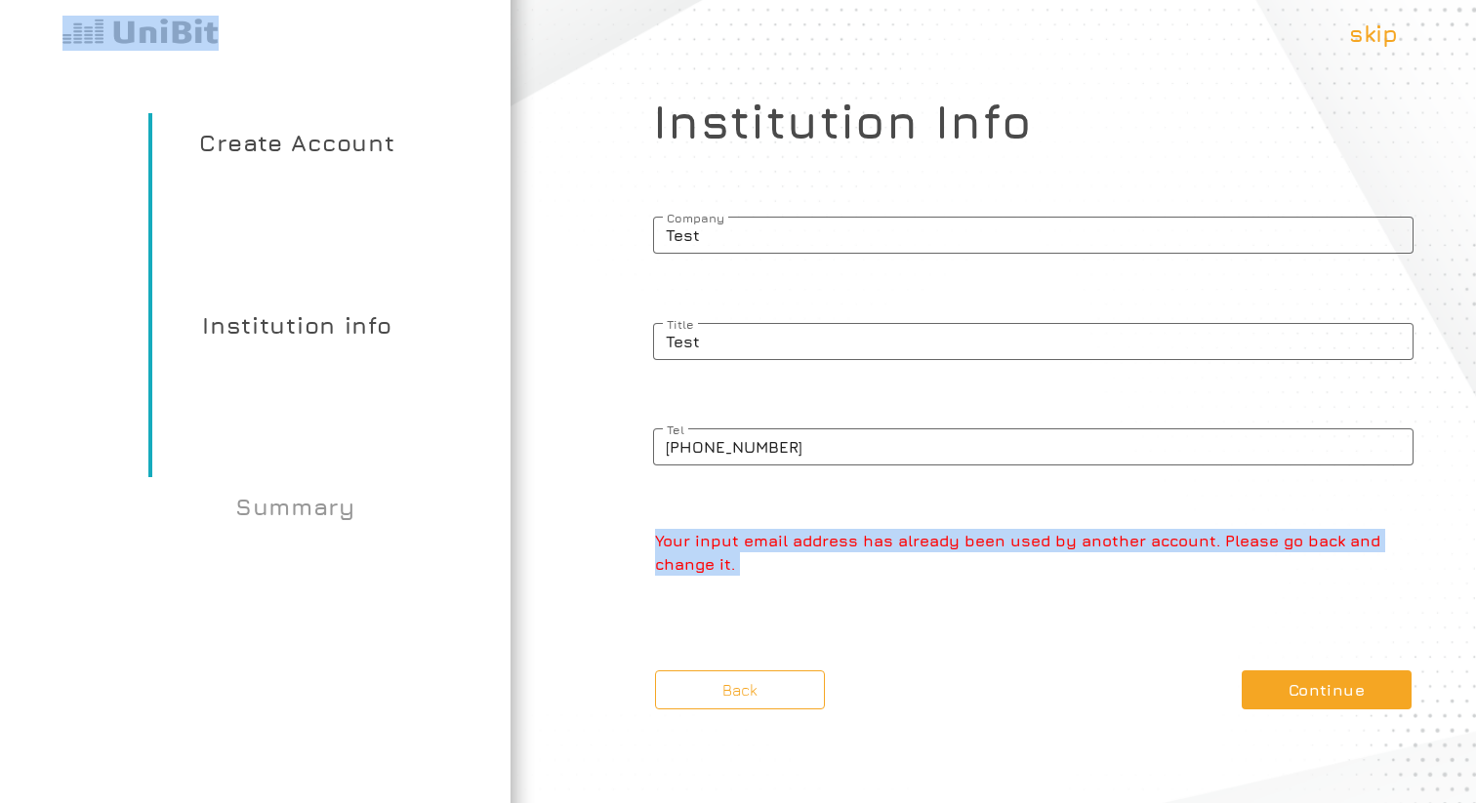
click at [669, 564] on p "Your input email address has already been used by another account. Please go ba…" at bounding box center [1034, 552] width 758 height 47
copy div "Your input email address has already been used by another account. Please go ba…"
click at [808, 697] on button "Back" at bounding box center [740, 689] width 170 height 39
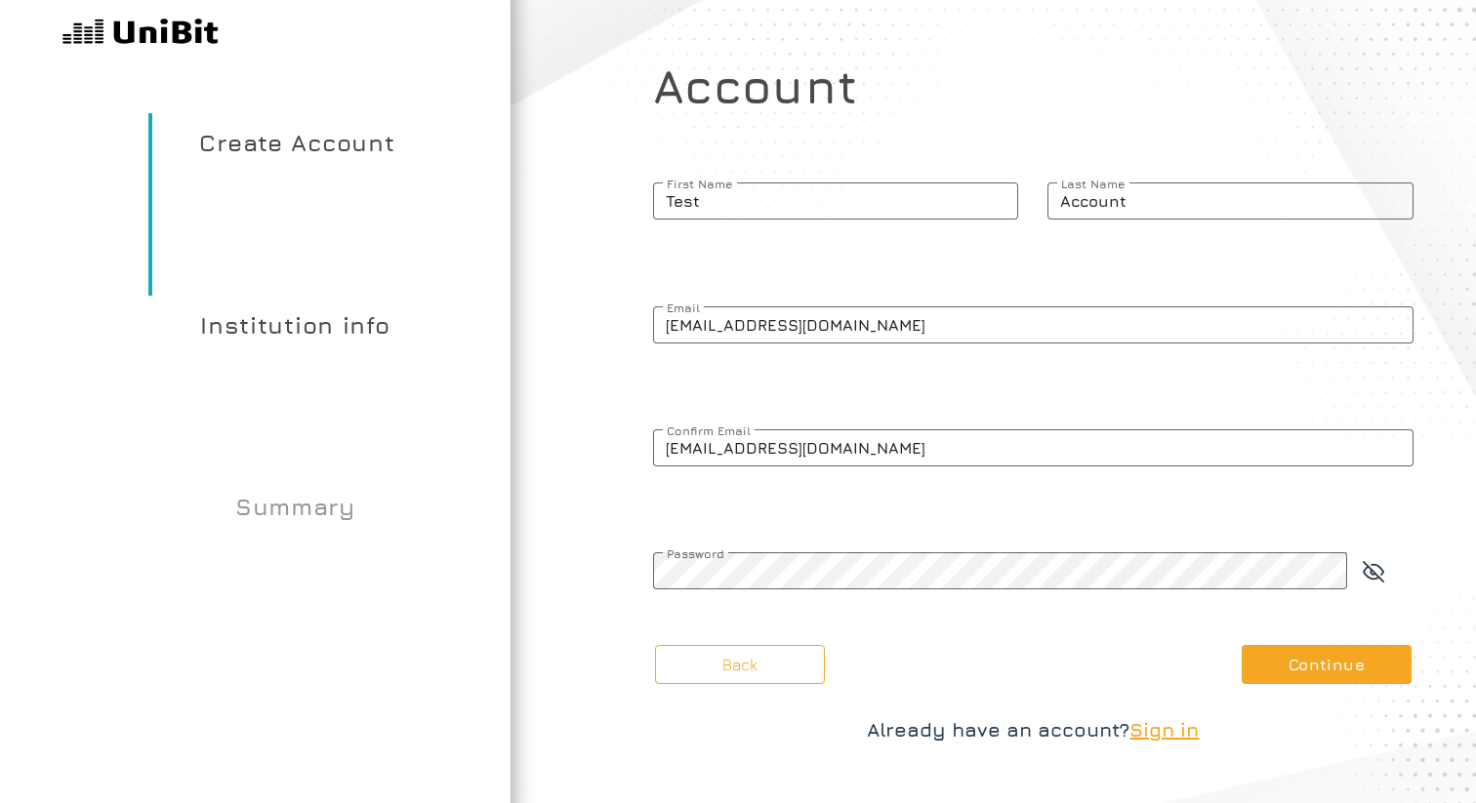
click at [1180, 663] on div "Back Continue" at bounding box center [1033, 664] width 760 height 39
click at [1314, 668] on button "Continue" at bounding box center [1326, 664] width 170 height 39
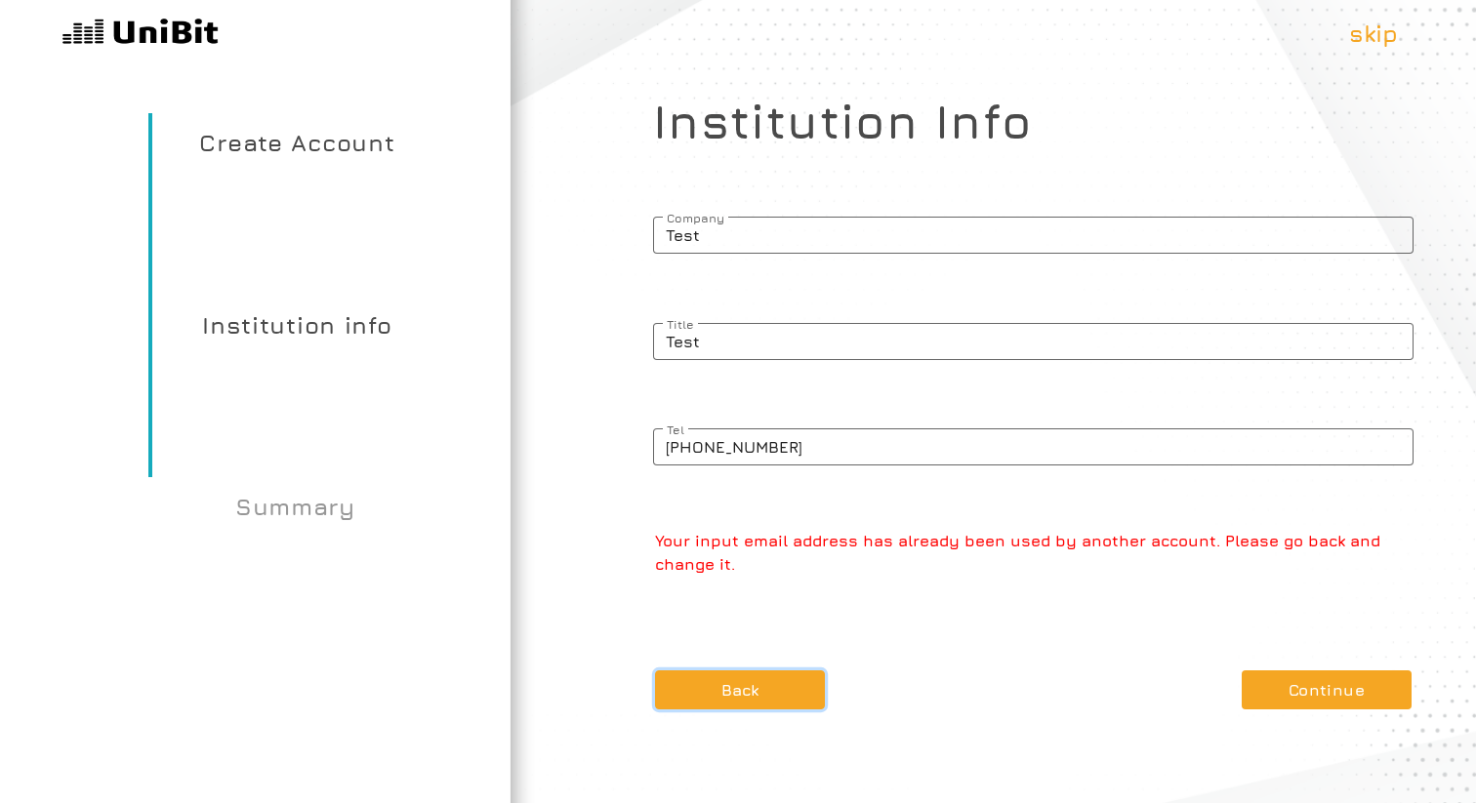
click at [750, 676] on button "Back" at bounding box center [740, 689] width 170 height 39
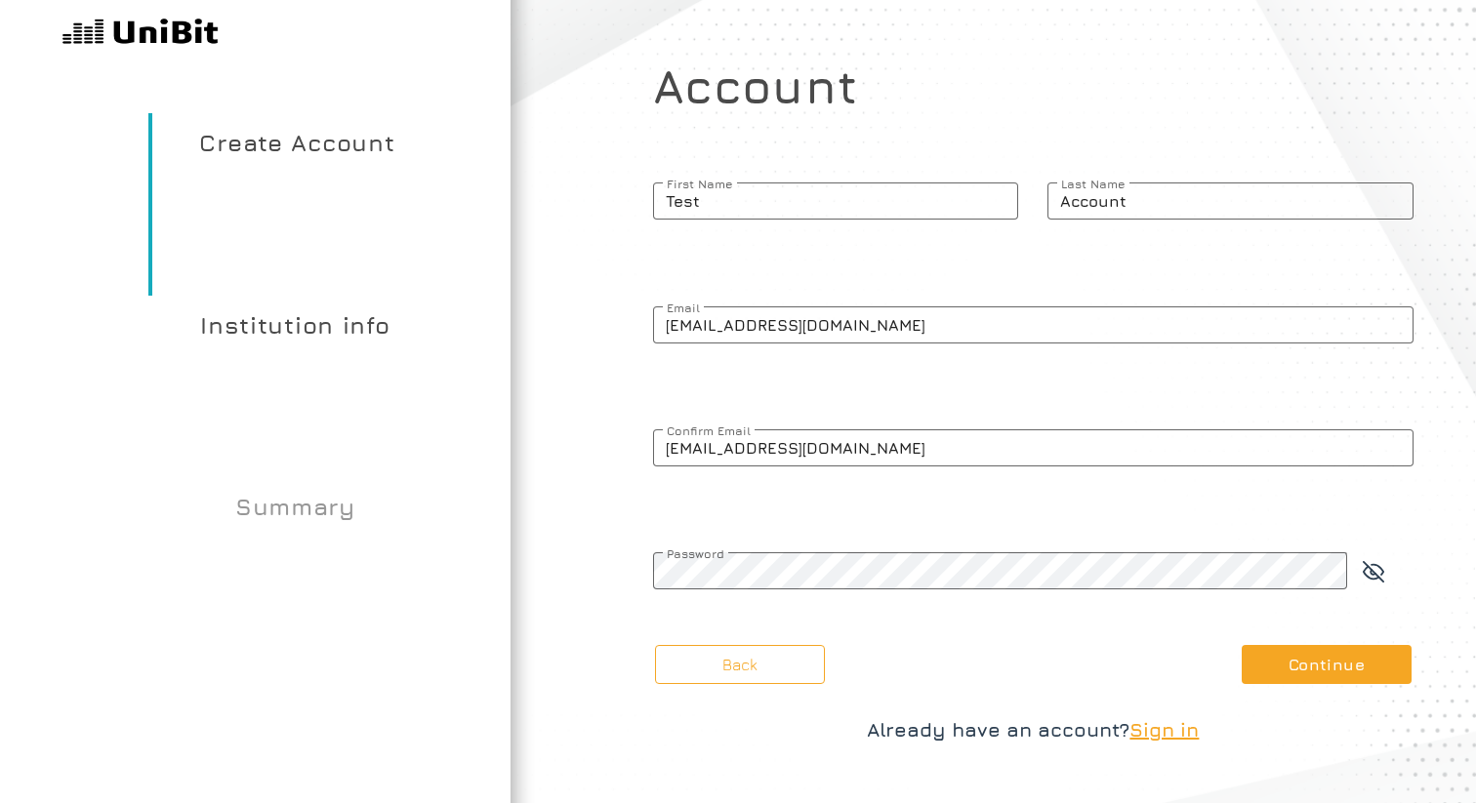
click at [1150, 747] on article "What kind of account type would you like to start Guest Plan (Free) Premium pla…" at bounding box center [1032, 401] width 885 height 803
click at [1150, 740] on span "Sign in" at bounding box center [1163, 729] width 69 height 22
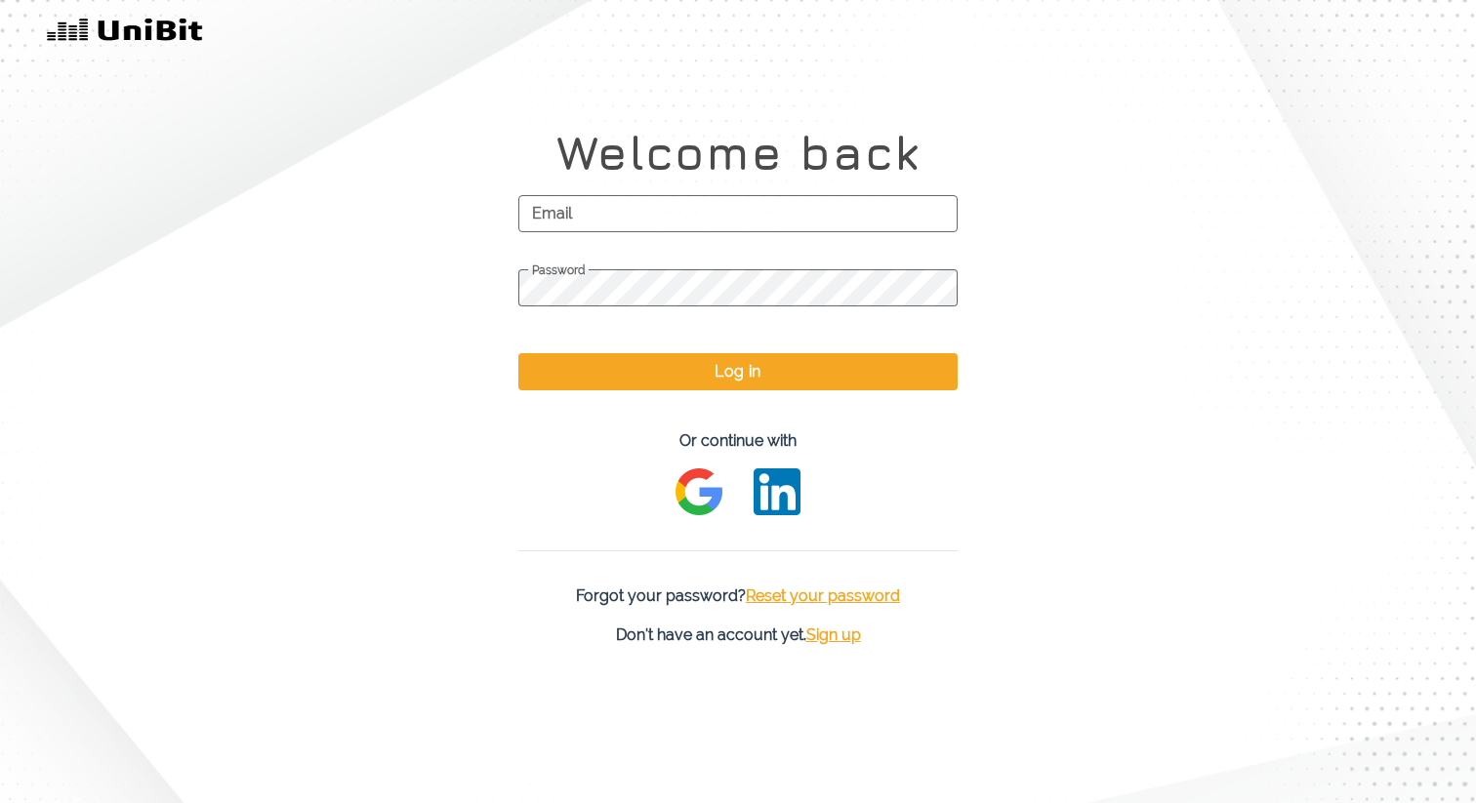
click at [752, 225] on span "Email" at bounding box center [737, 213] width 439 height 49
click at [752, 225] on input "Email" at bounding box center [737, 213] width 439 height 37
click at [700, 490] on img at bounding box center [698, 491] width 47 height 47
click at [0, 0] on div "Welcome back Email Password Log in Or continue with Forgot your password? Reset…" at bounding box center [738, 401] width 1476 height 803
click at [912, 414] on p "Already registered. Please login with email and password." at bounding box center [738, 417] width 437 height 23
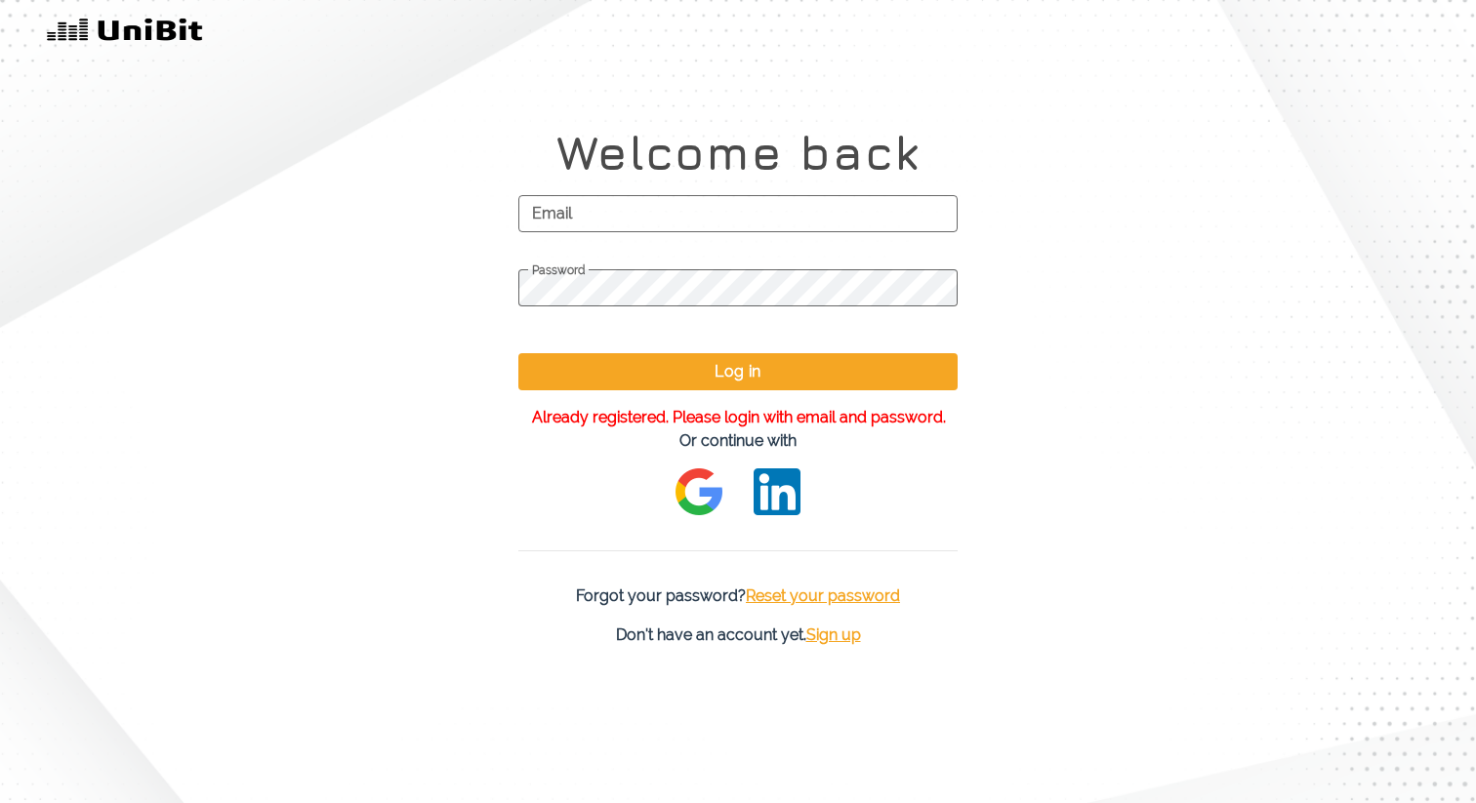
click at [711, 189] on span "Email" at bounding box center [737, 213] width 439 height 49
click at [711, 195] on input "Email" at bounding box center [737, 213] width 439 height 37
click at [797, 598] on span "Reset your password" at bounding box center [823, 596] width 154 height 19
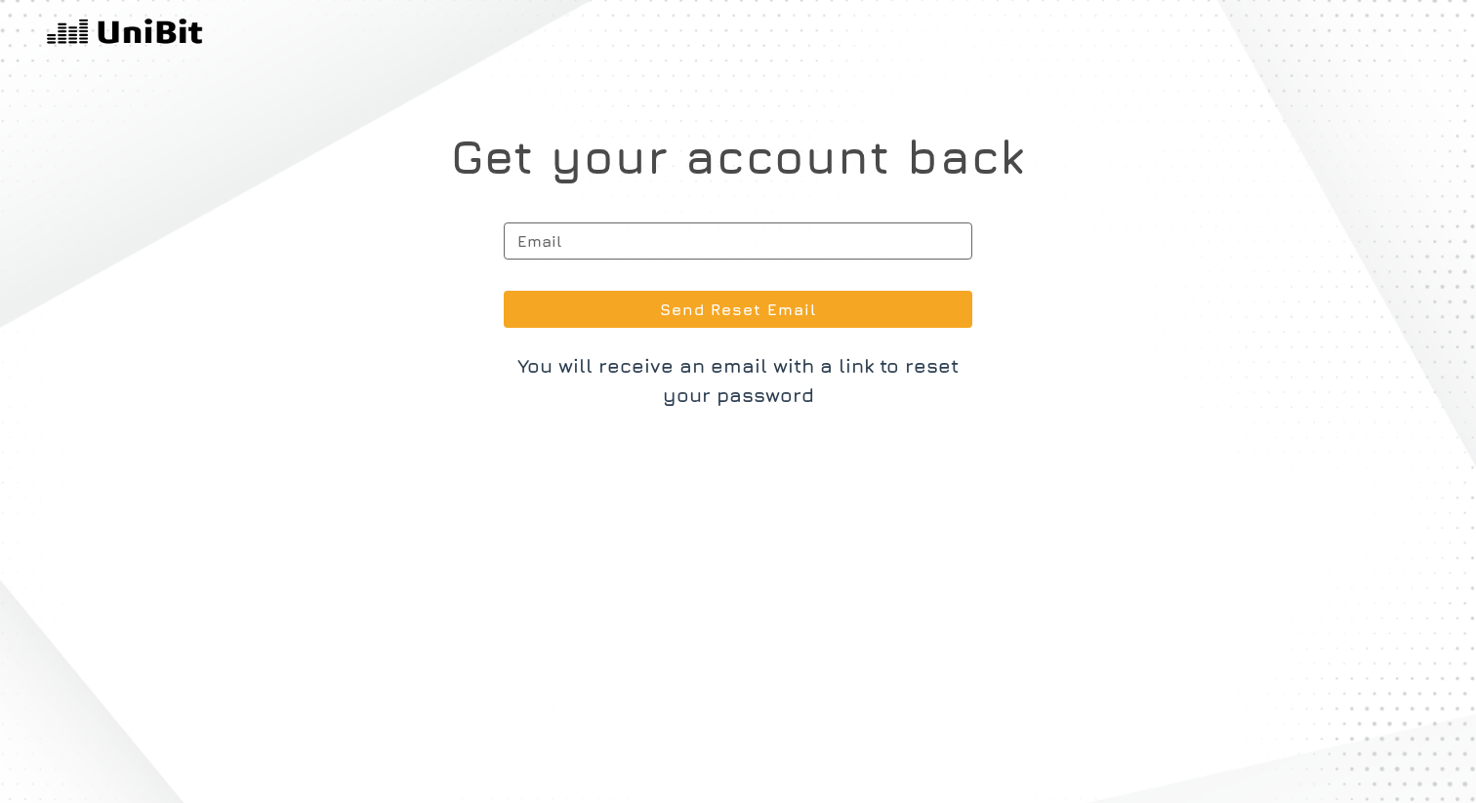
click at [680, 226] on span "Email" at bounding box center [738, 241] width 468 height 49
click at [680, 226] on input "Email" at bounding box center [738, 241] width 468 height 37
paste input "Your input email address has already been used by another account. Please go ba…"
type input "rohitkotechashopping@gmail.com"
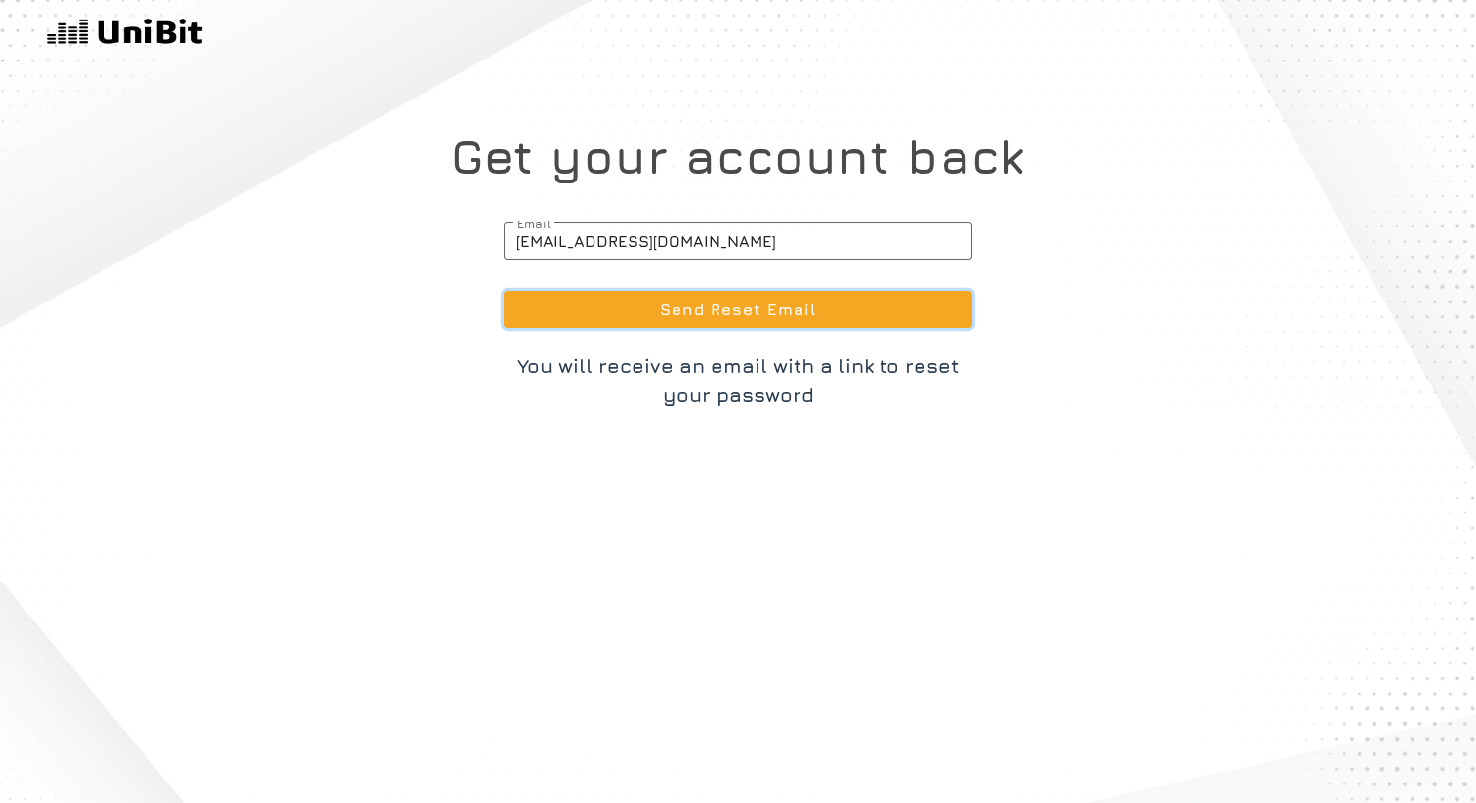
click at [687, 325] on button "Send Reset Email" at bounding box center [738, 309] width 468 height 37
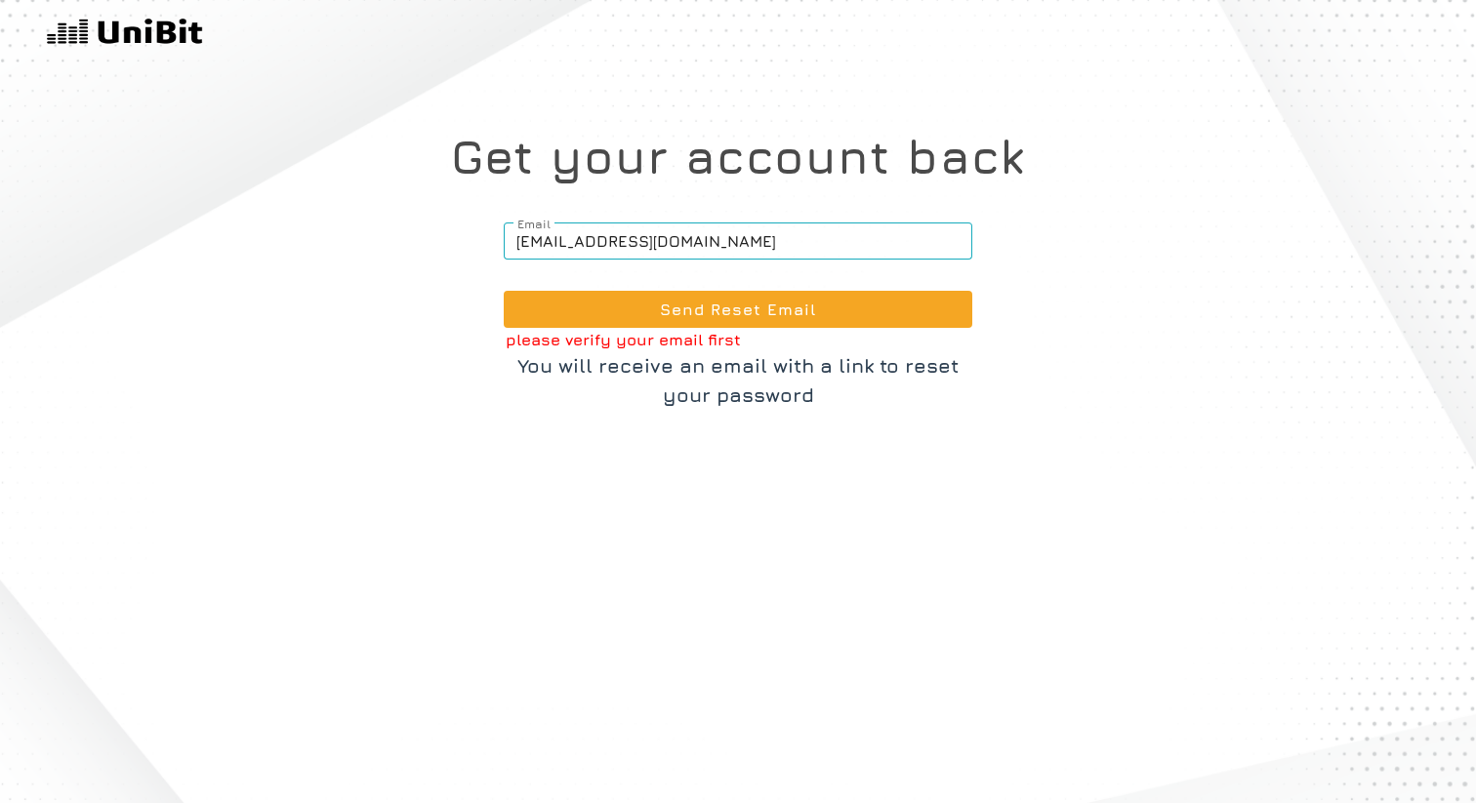
click at [673, 251] on input "rohitkotechashopping@gmail.com" at bounding box center [738, 241] width 468 height 37
click at [685, 241] on input "rohitkotechashopping@gmail.com" at bounding box center [738, 241] width 468 height 37
click at [649, 345] on p "please verify your email first" at bounding box center [739, 339] width 466 height 23
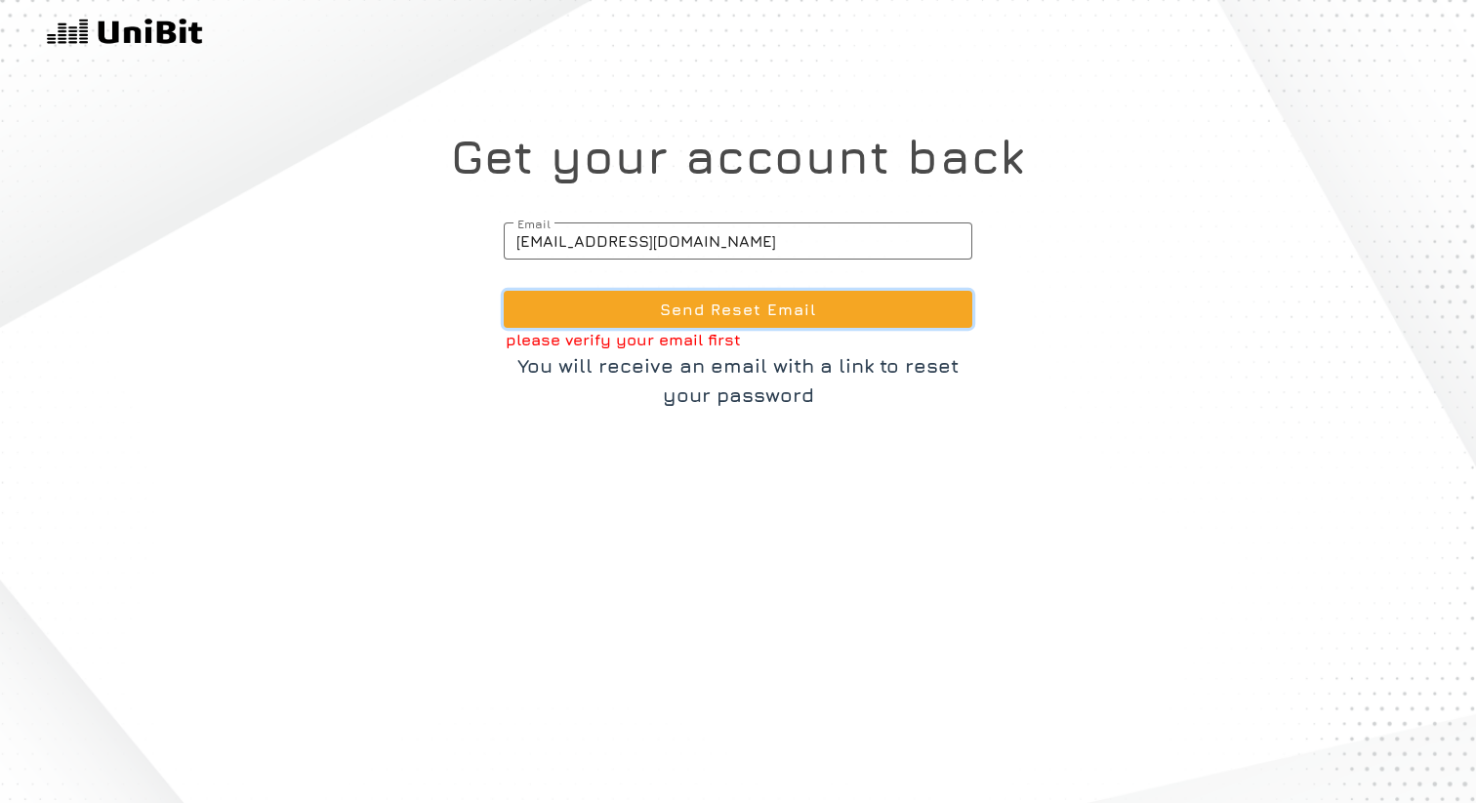
click at [699, 316] on button "Send Reset Email" at bounding box center [738, 309] width 468 height 37
